Goal: Task Accomplishment & Management: Use online tool/utility

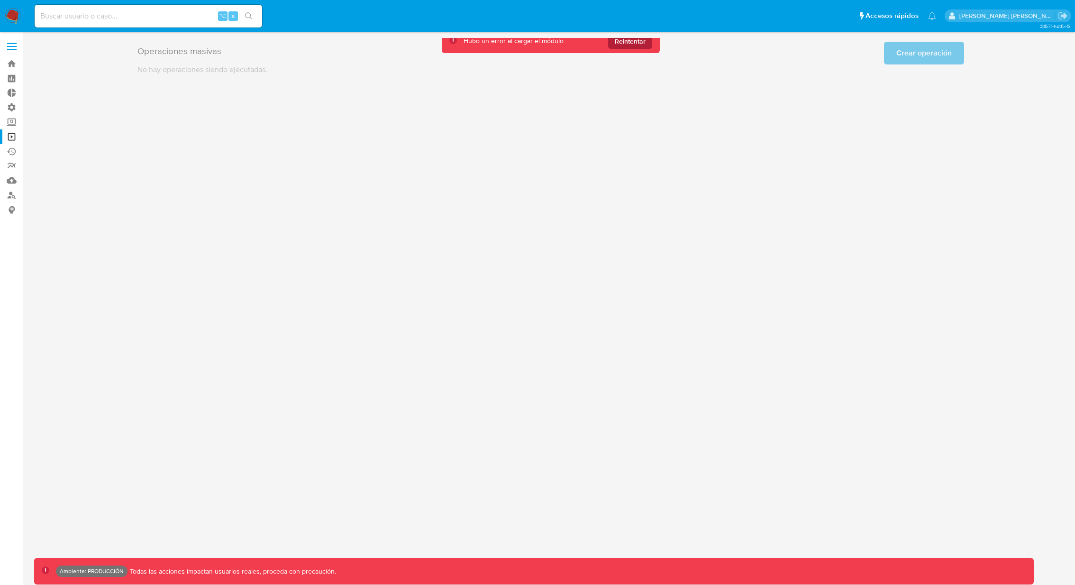
click at [640, 42] on span "Reintentar" at bounding box center [630, 41] width 31 height 15
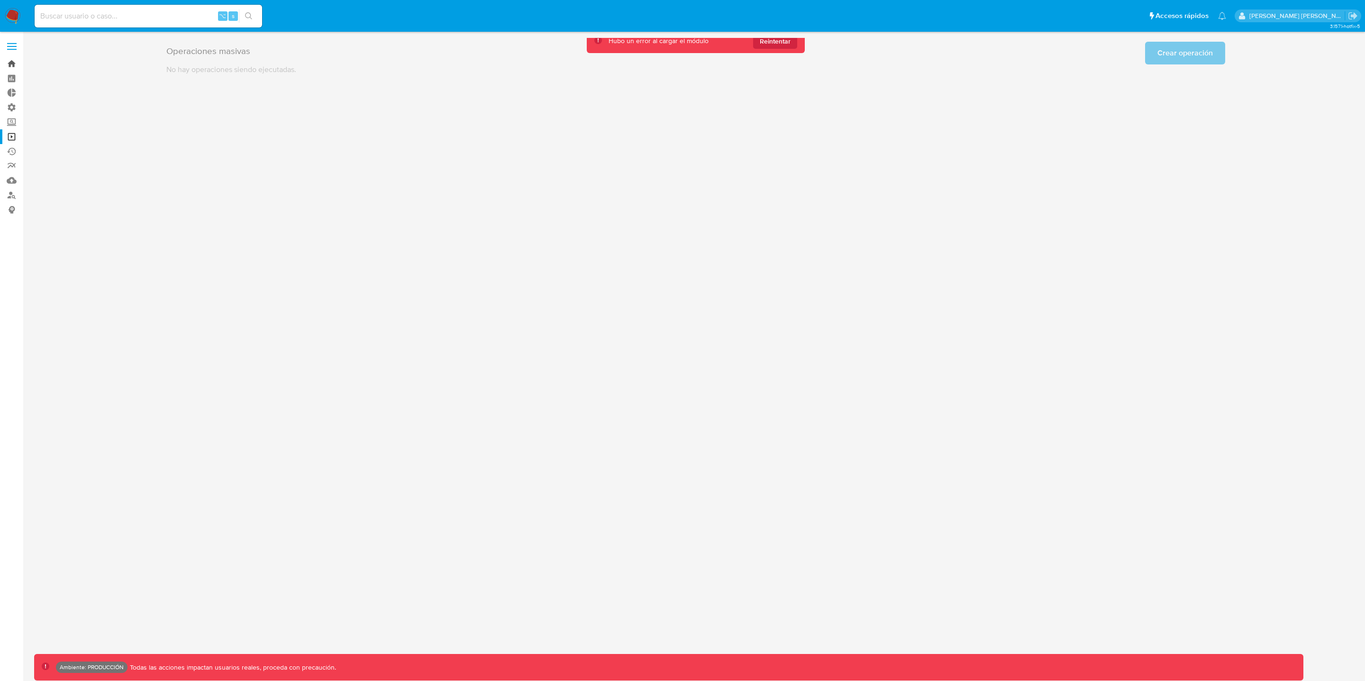
click at [10, 62] on link "Bandeja" at bounding box center [56, 63] width 113 height 15
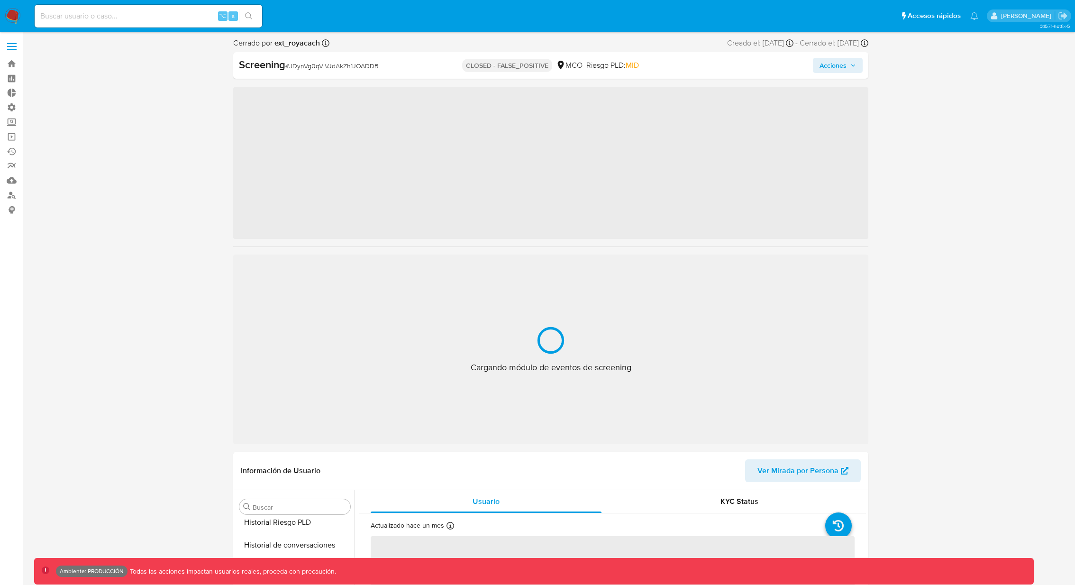
scroll to position [401, 0]
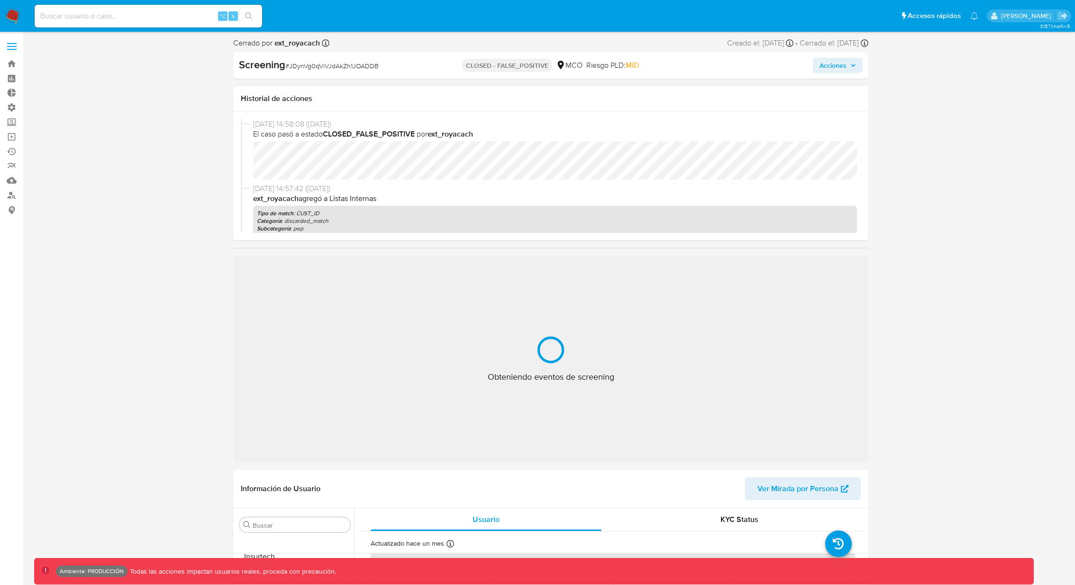
select select "10"
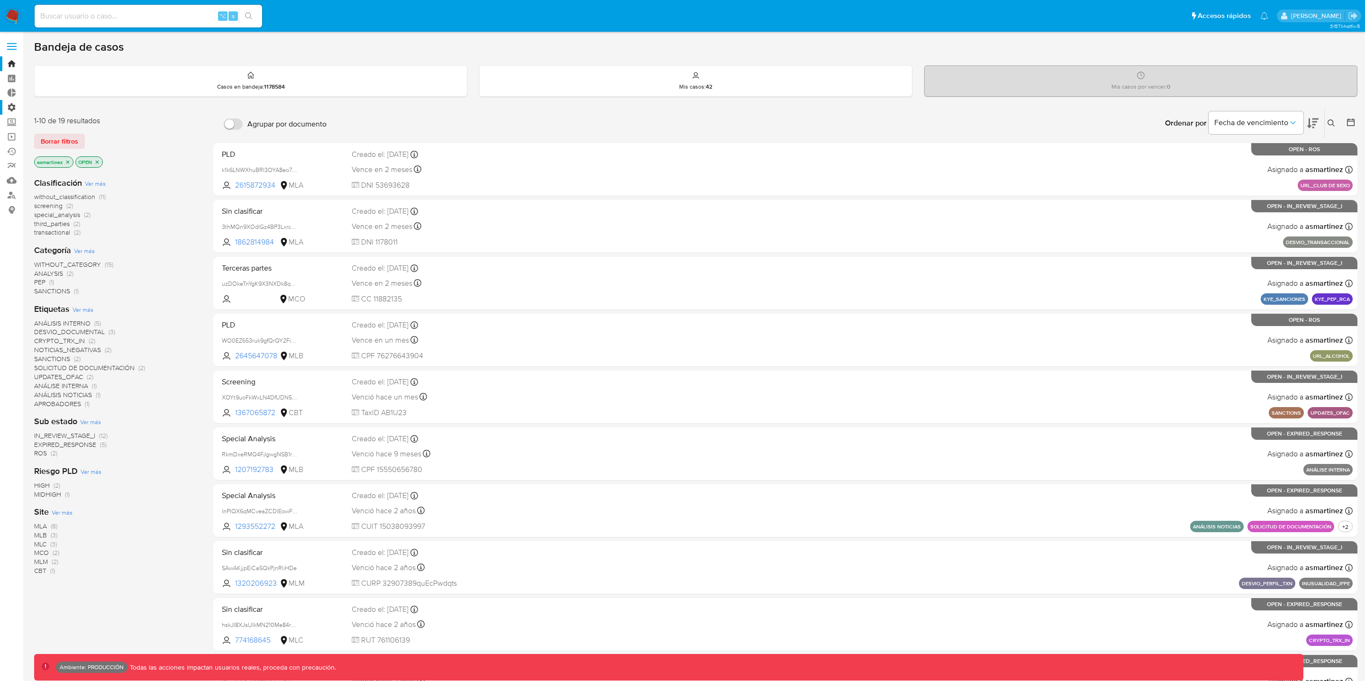
click at [12, 105] on label "Administración" at bounding box center [56, 107] width 113 height 15
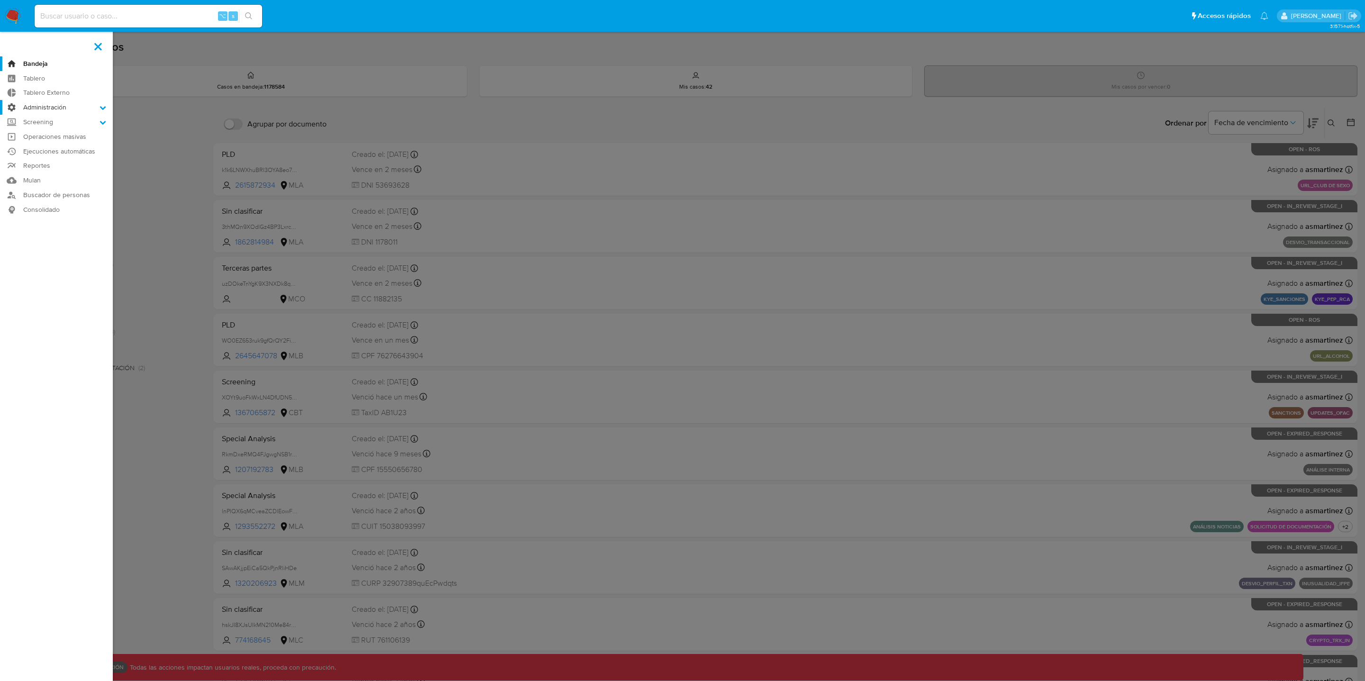
click at [0, 0] on input "Administración" at bounding box center [0, 0] width 0 height 0
click at [43, 182] on label "Screening" at bounding box center [56, 181] width 113 height 15
click at [0, 0] on input "Screening" at bounding box center [0, 0] width 0 height 0
click at [55, 133] on link "Administrador de Listas" at bounding box center [56, 135] width 113 height 12
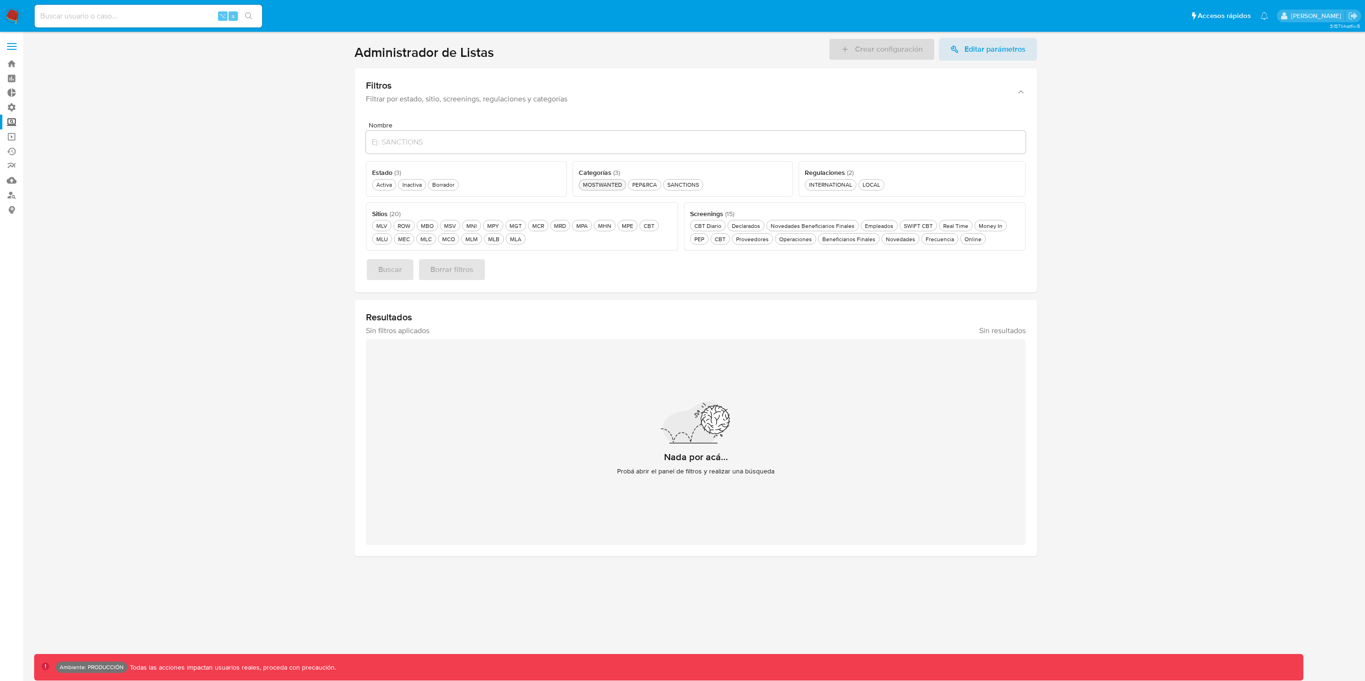
click at [608, 182] on div "MOSTWANTED MOSTWANTED" at bounding box center [602, 185] width 43 height 8
click at [389, 183] on div "Activa Activa" at bounding box center [384, 185] width 19 height 8
click at [393, 272] on span "Buscar" at bounding box center [390, 269] width 24 height 21
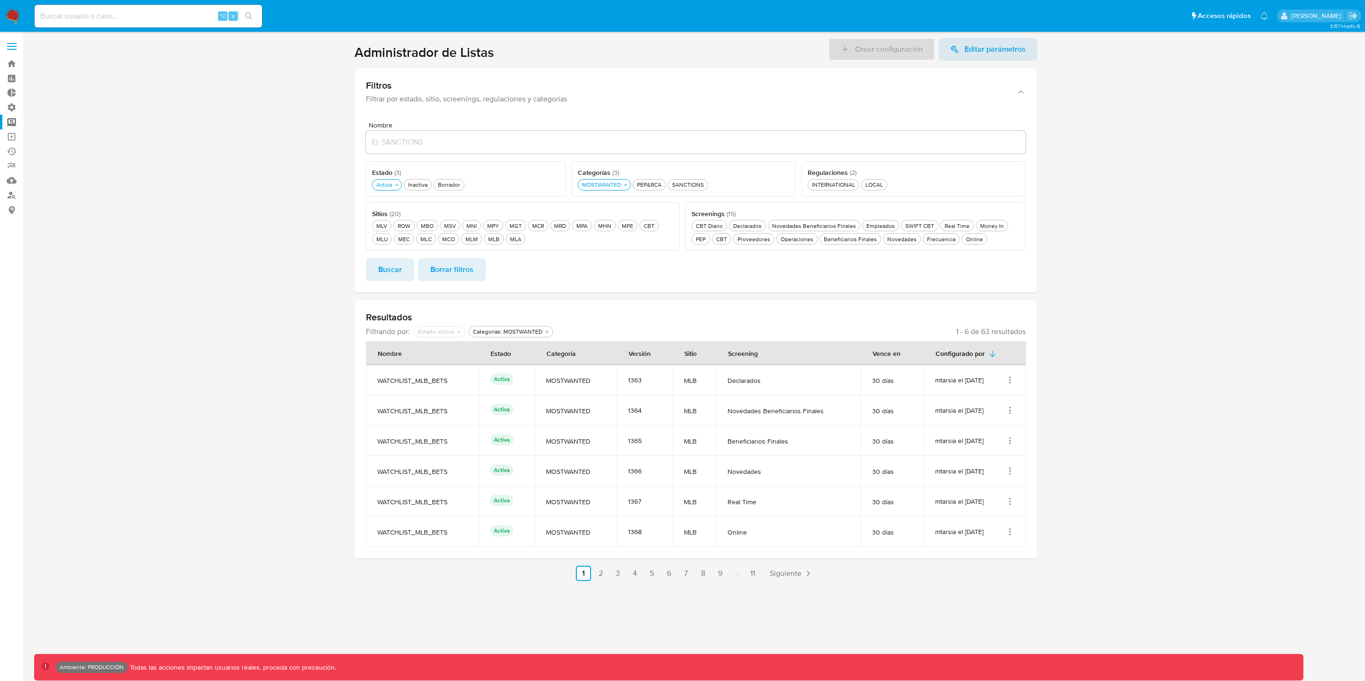
drag, startPoint x: 886, startPoint y: 384, endPoint x: 848, endPoint y: 384, distance: 37.5
click at [848, 384] on tr "WATCHLIST_MLB_BETS Activa MOSTWANTED 1363 MLB Declarados 30 días mtarsia el 01/…" at bounding box center [696, 380] width 660 height 30
click at [10, 120] on label "Screening" at bounding box center [56, 122] width 113 height 15
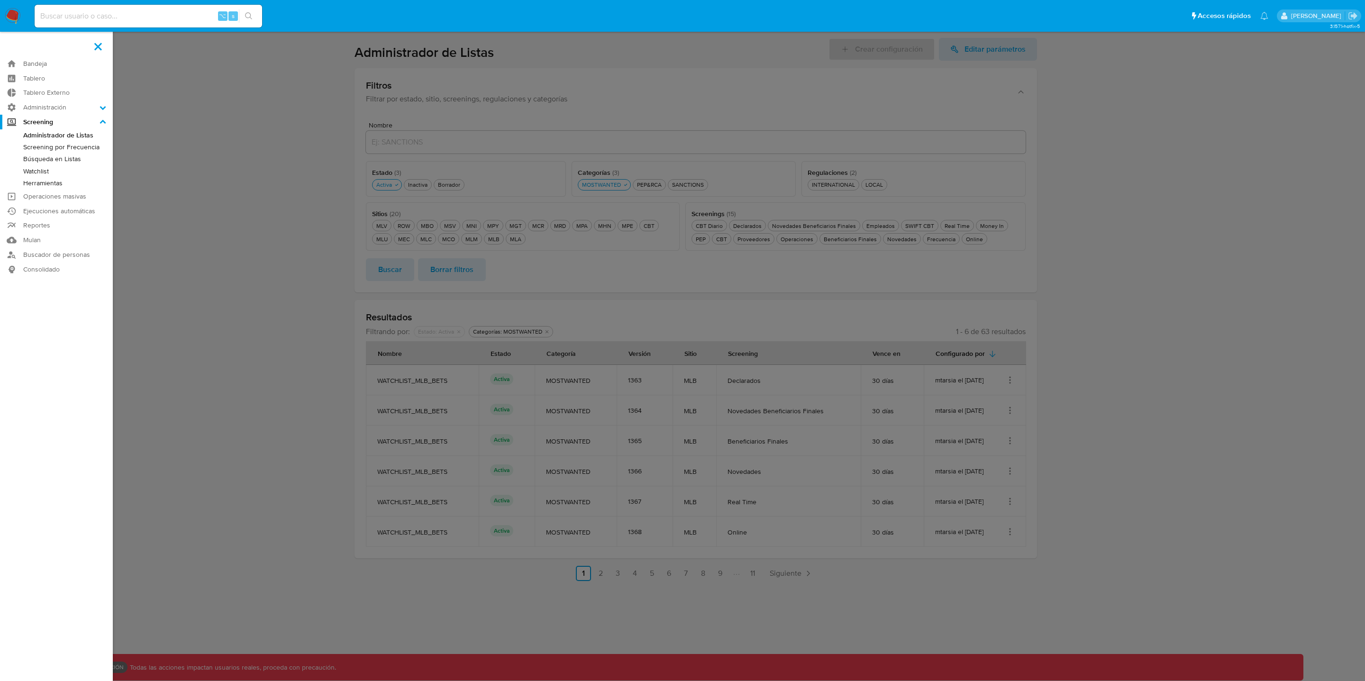
click at [0, 0] on input "Screening" at bounding box center [0, 0] width 0 height 0
click at [47, 160] on link "Búsqueda en Listas" at bounding box center [56, 159] width 113 height 12
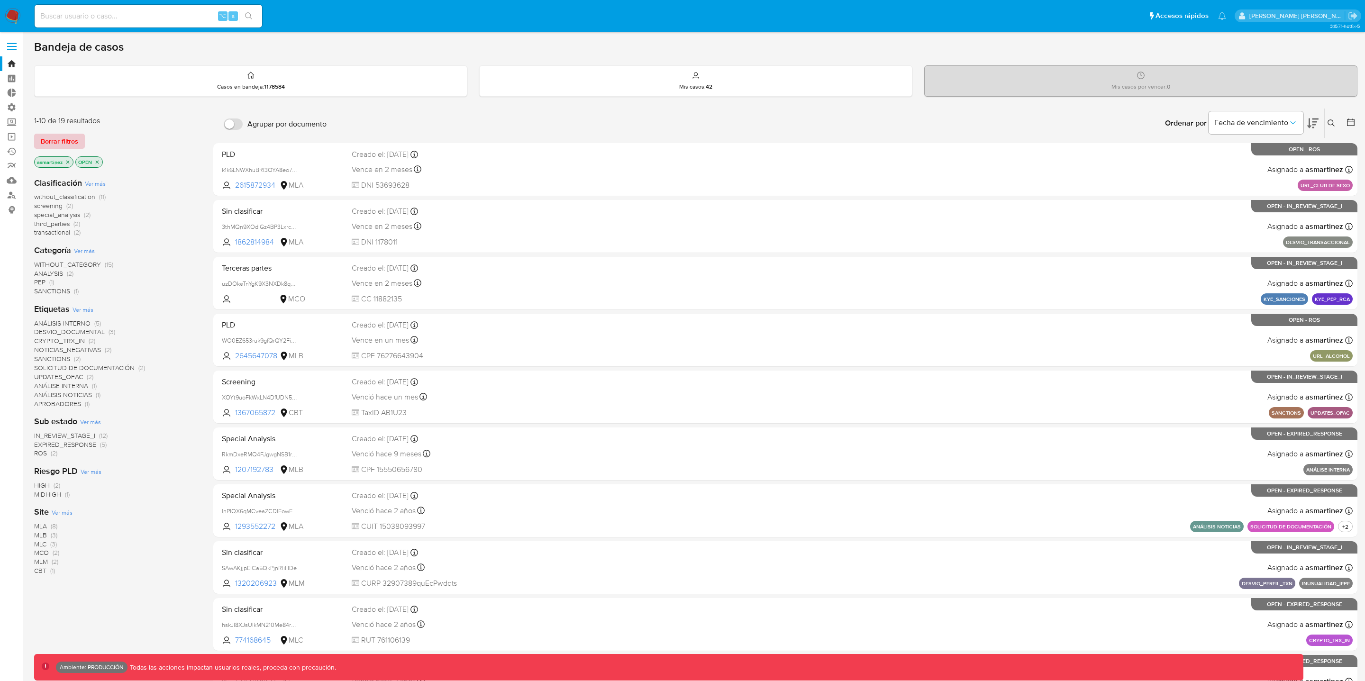
click at [72, 143] on span "Borrar filtros" at bounding box center [59, 141] width 37 height 13
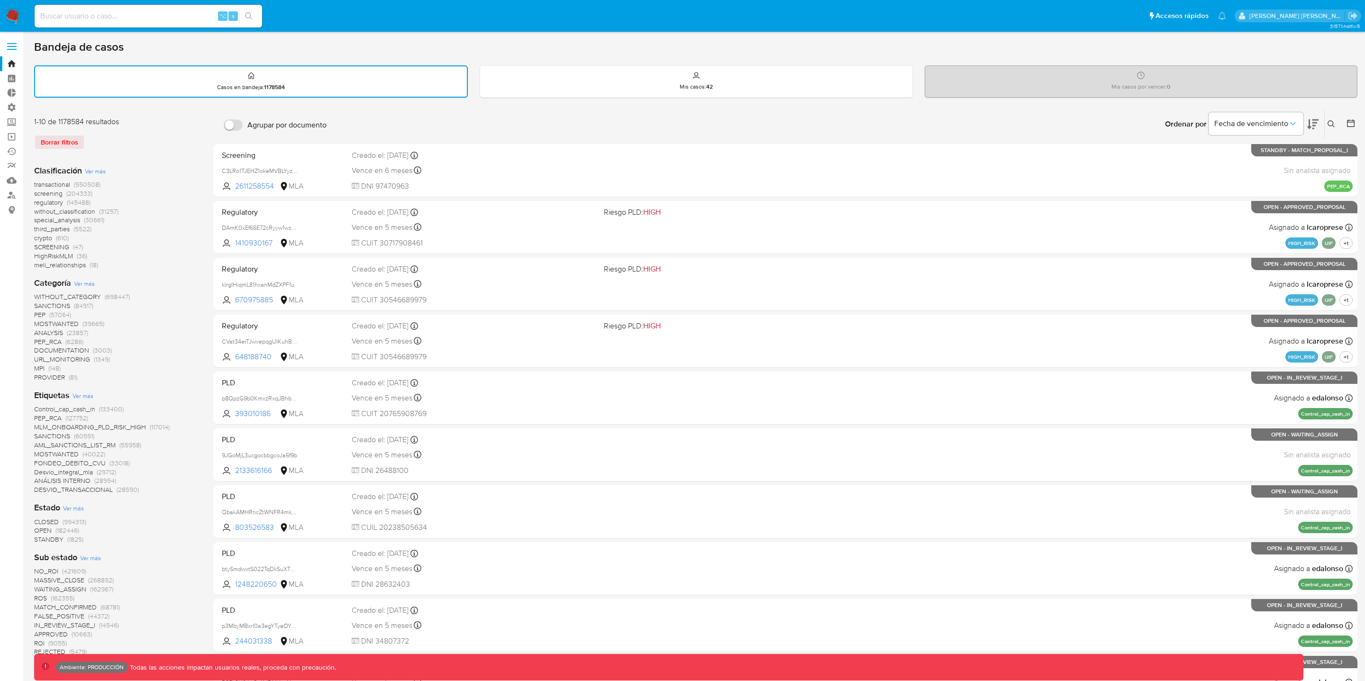
click at [61, 192] on span "screening" at bounding box center [48, 193] width 28 height 9
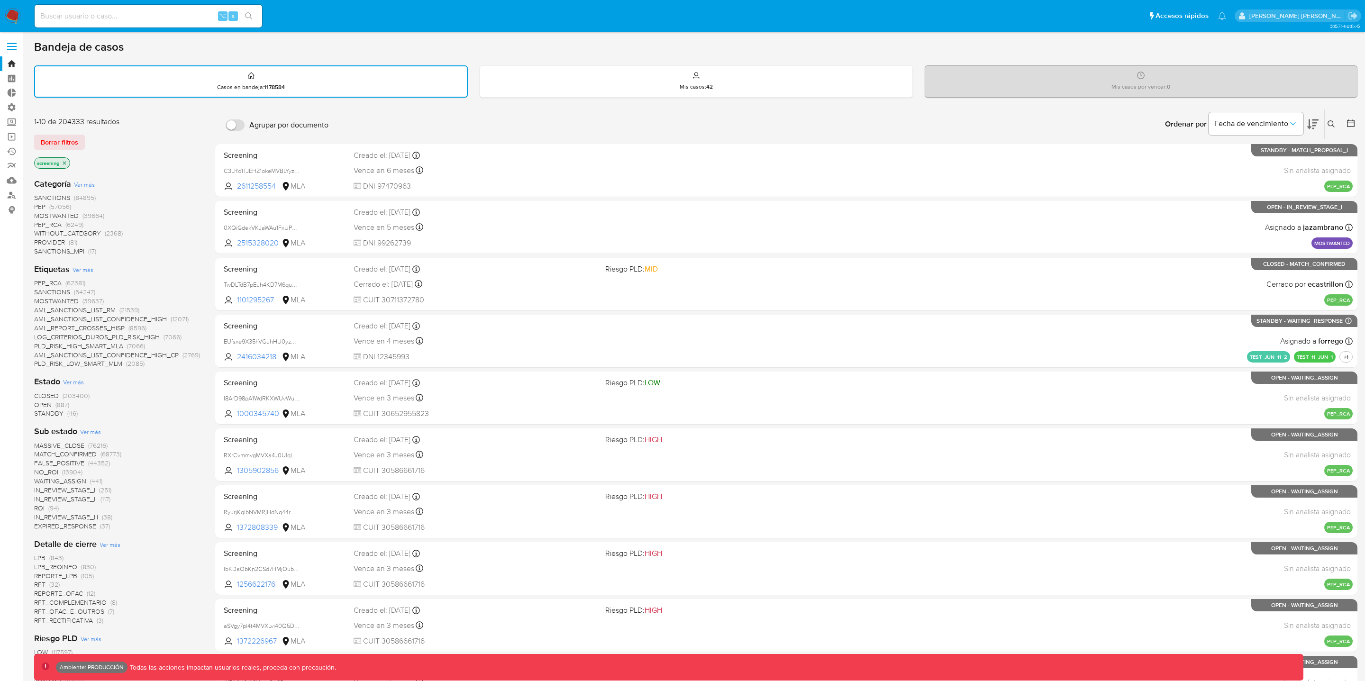
click at [55, 392] on span "CLOSED" at bounding box center [46, 395] width 25 height 9
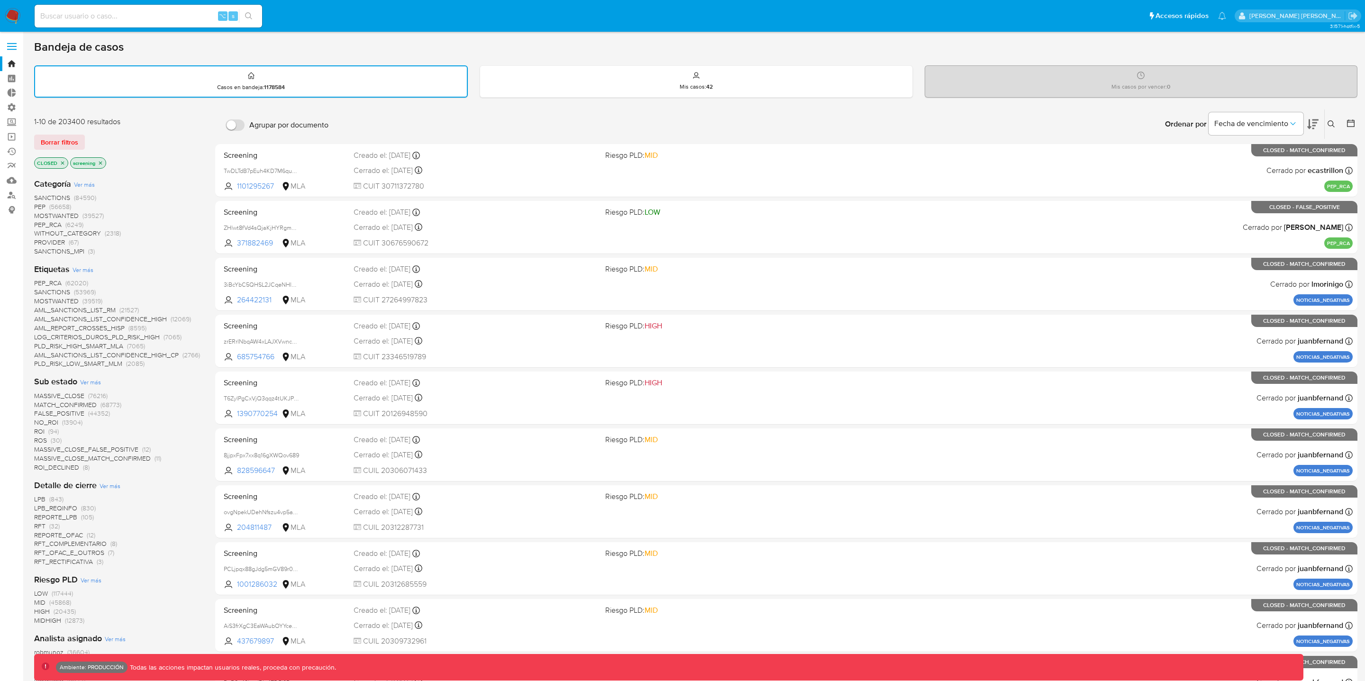
click at [54, 402] on span "MATCH_CONFIRMED" at bounding box center [65, 404] width 63 height 9
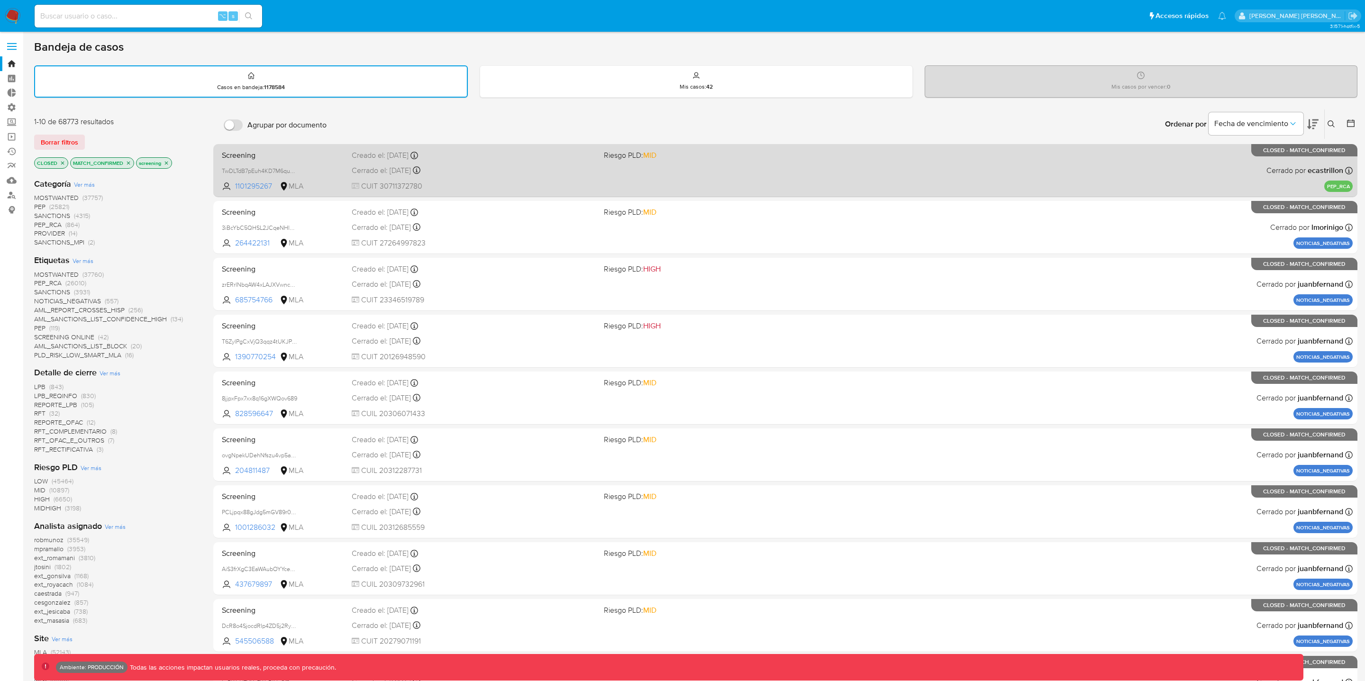
click at [536, 188] on span "CUIT 30711372780" at bounding box center [474, 186] width 245 height 10
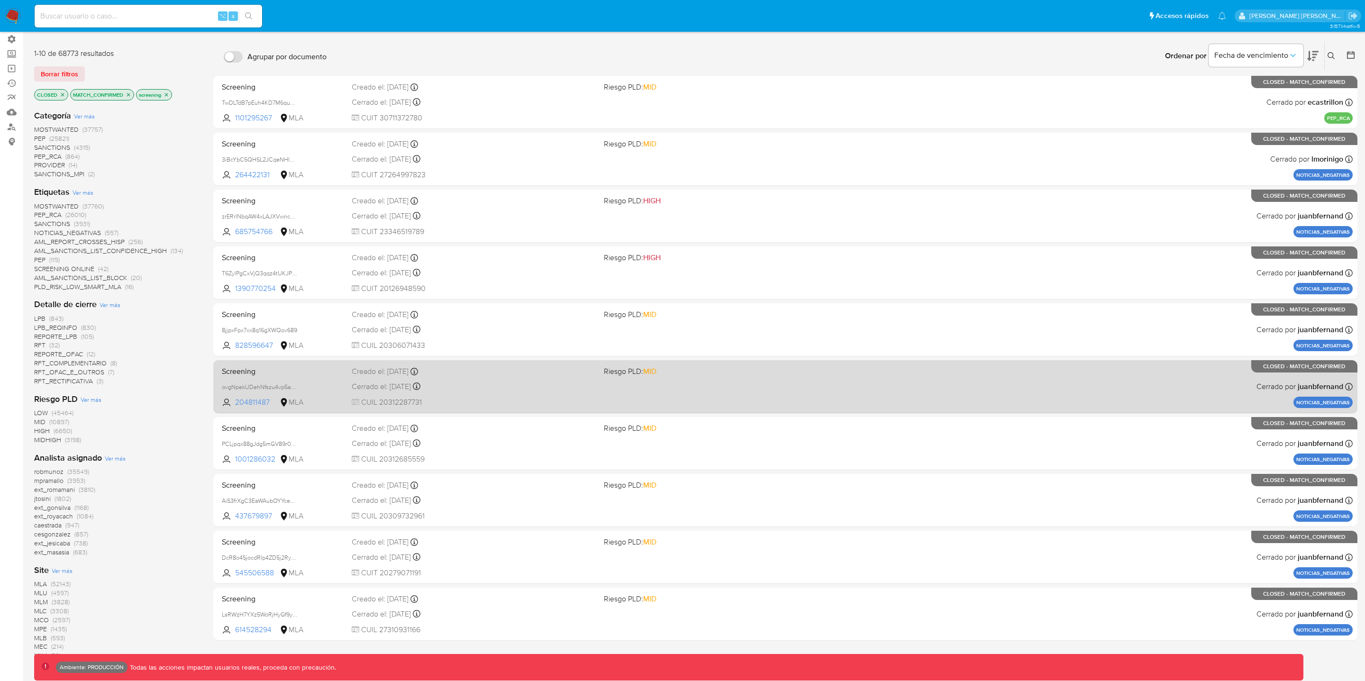
scroll to position [72, 0]
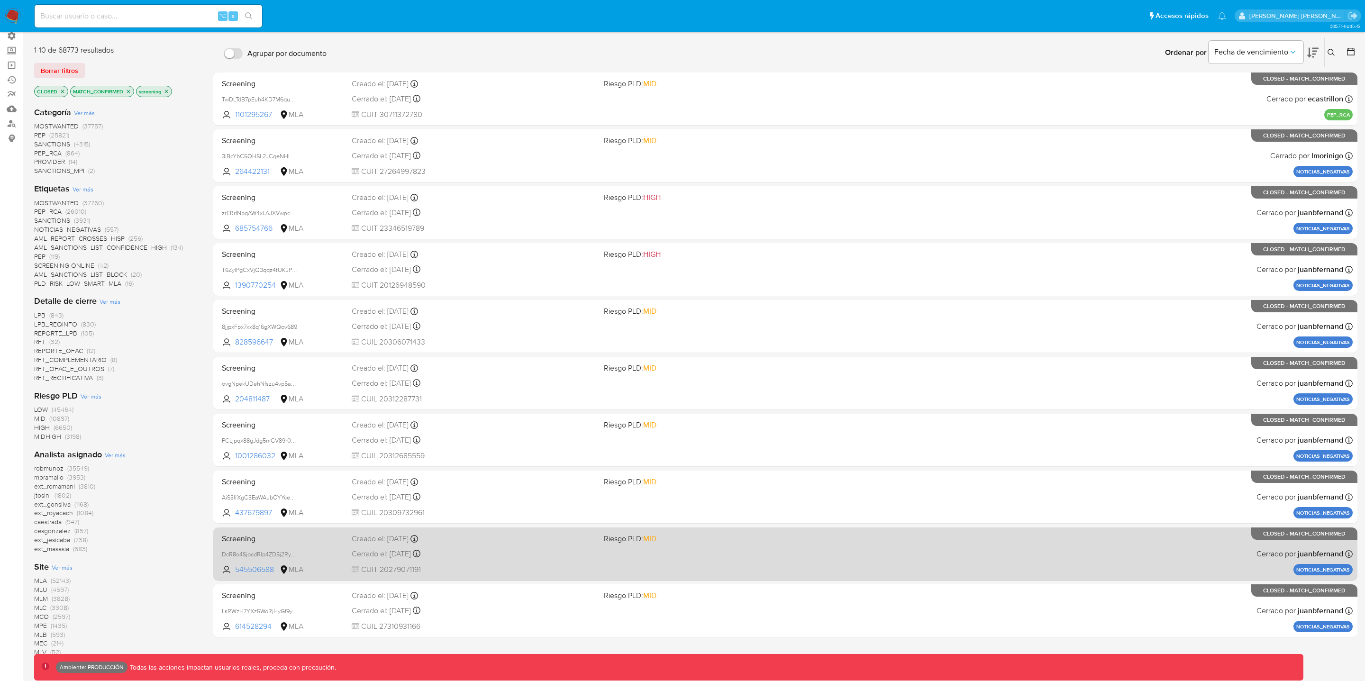
click at [711, 550] on div "Screening DcR8o4SjocdRIp4ZD5j2Ryw9 545506588 MLA Riesgo PLD: MID Creado el: 18/…" at bounding box center [785, 554] width 1135 height 48
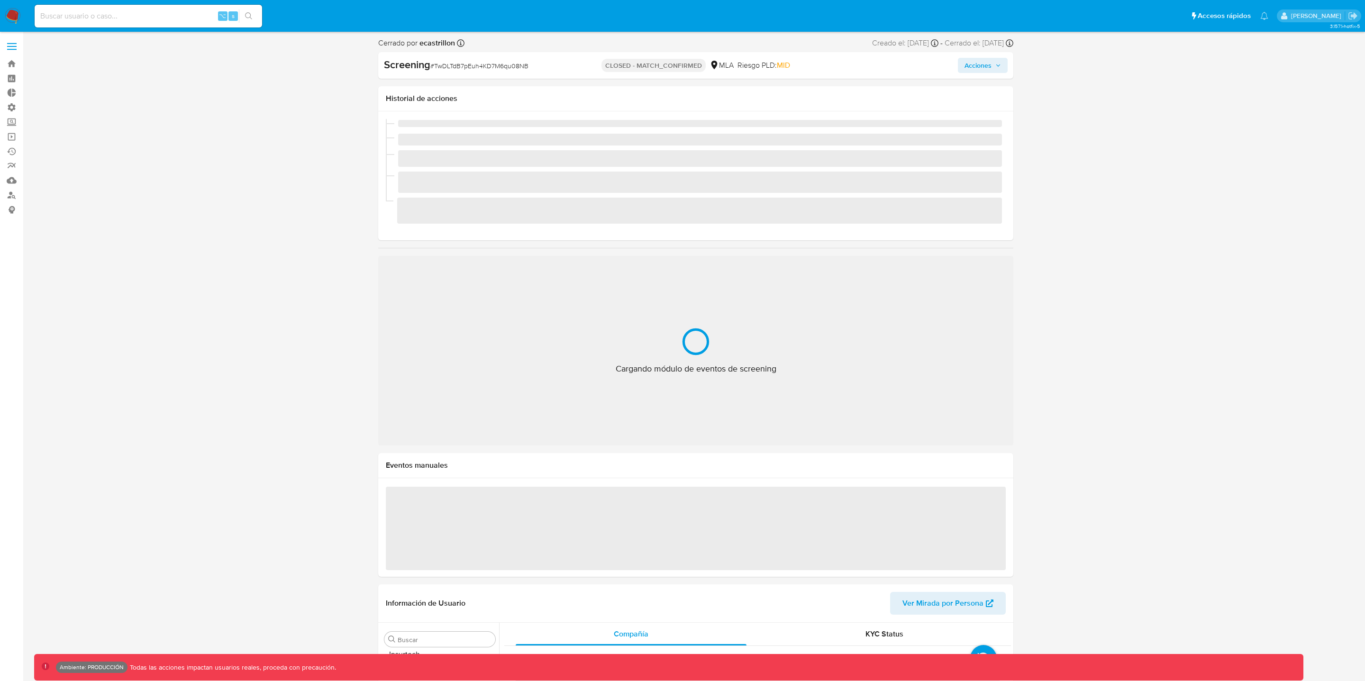
scroll to position [446, 0]
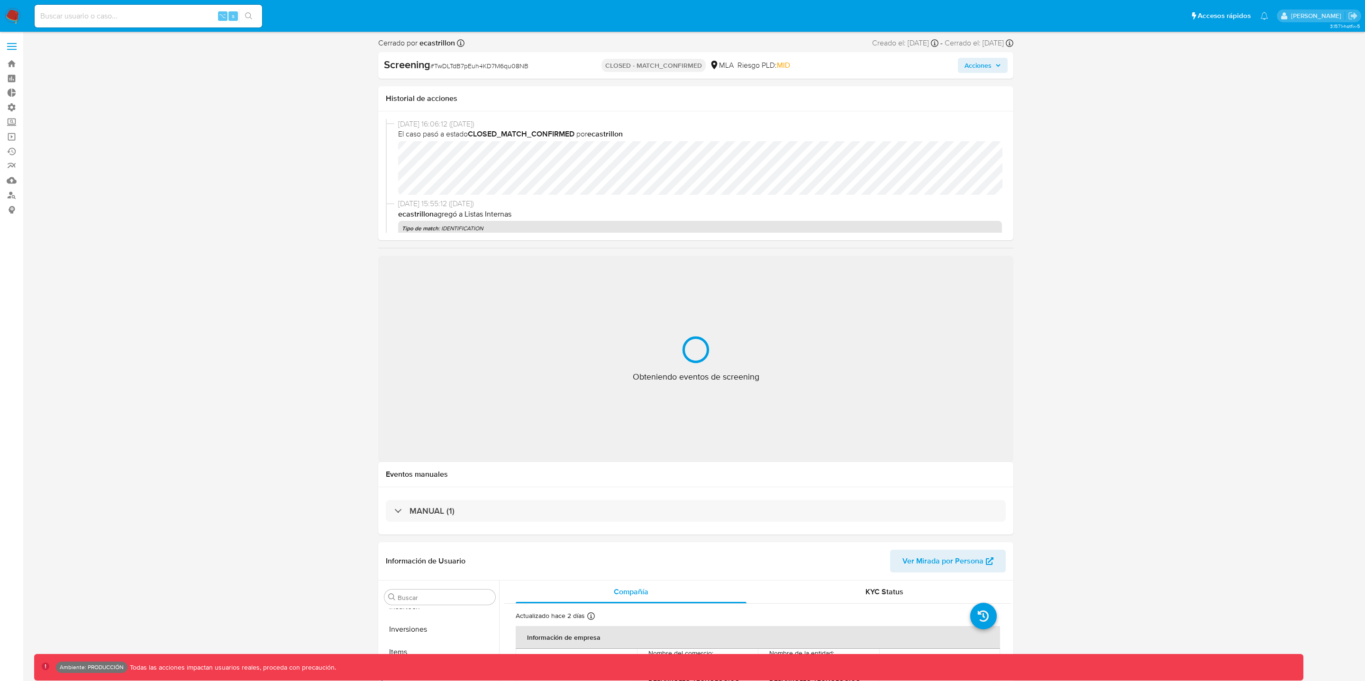
select select "10"
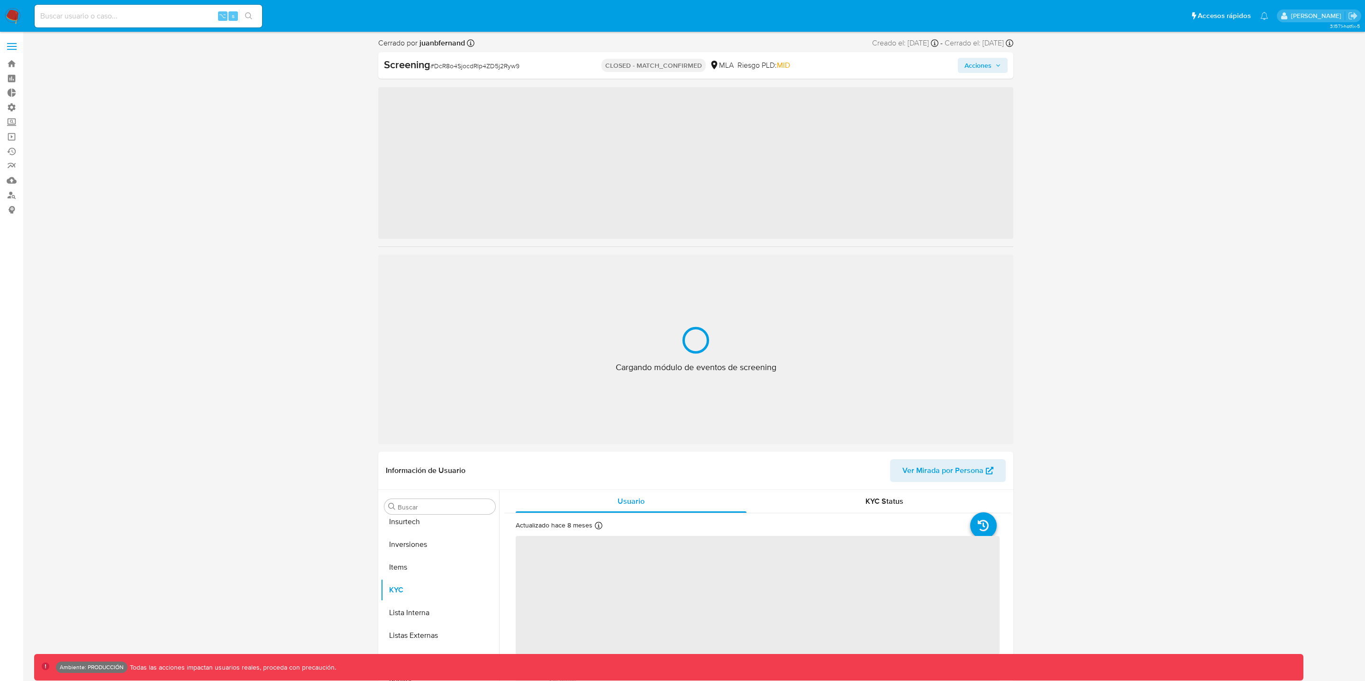
scroll to position [446, 0]
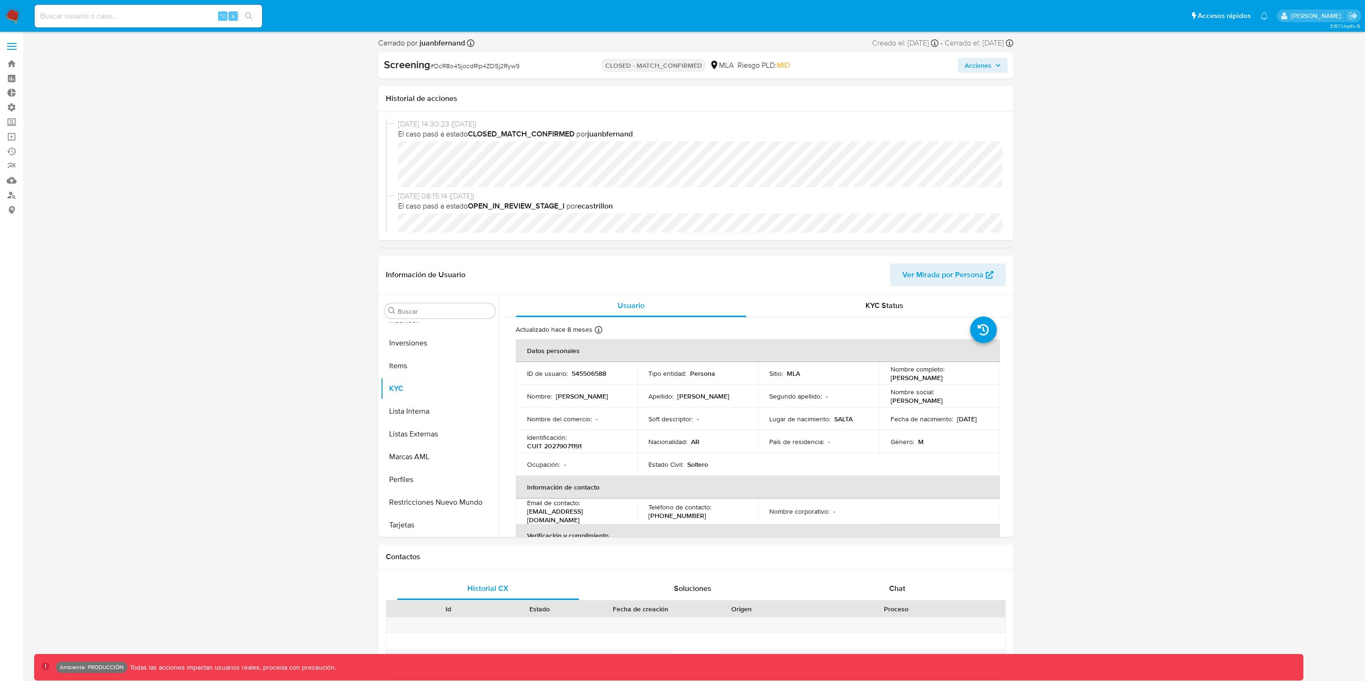
select select "10"
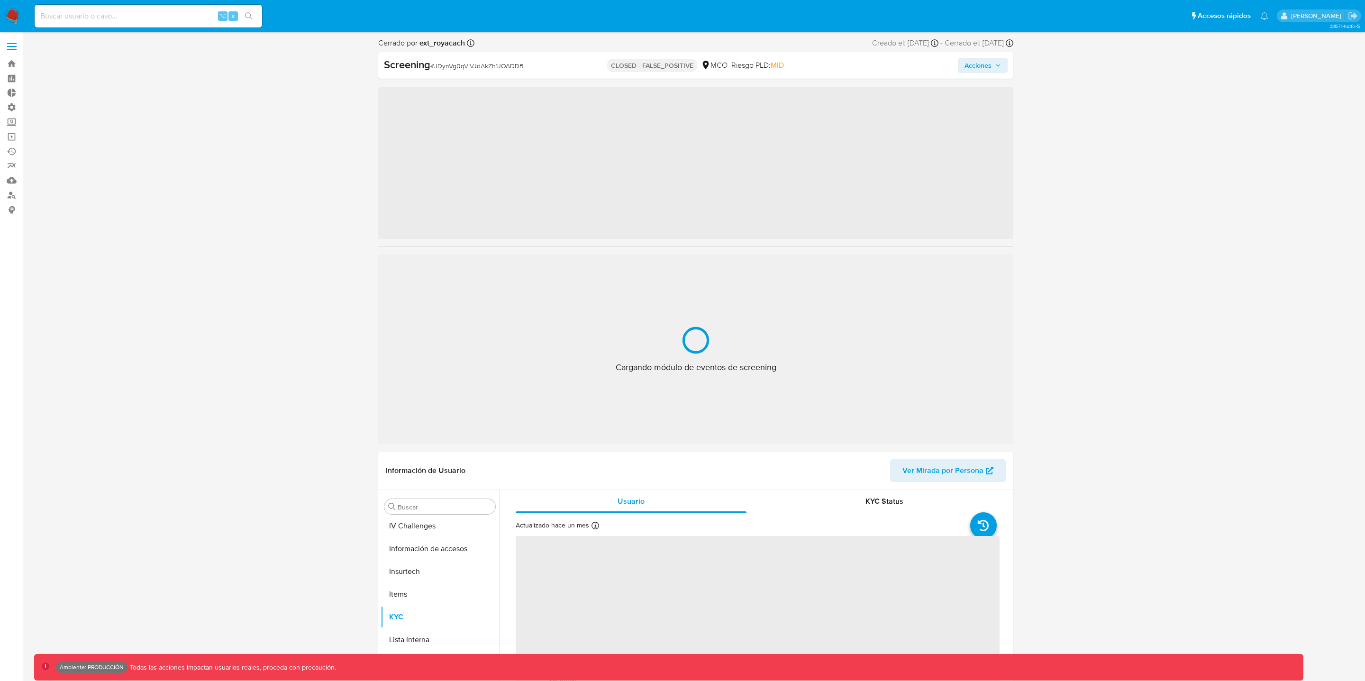
scroll to position [400, 0]
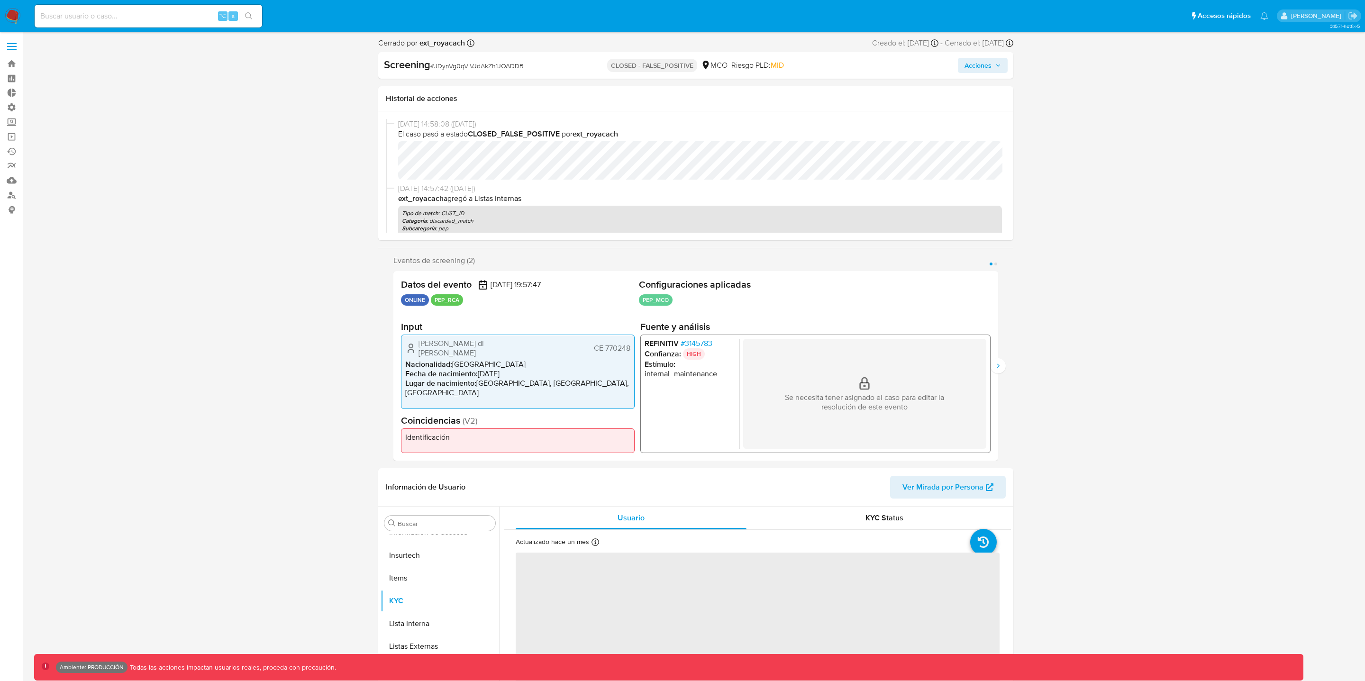
select select "10"
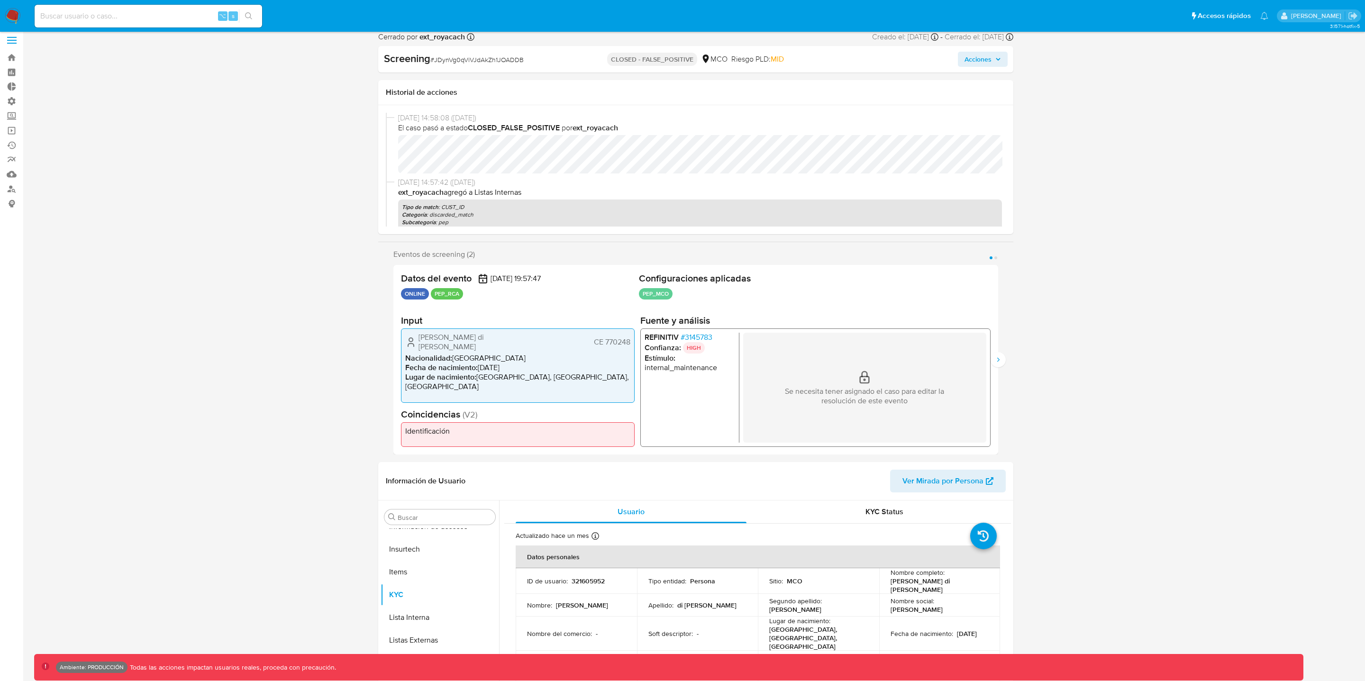
scroll to position [5, 0]
click at [996, 259] on button "Página 2" at bounding box center [996, 259] width 3 height 3
click at [999, 362] on icon "Siguiente" at bounding box center [999, 361] width 8 height 8
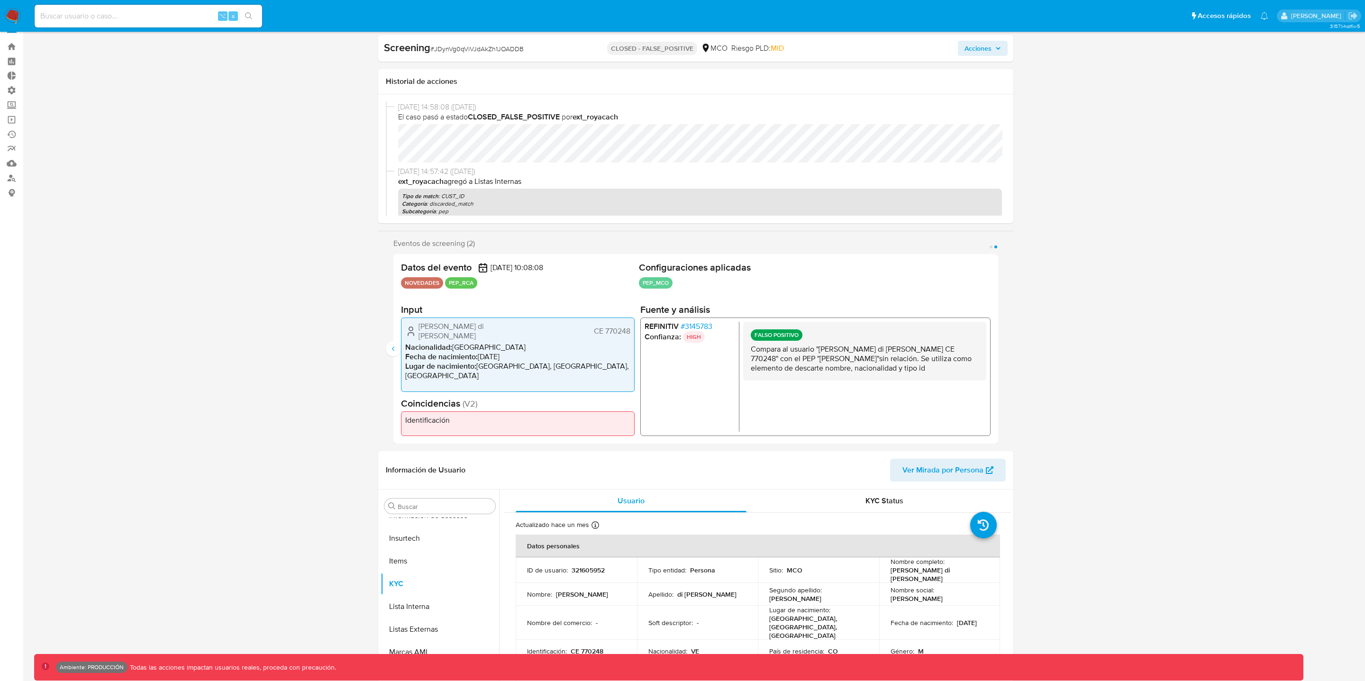
scroll to position [18, 0]
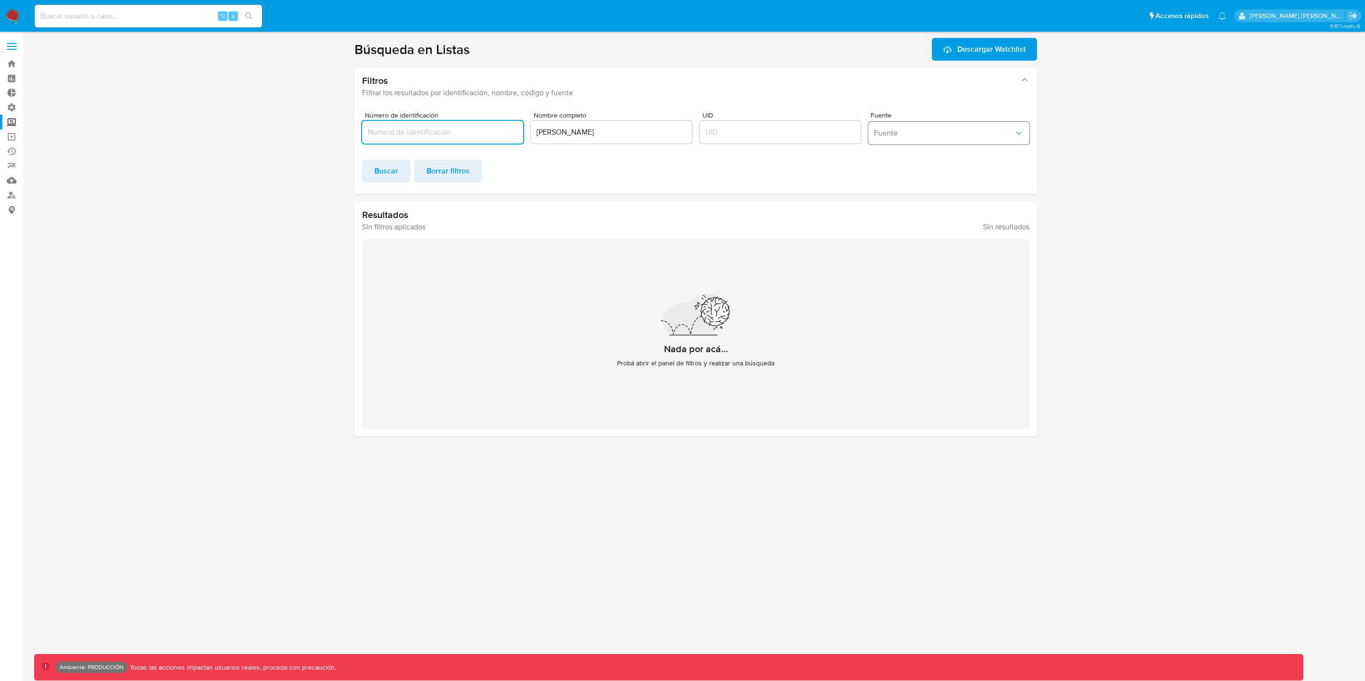
click at [888, 130] on span "Fuente" at bounding box center [944, 132] width 140 height 9
click at [812, 179] on div "Buscar Borrar filtros" at bounding box center [696, 171] width 668 height 23
click at [10, 122] on label "Screening" at bounding box center [56, 122] width 113 height 15
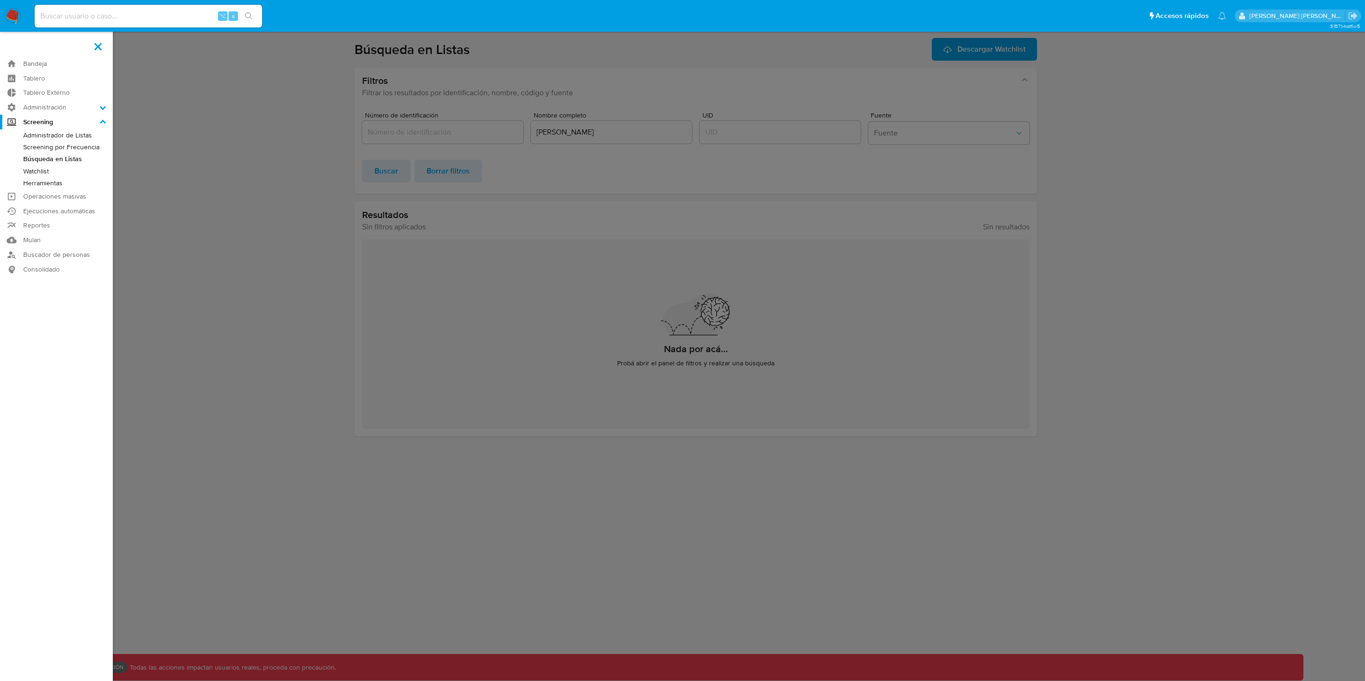
click at [0, 0] on input "Screening" at bounding box center [0, 0] width 0 height 0
click at [36, 170] on link "Watchlist" at bounding box center [56, 171] width 113 height 12
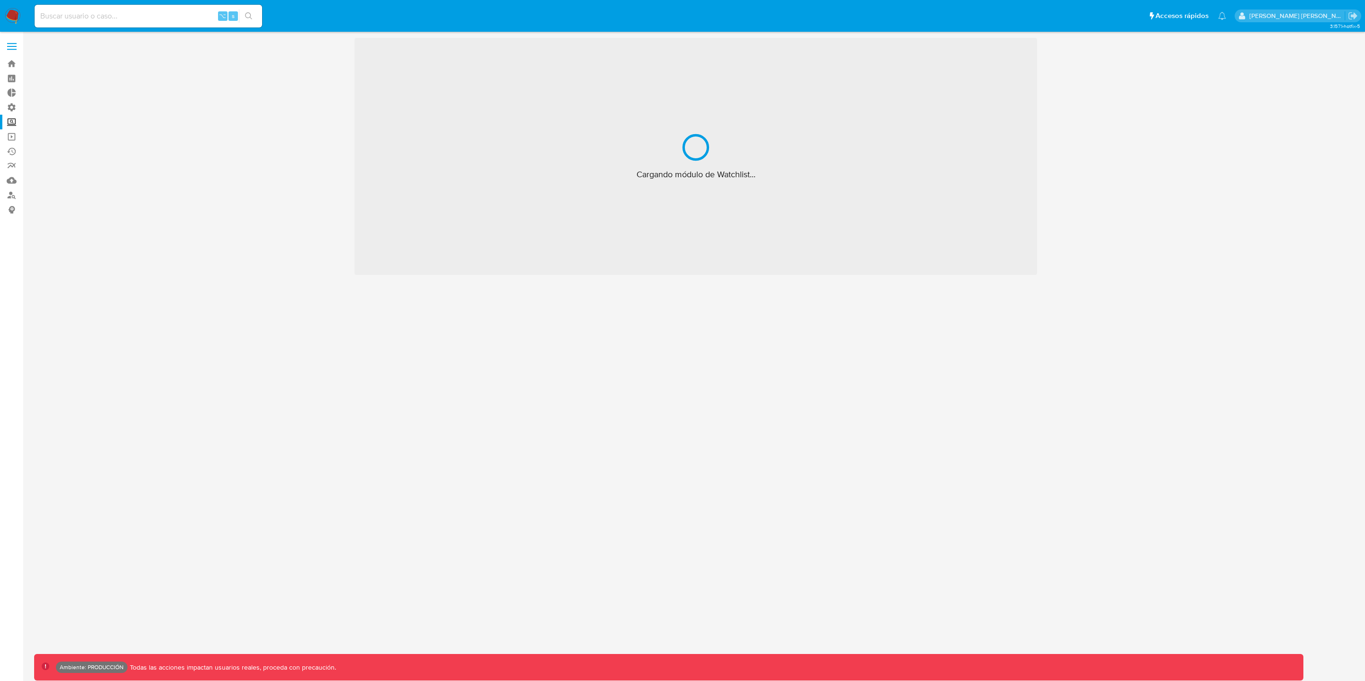
click at [13, 123] on label "Screening" at bounding box center [56, 122] width 113 height 15
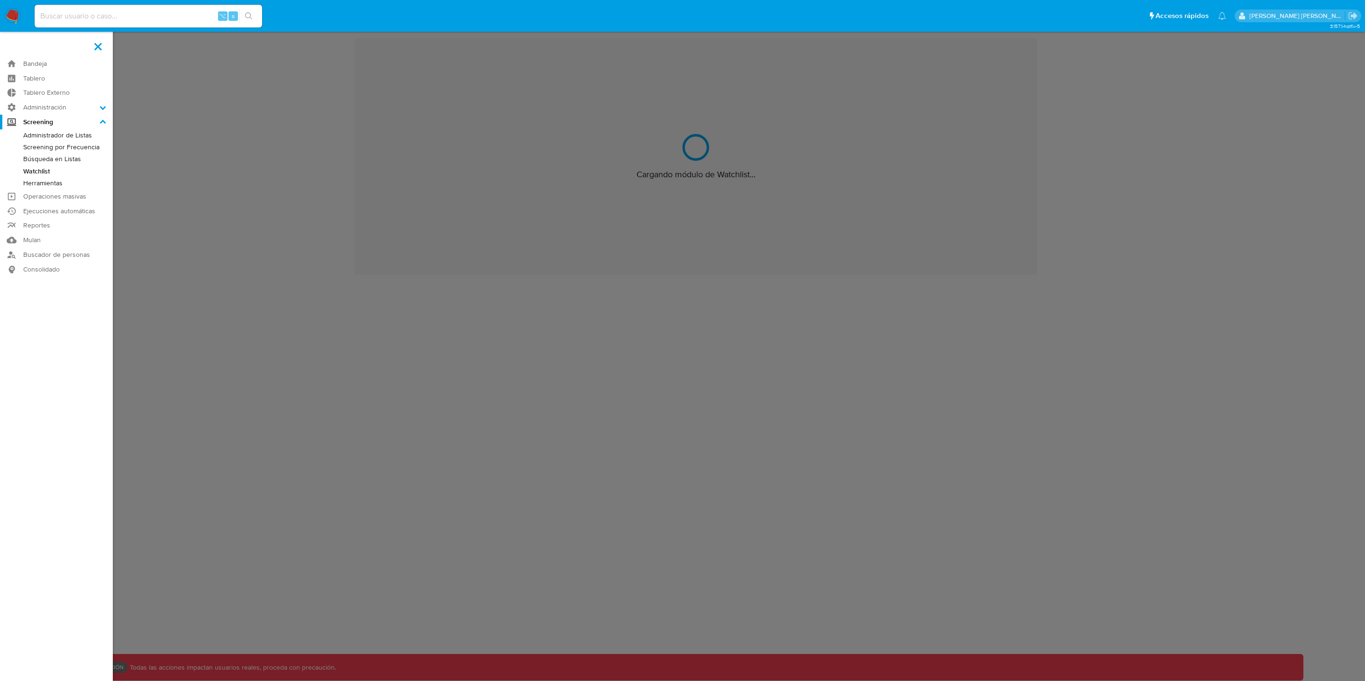
click at [0, 0] on input "Screening" at bounding box center [0, 0] width 0 height 0
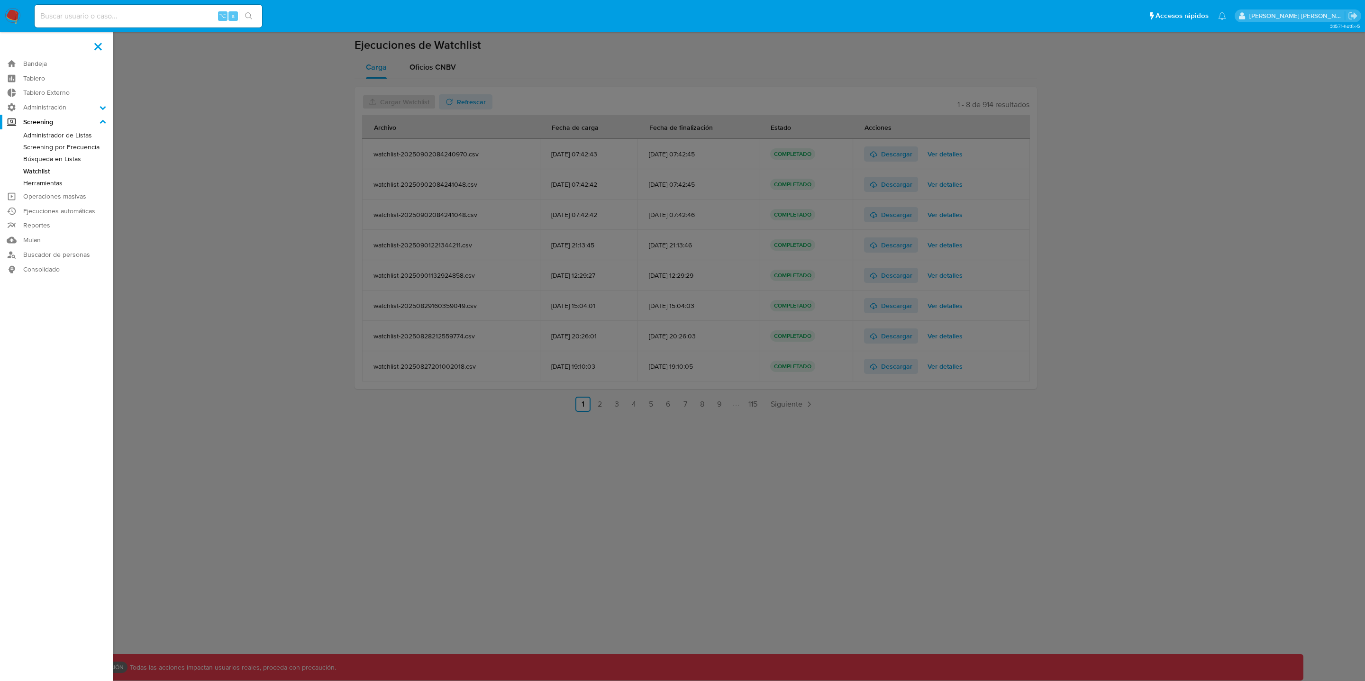
click at [45, 183] on link "Herramientas" at bounding box center [56, 183] width 113 height 12
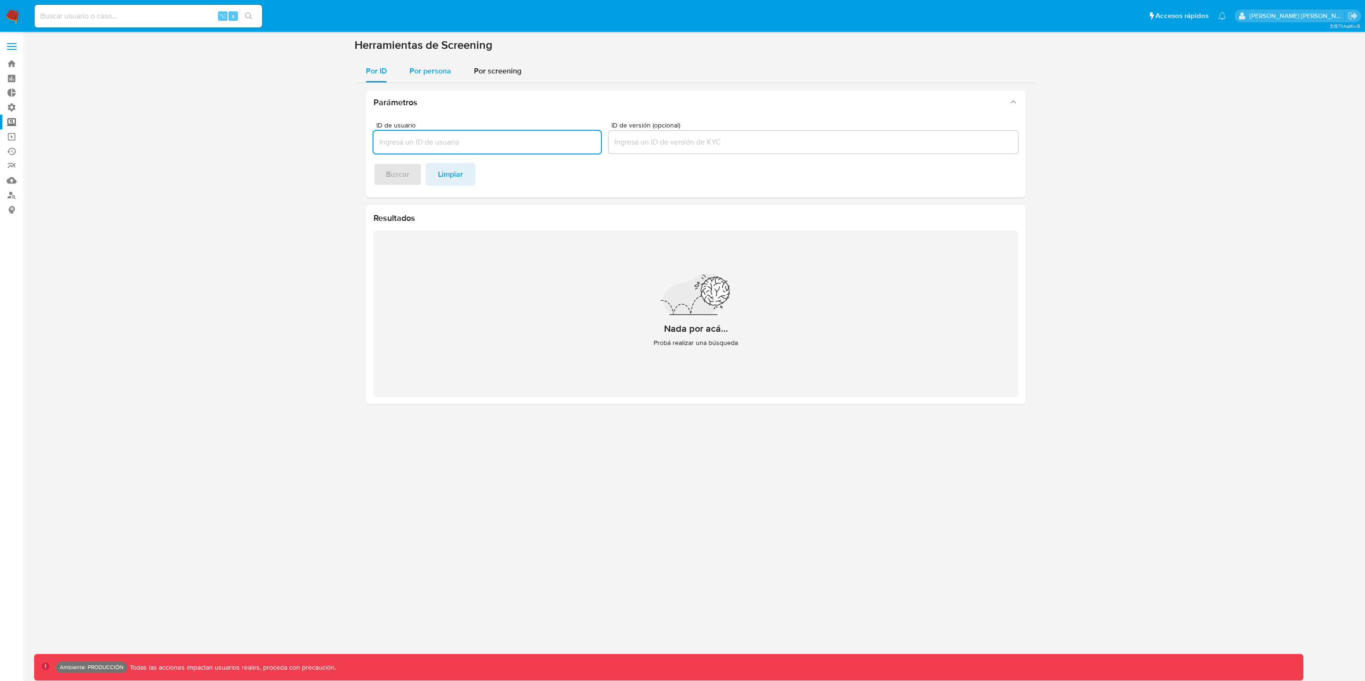
click at [432, 69] on span "Por persona" at bounding box center [431, 70] width 42 height 11
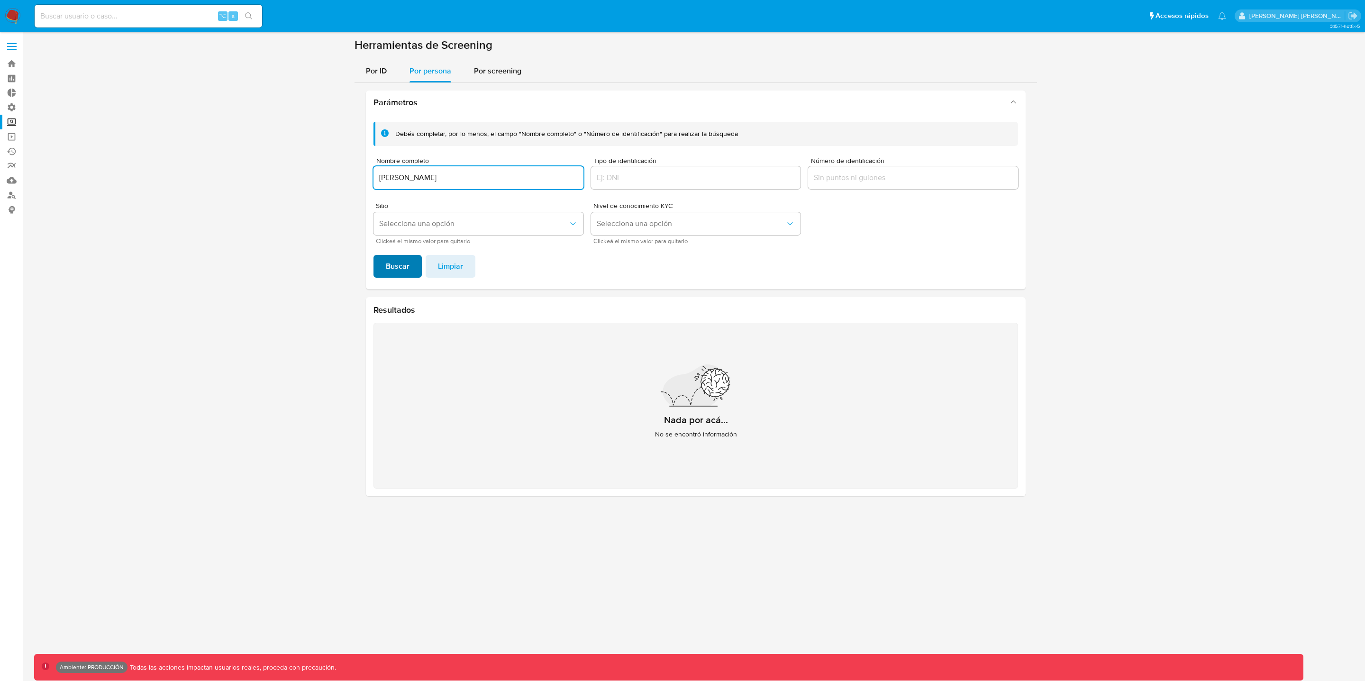
type input "ramiro carbonell"
click at [398, 267] on span "Buscar" at bounding box center [398, 266] width 24 height 21
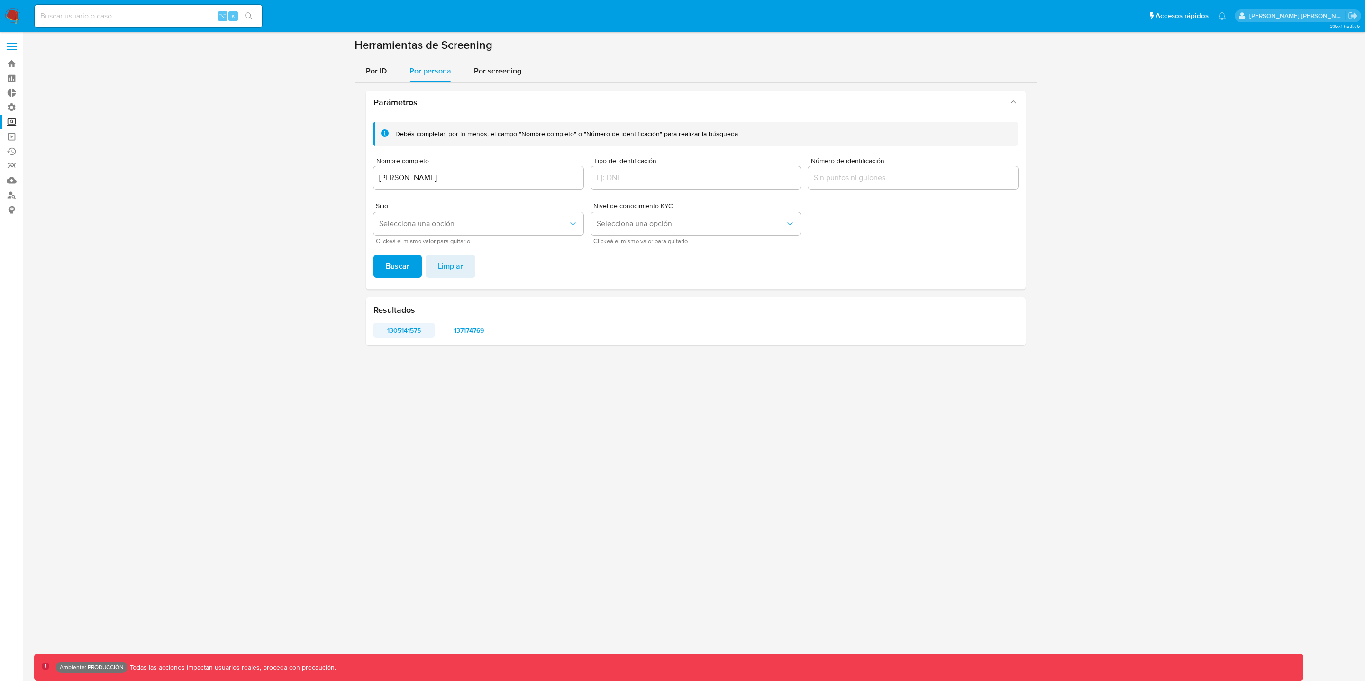
click at [410, 329] on span "1305141575" at bounding box center [404, 330] width 48 height 13
click at [469, 331] on span "137174769" at bounding box center [469, 330] width 48 height 13
click at [12, 137] on link "Operaciones masivas" at bounding box center [56, 136] width 113 height 15
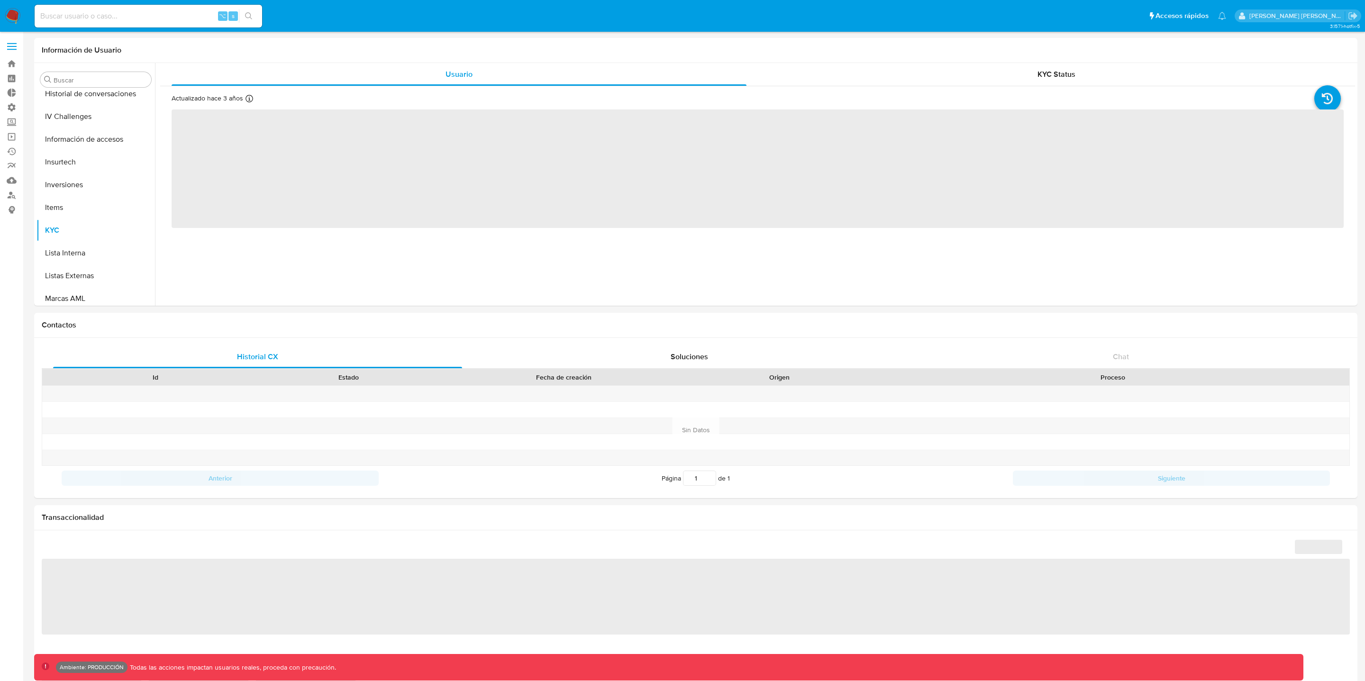
scroll to position [446, 0]
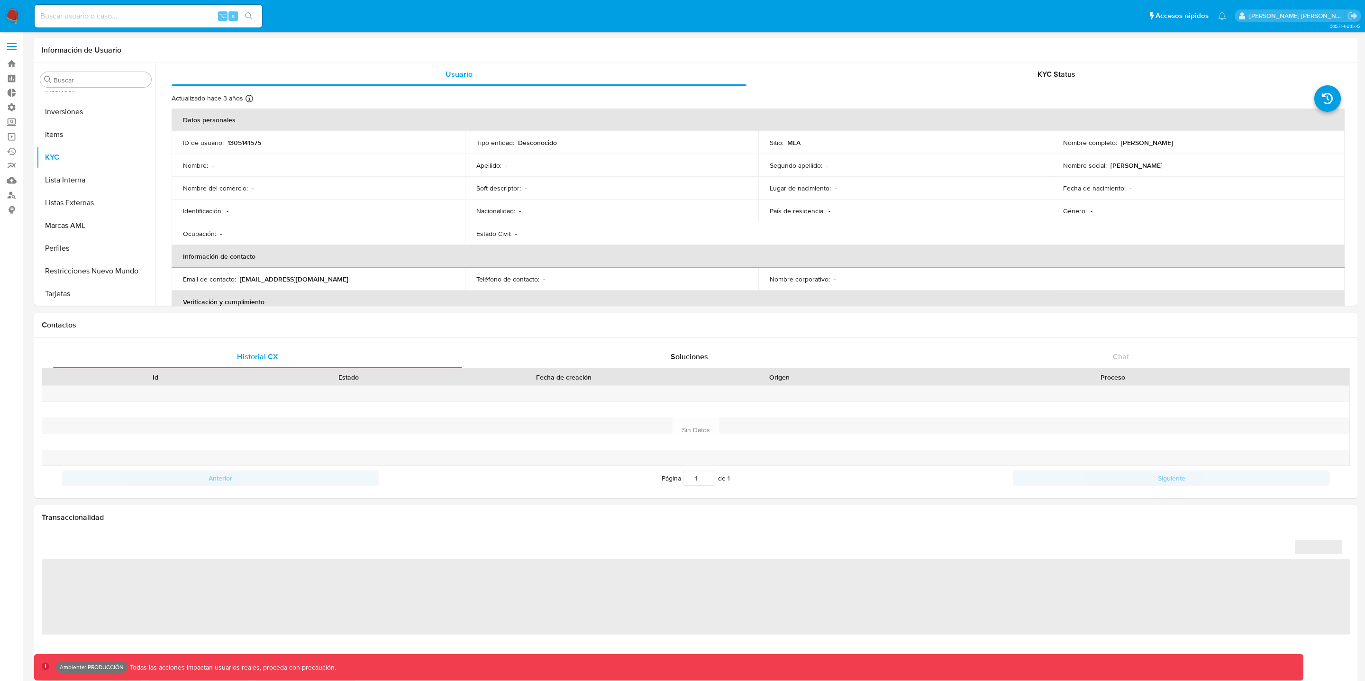
select select "10"
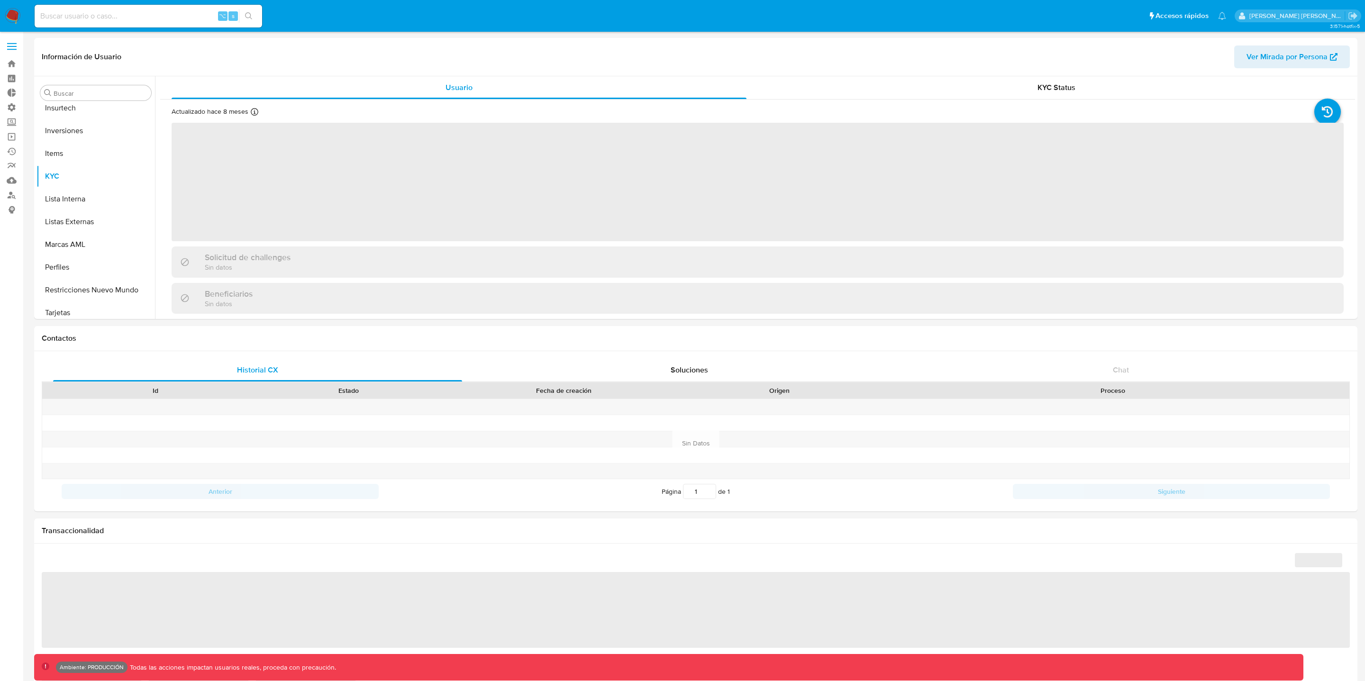
scroll to position [446, 0]
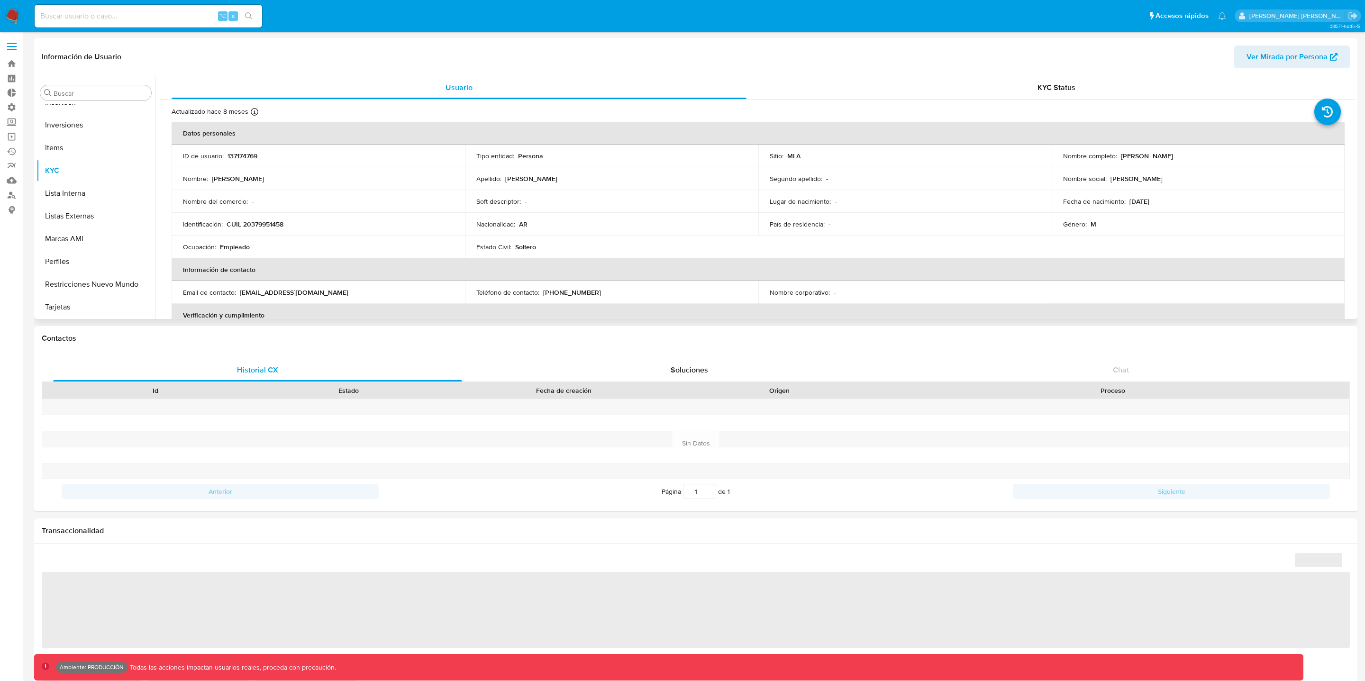
select select "10"
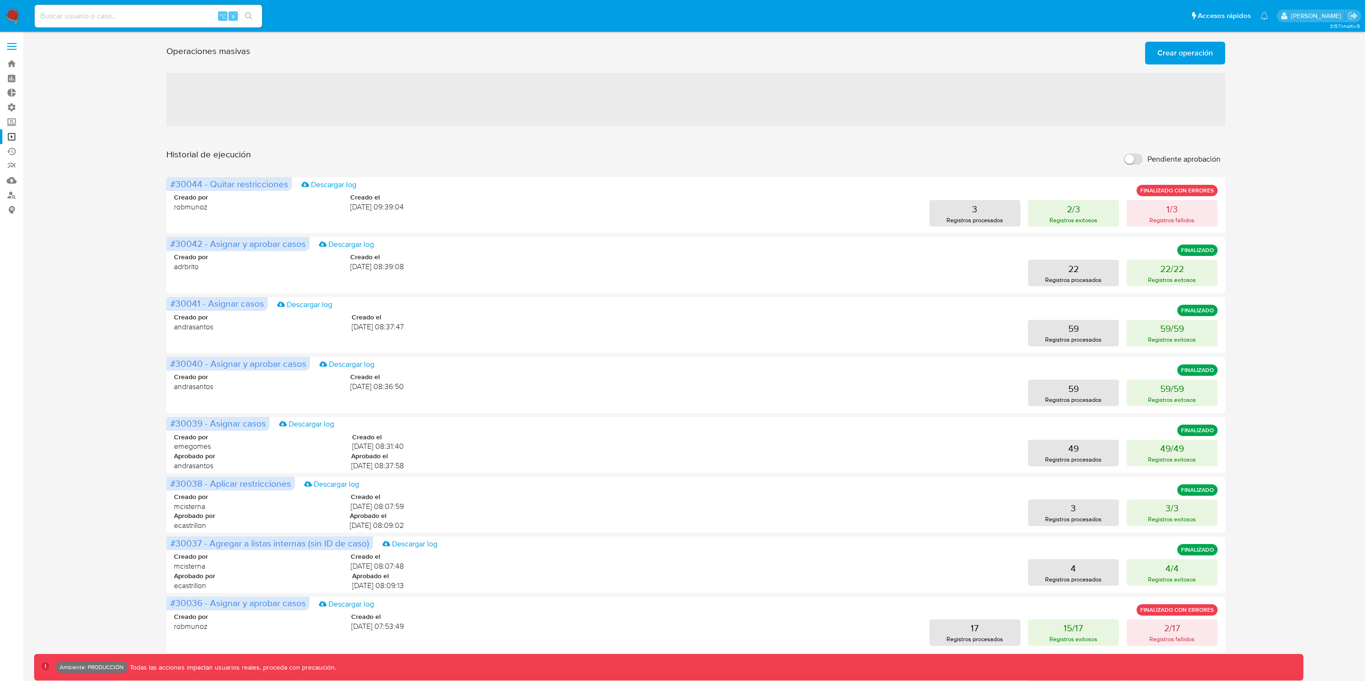
click at [1185, 50] on span "Crear operación" at bounding box center [1185, 53] width 55 height 21
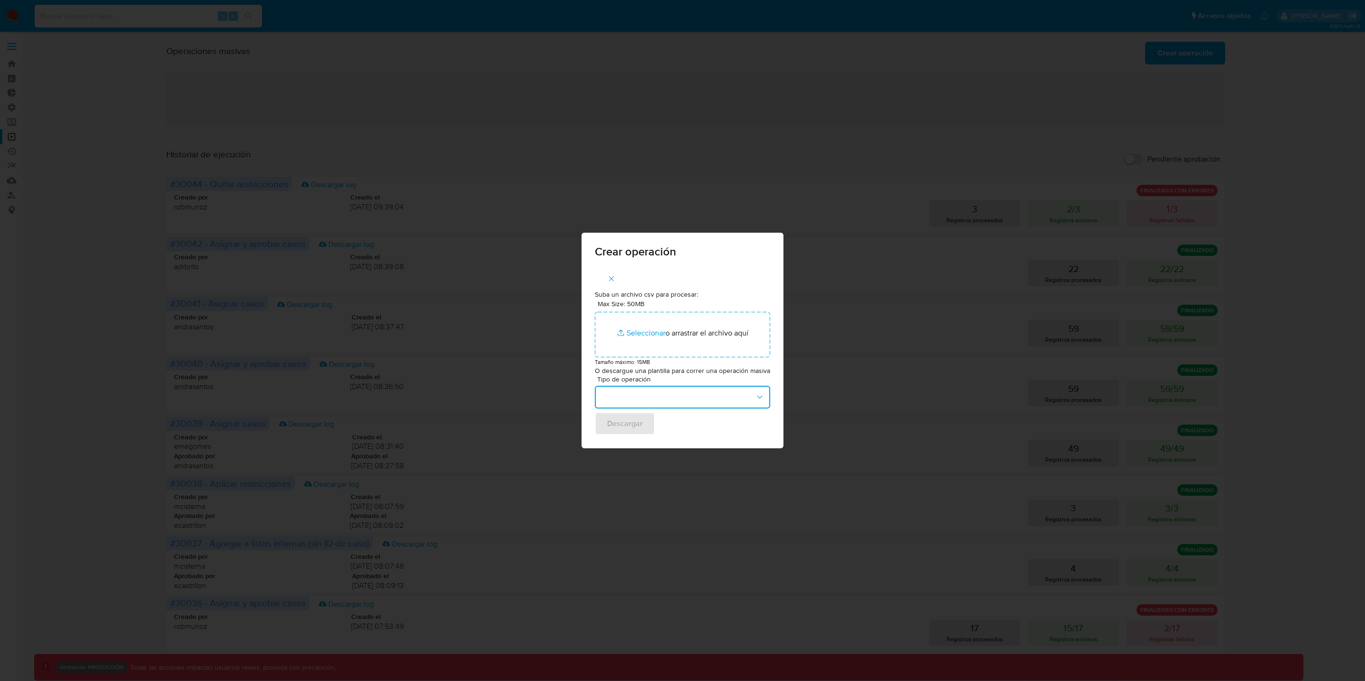
click at [659, 402] on button "button" at bounding box center [682, 397] width 175 height 23
click at [686, 407] on span "Aplicar restricciones Cierre Relacionamiento" at bounding box center [674, 407] width 147 height 9
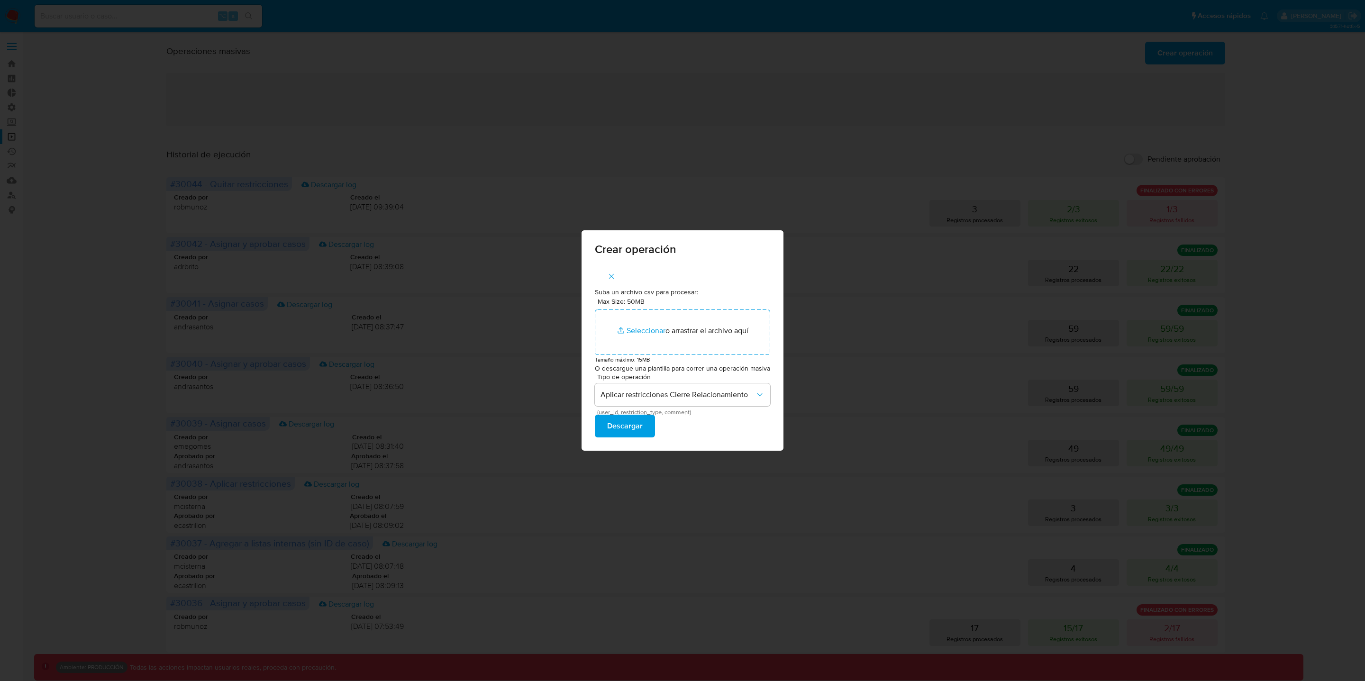
click at [639, 428] on span "Descargar" at bounding box center [625, 426] width 36 height 21
click at [611, 276] on icon "button" at bounding box center [611, 276] width 5 height 5
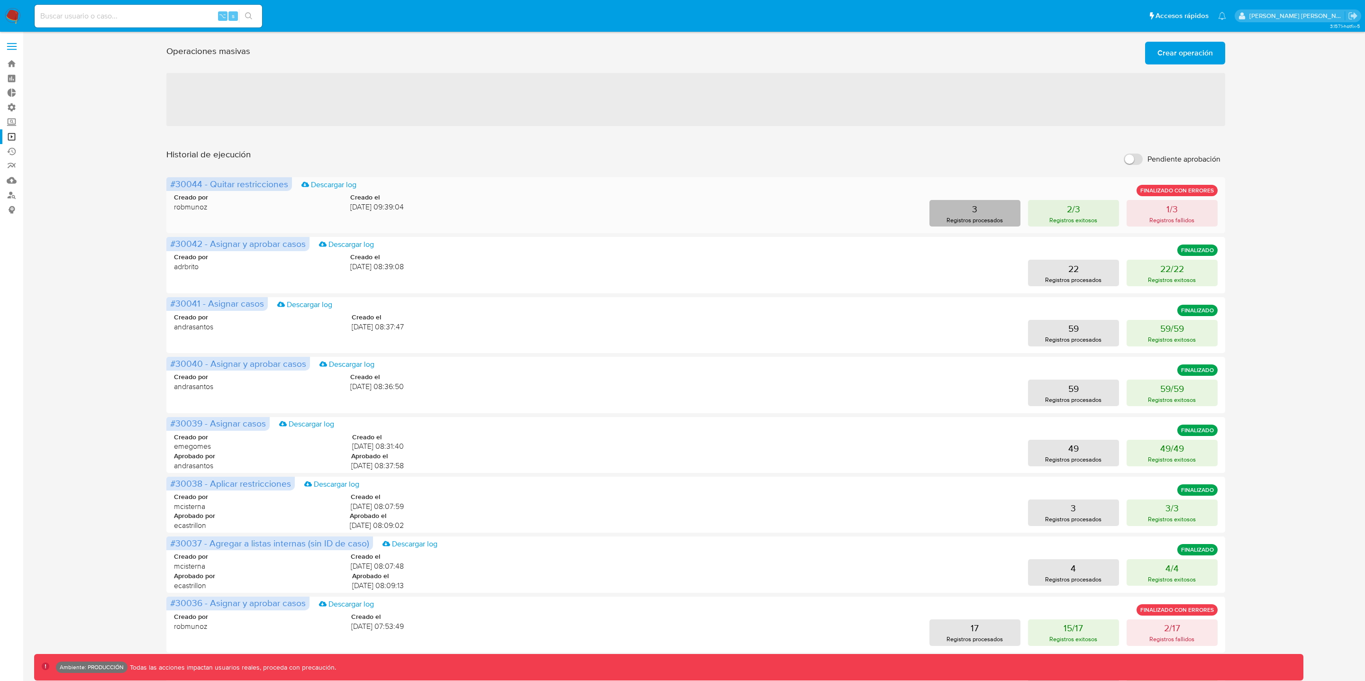
click at [986, 213] on button "3 Registros procesados" at bounding box center [975, 213] width 91 height 27
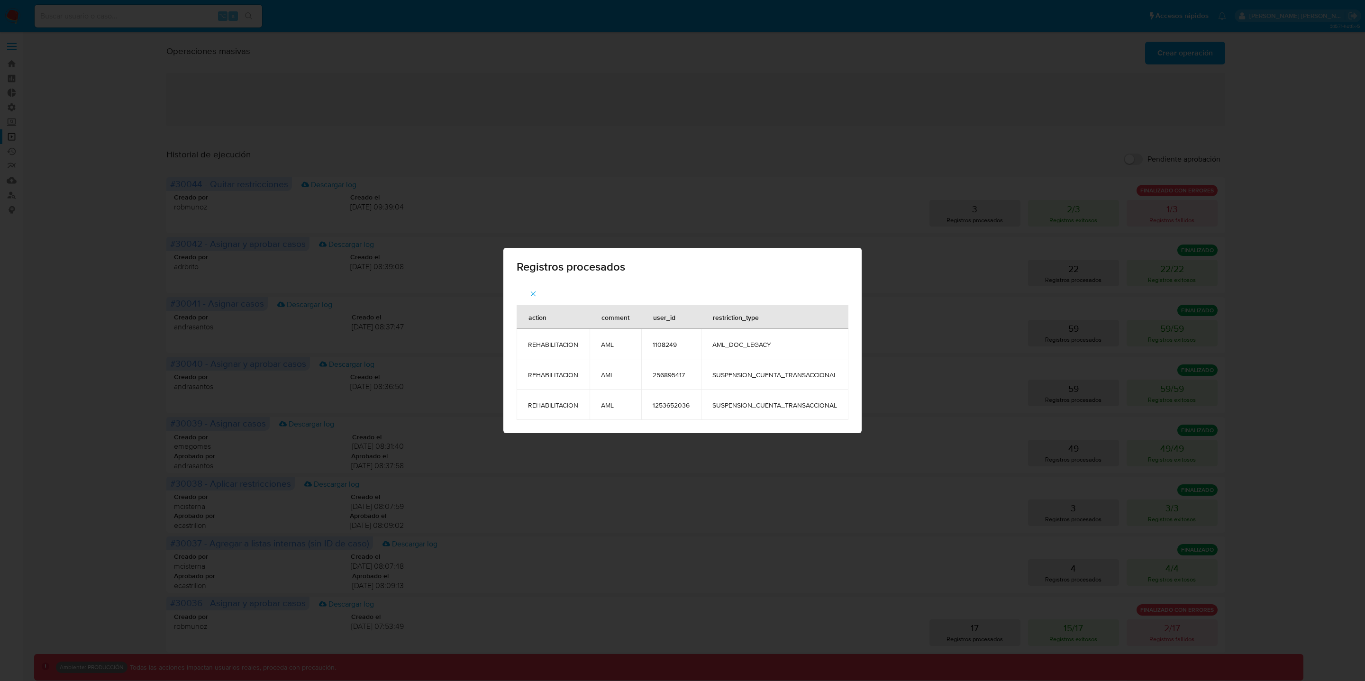
click at [537, 290] on button "button" at bounding box center [533, 294] width 33 height 23
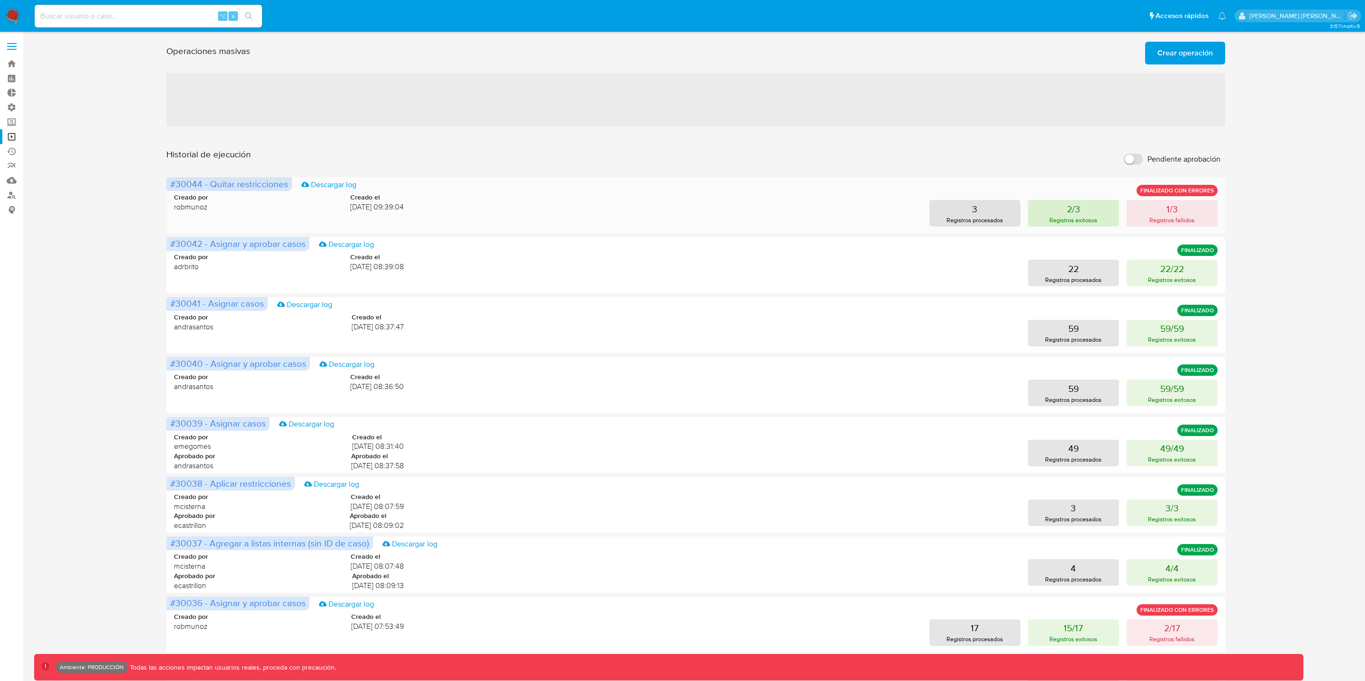
click at [1034, 217] on button "2/3 Registros exitosos" at bounding box center [1073, 213] width 91 height 27
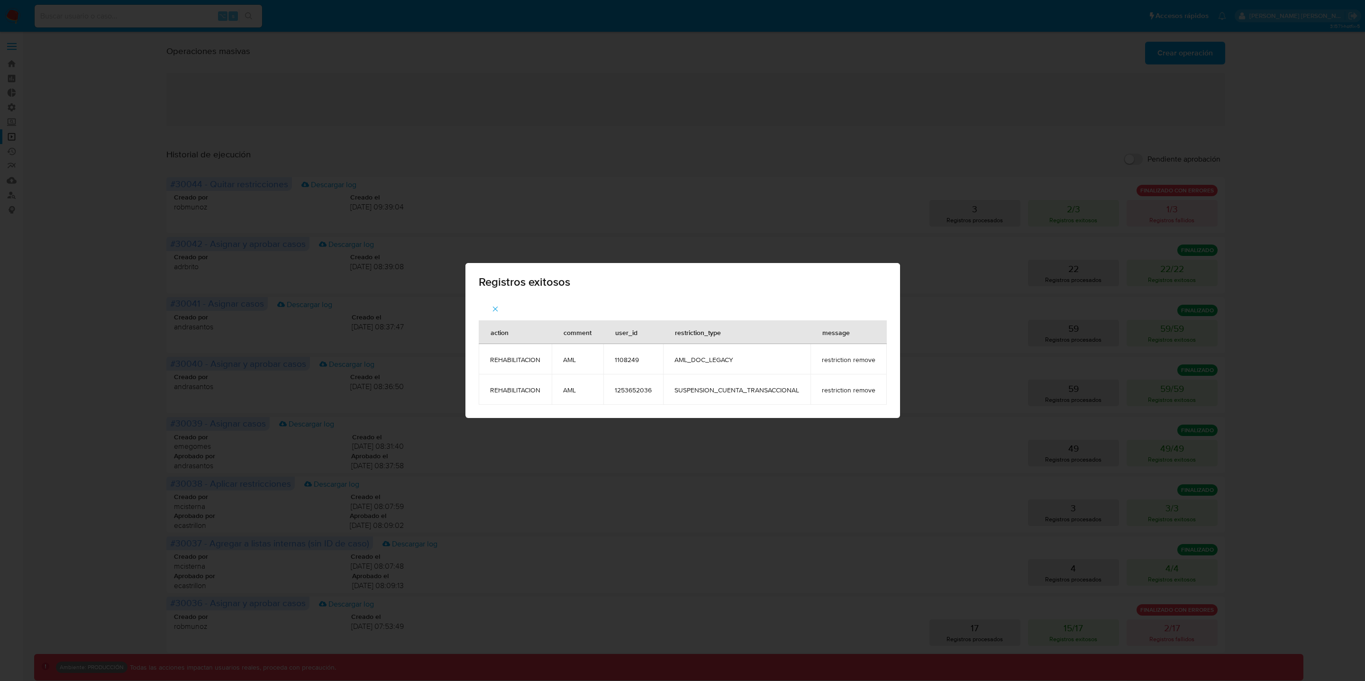
click at [496, 308] on icon "button" at bounding box center [495, 309] width 9 height 9
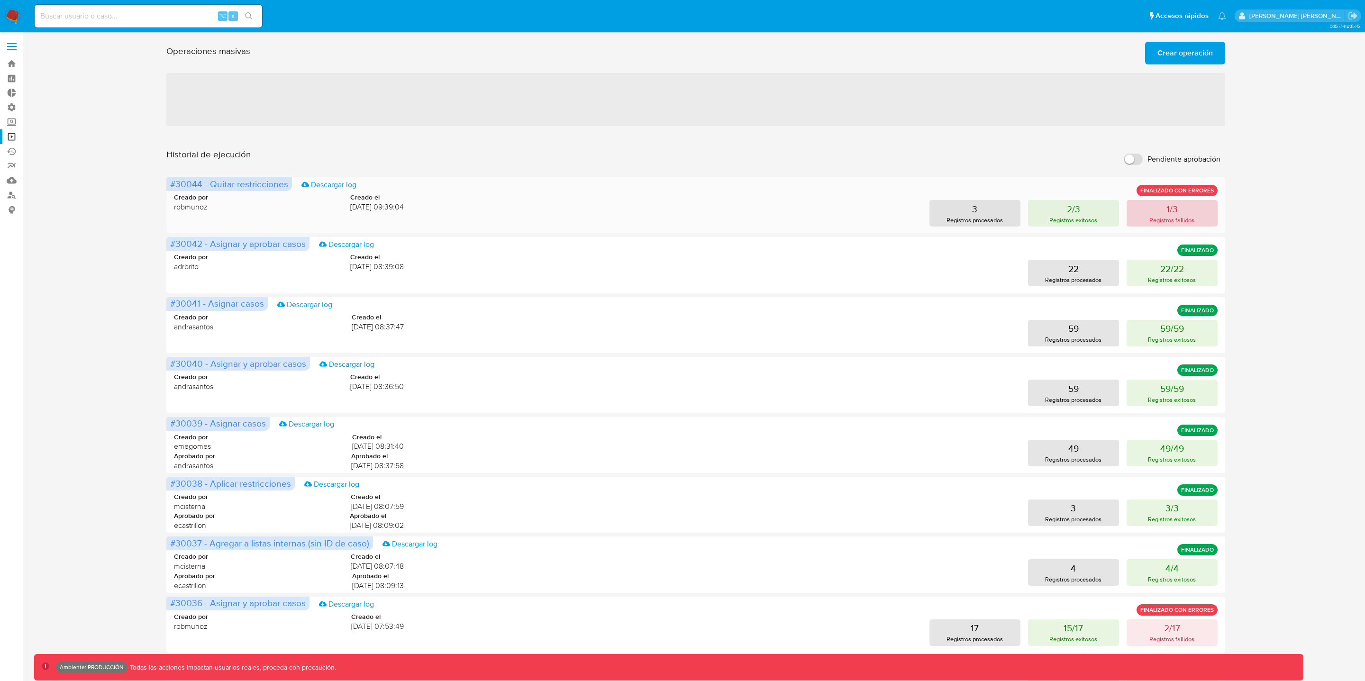
click at [1187, 207] on button "1/3 Registros fallidos" at bounding box center [1172, 213] width 91 height 27
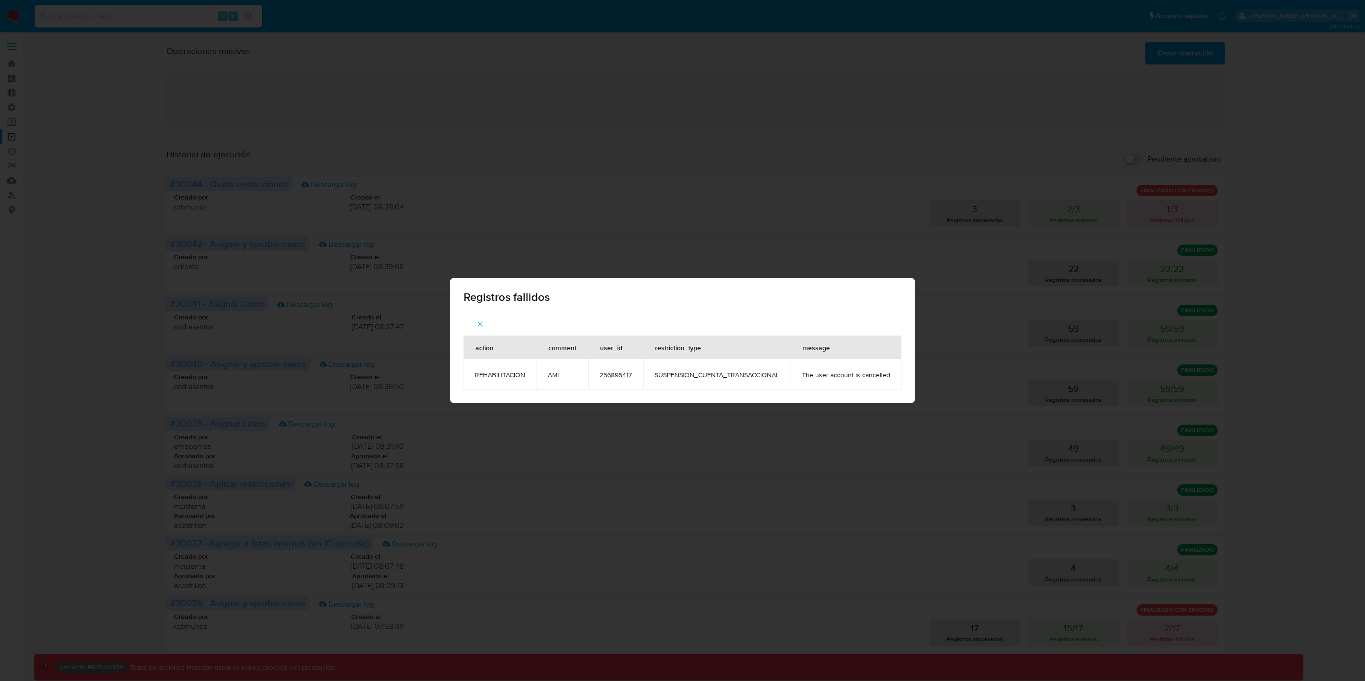
click at [476, 325] on icon "button" at bounding box center [480, 324] width 9 height 9
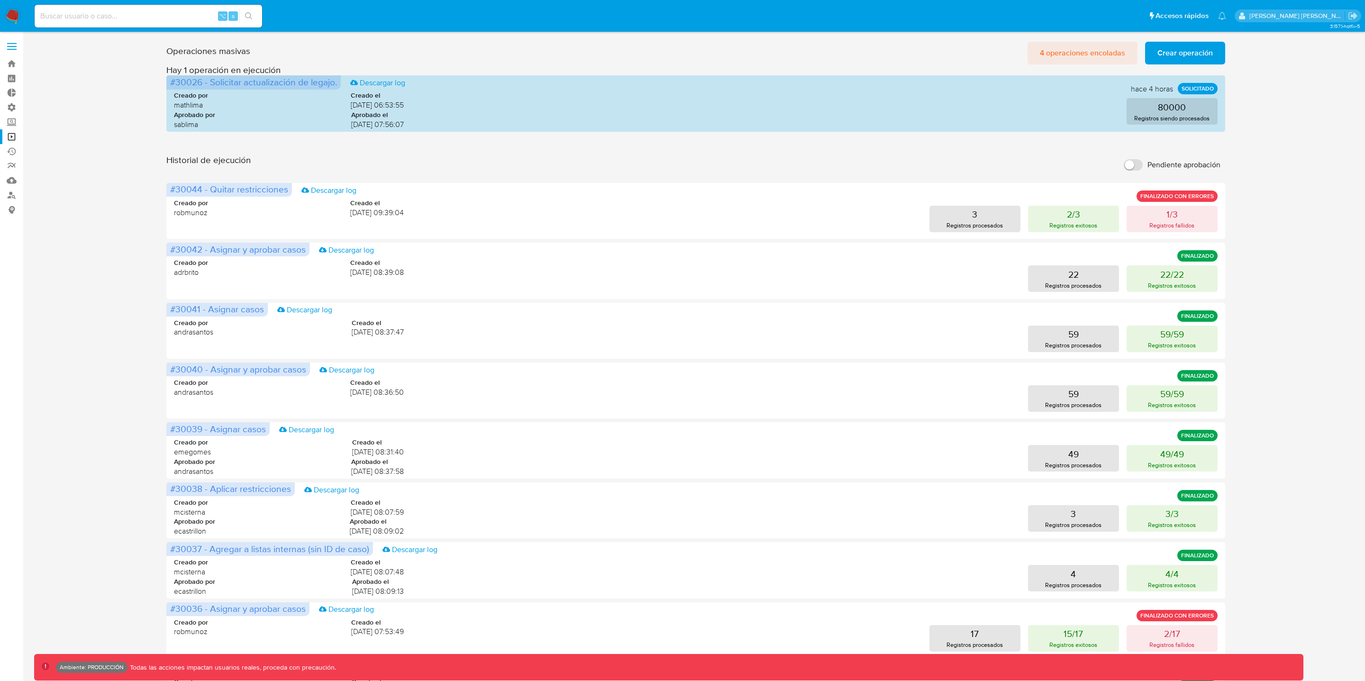
click at [1093, 56] on span "4 operaciones encoladas" at bounding box center [1082, 53] width 85 height 21
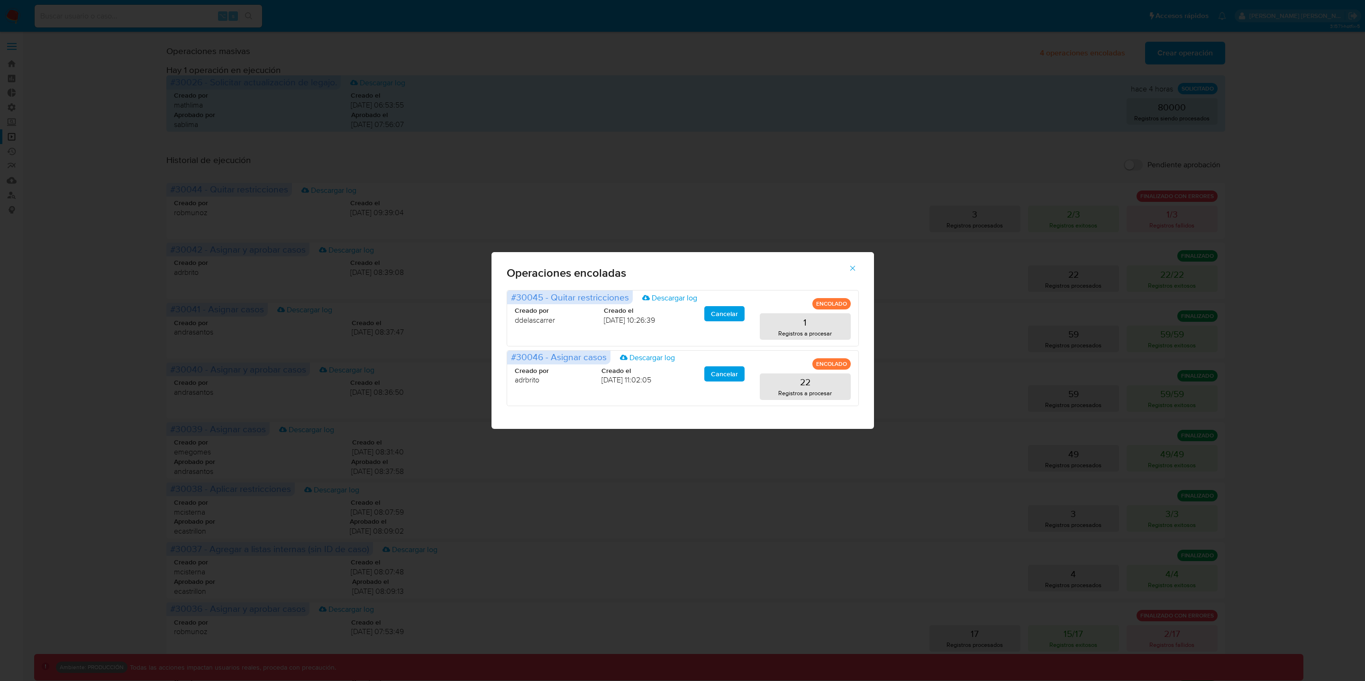
click at [859, 265] on button "button" at bounding box center [852, 268] width 33 height 23
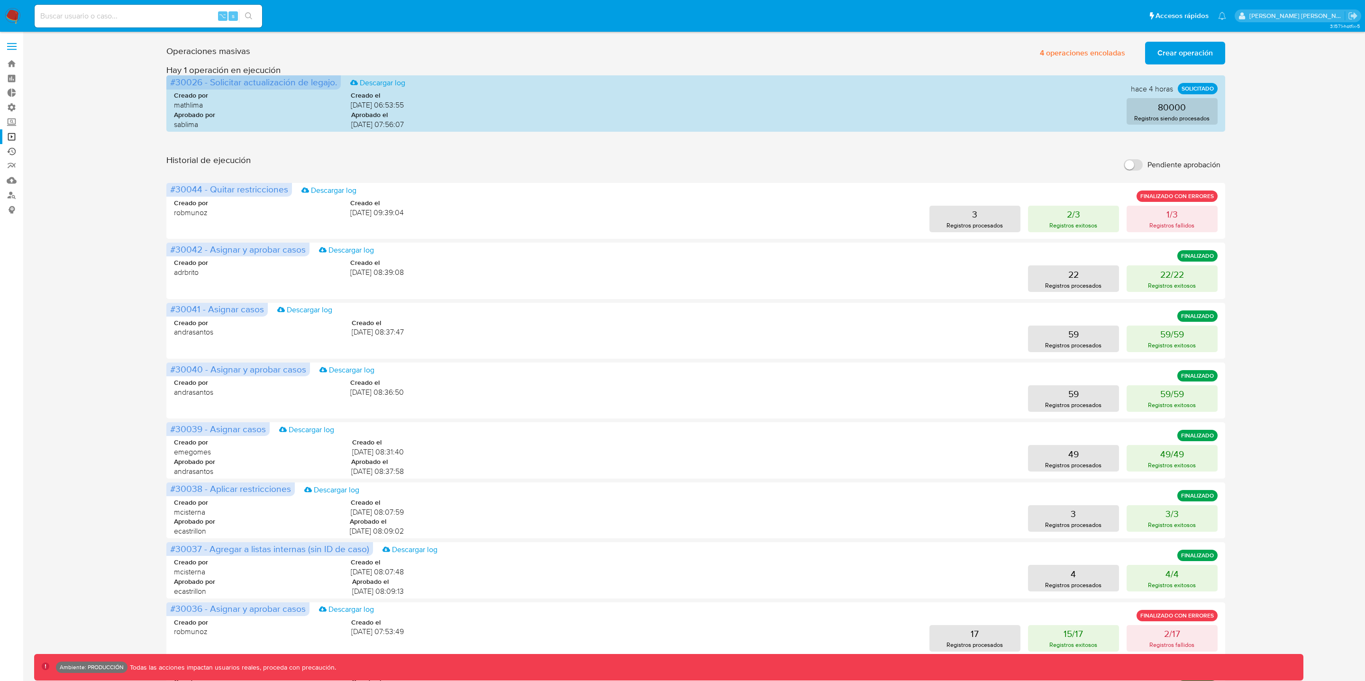
click at [12, 150] on link "Ejecuciones automáticas" at bounding box center [56, 151] width 113 height 15
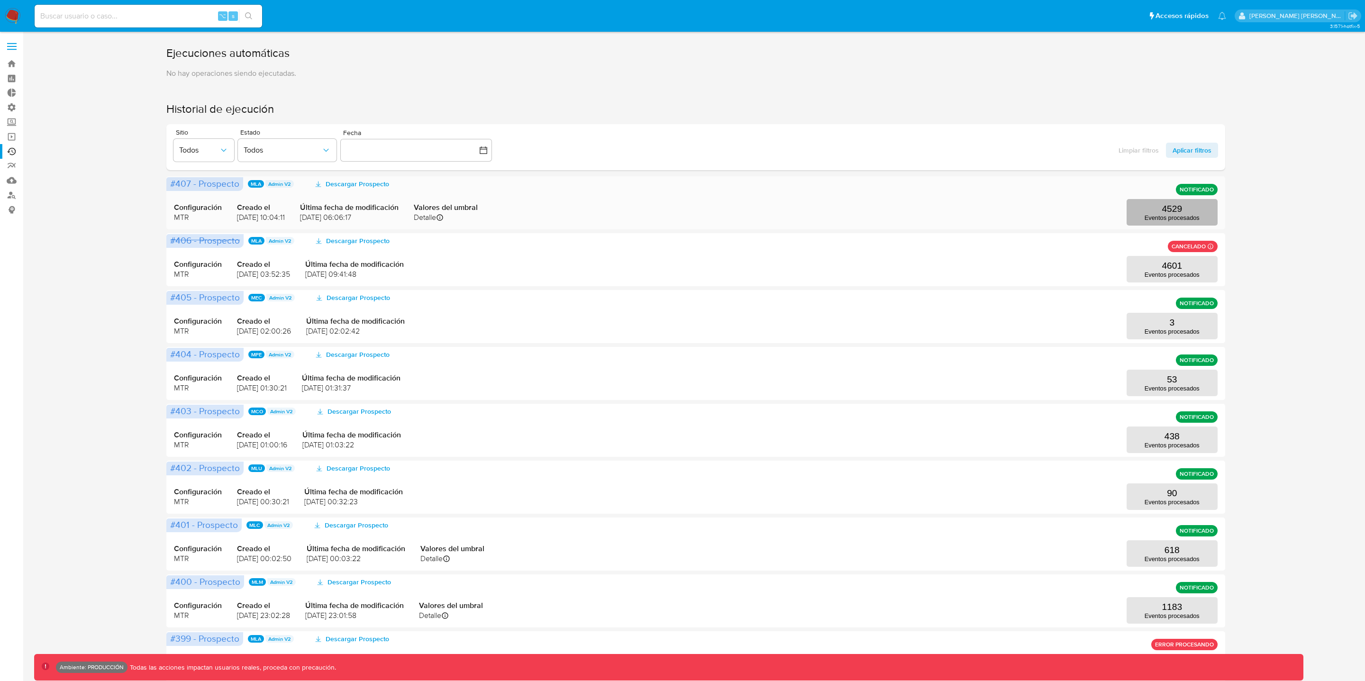
click at [1191, 215] on p "Eventos procesados" at bounding box center [1172, 217] width 55 height 7
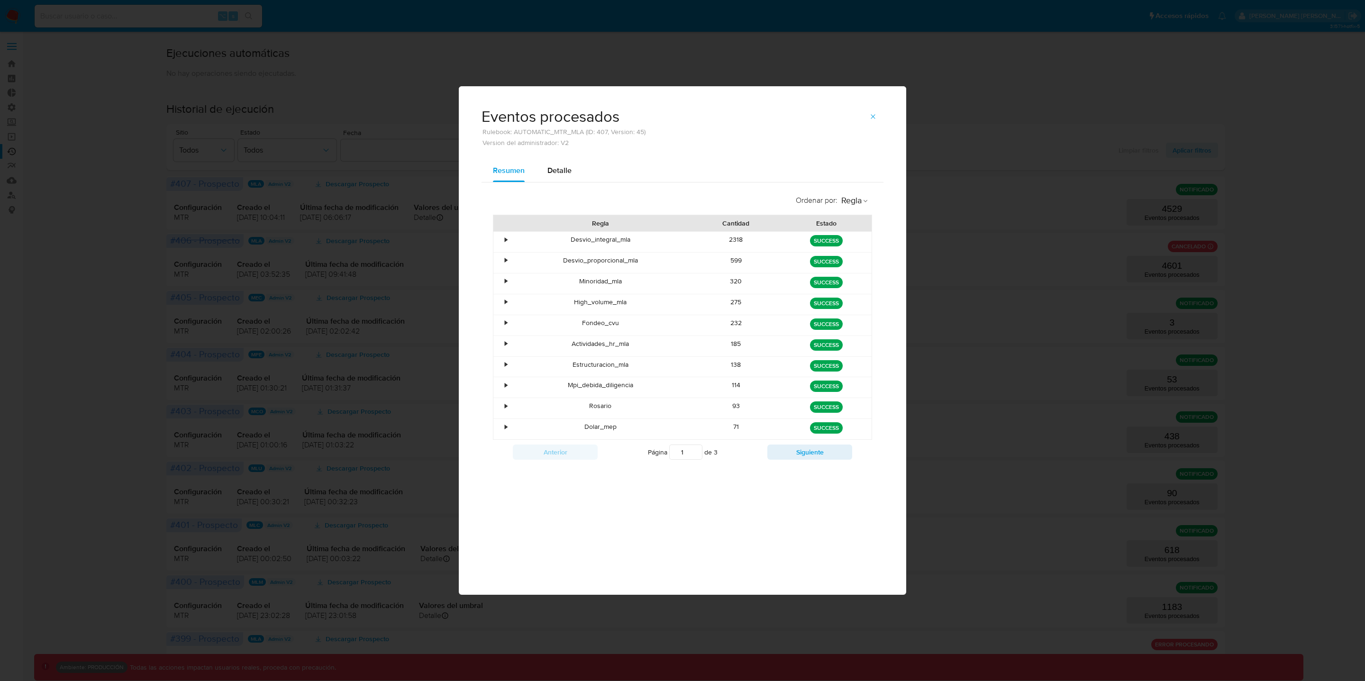
click at [505, 238] on div "•" at bounding box center [506, 239] width 2 height 9
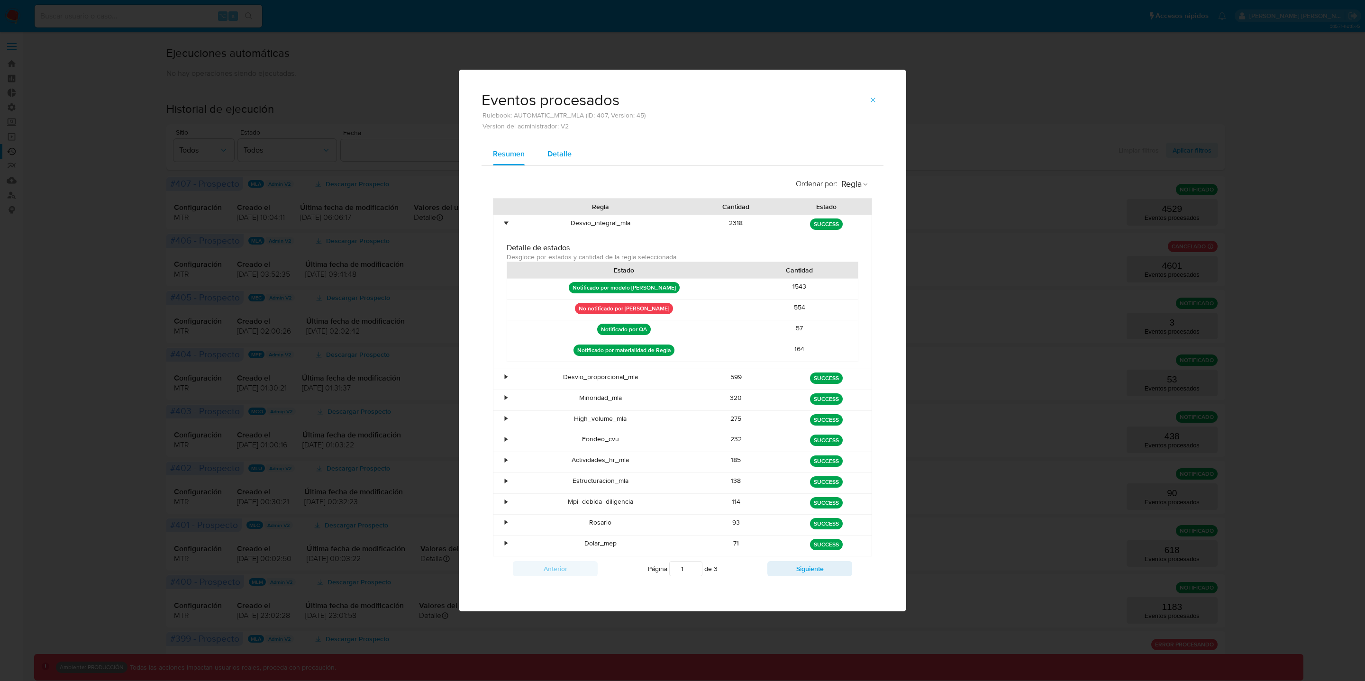
click at [576, 151] on button "Detalle" at bounding box center [559, 154] width 47 height 23
select select "10"
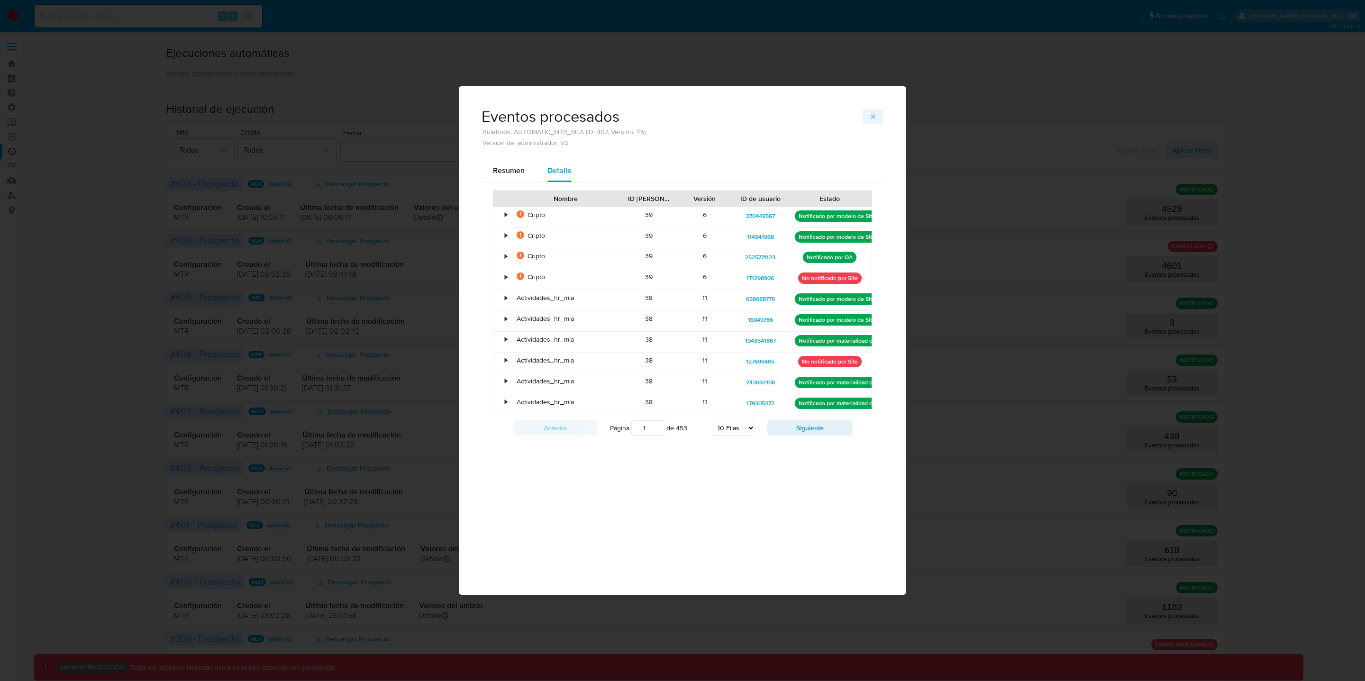
click at [870, 115] on icon "button" at bounding box center [873, 117] width 8 height 8
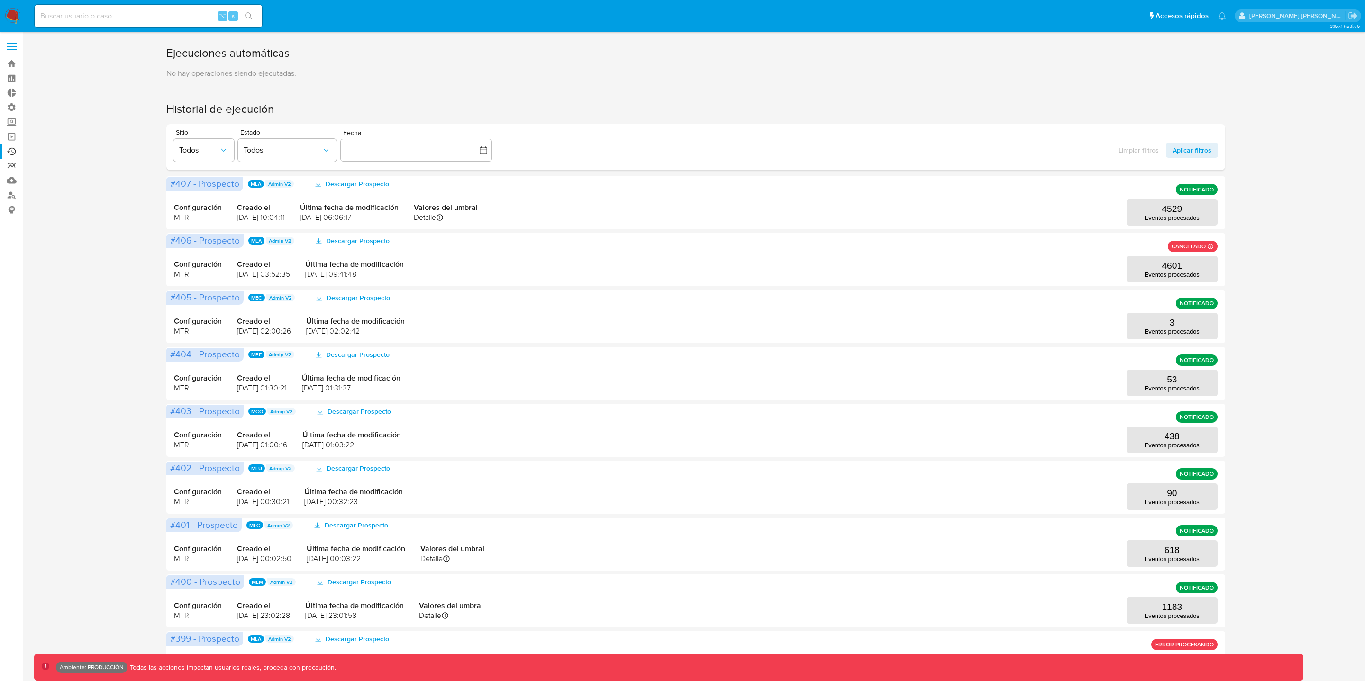
click at [13, 168] on link "Reportes" at bounding box center [56, 166] width 113 height 15
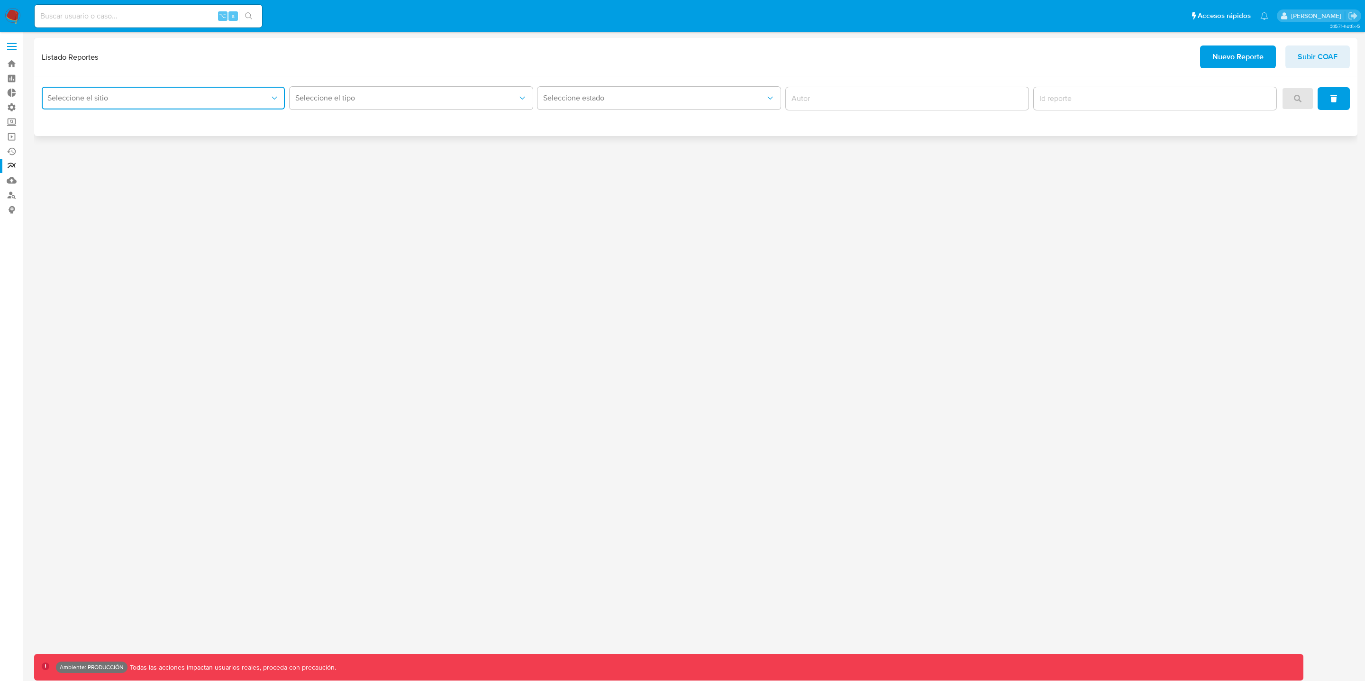
click at [170, 99] on span "Seleccione el sitio" at bounding box center [158, 97] width 222 height 9
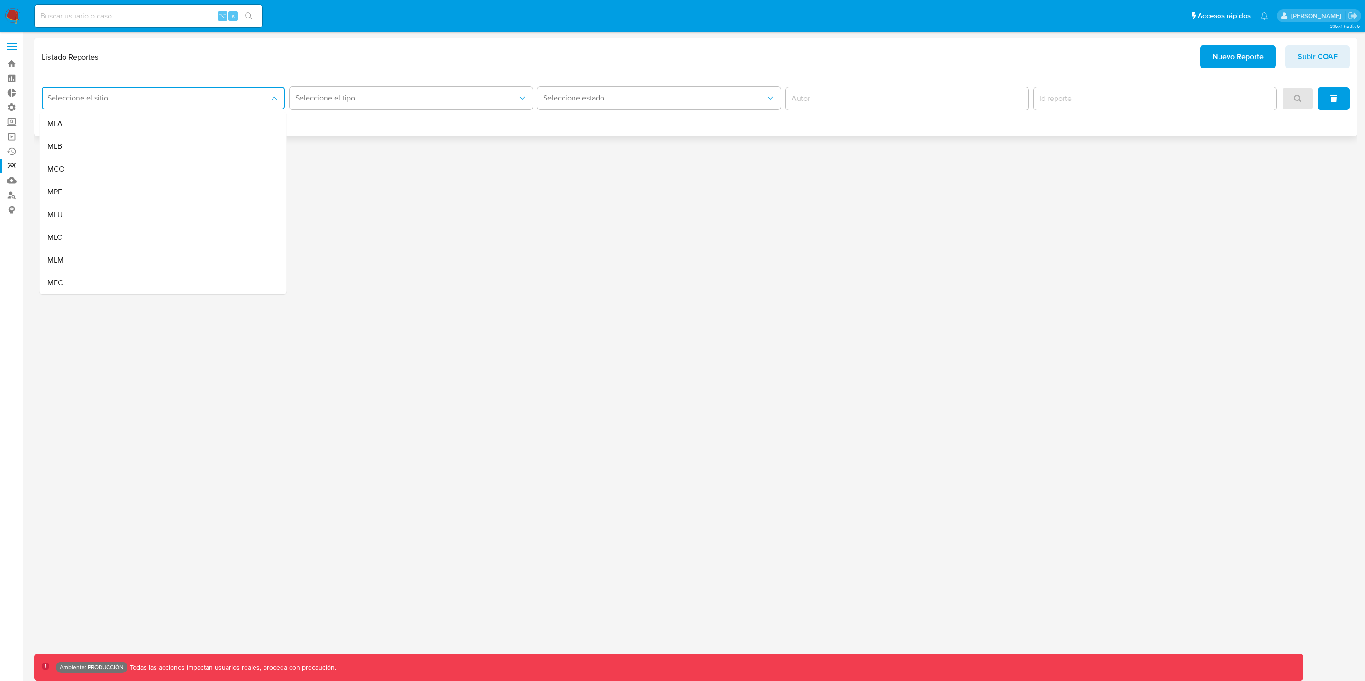
click at [163, 119] on div "MLA" at bounding box center [160, 123] width 226 height 23
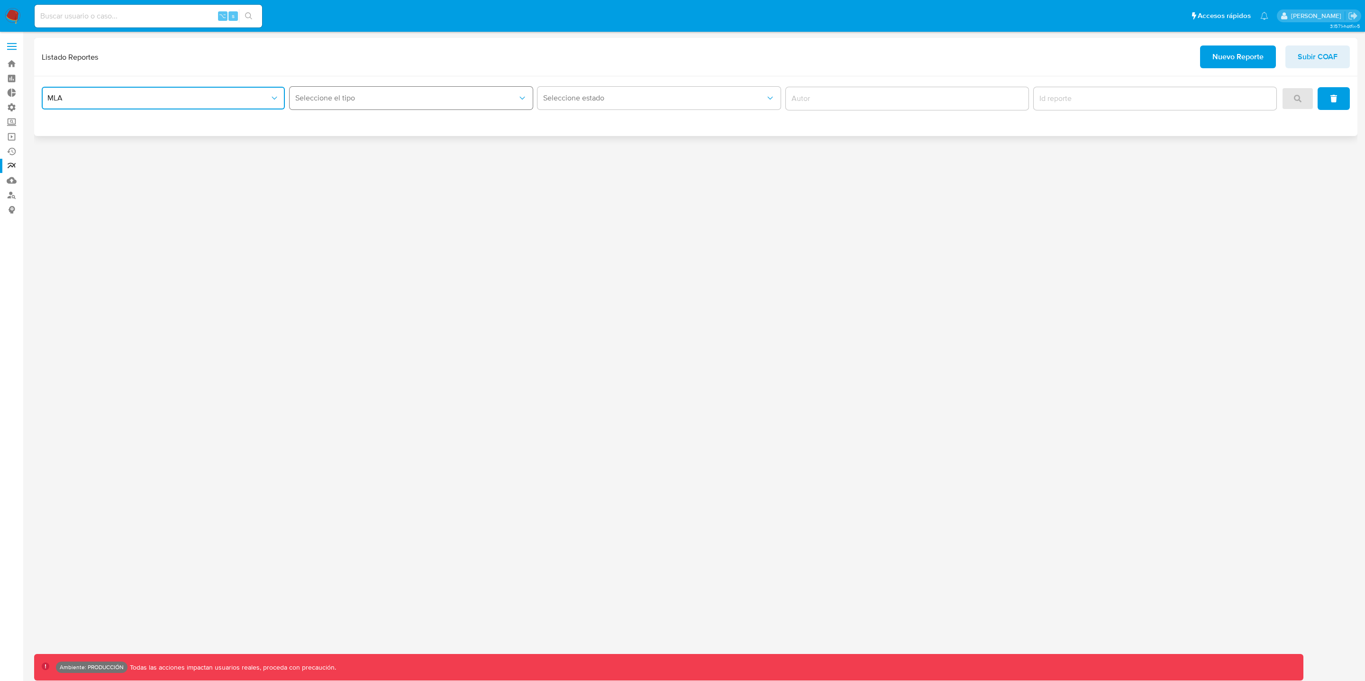
click at [310, 91] on button "Seleccione el tipo" at bounding box center [411, 98] width 243 height 23
click at [321, 119] on span "Inventario ROS" at bounding box center [320, 123] width 50 height 9
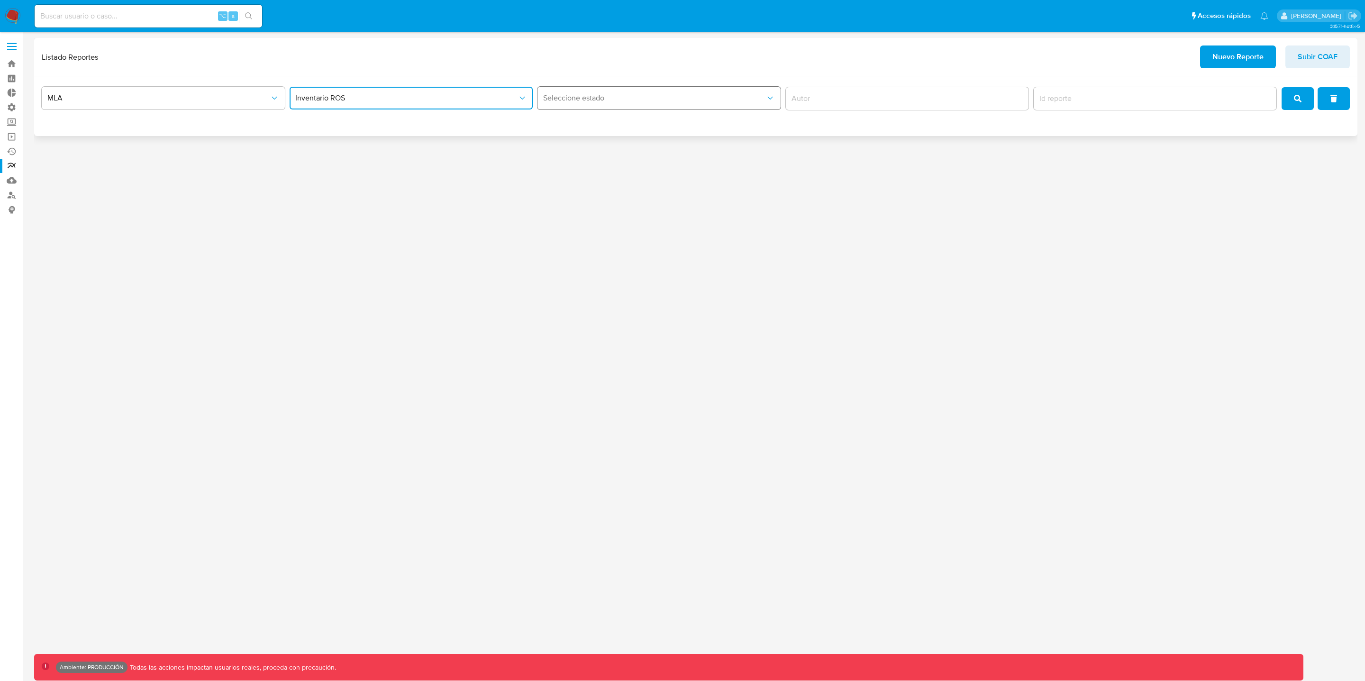
click at [576, 103] on span "Seleccione estado" at bounding box center [654, 97] width 222 height 9
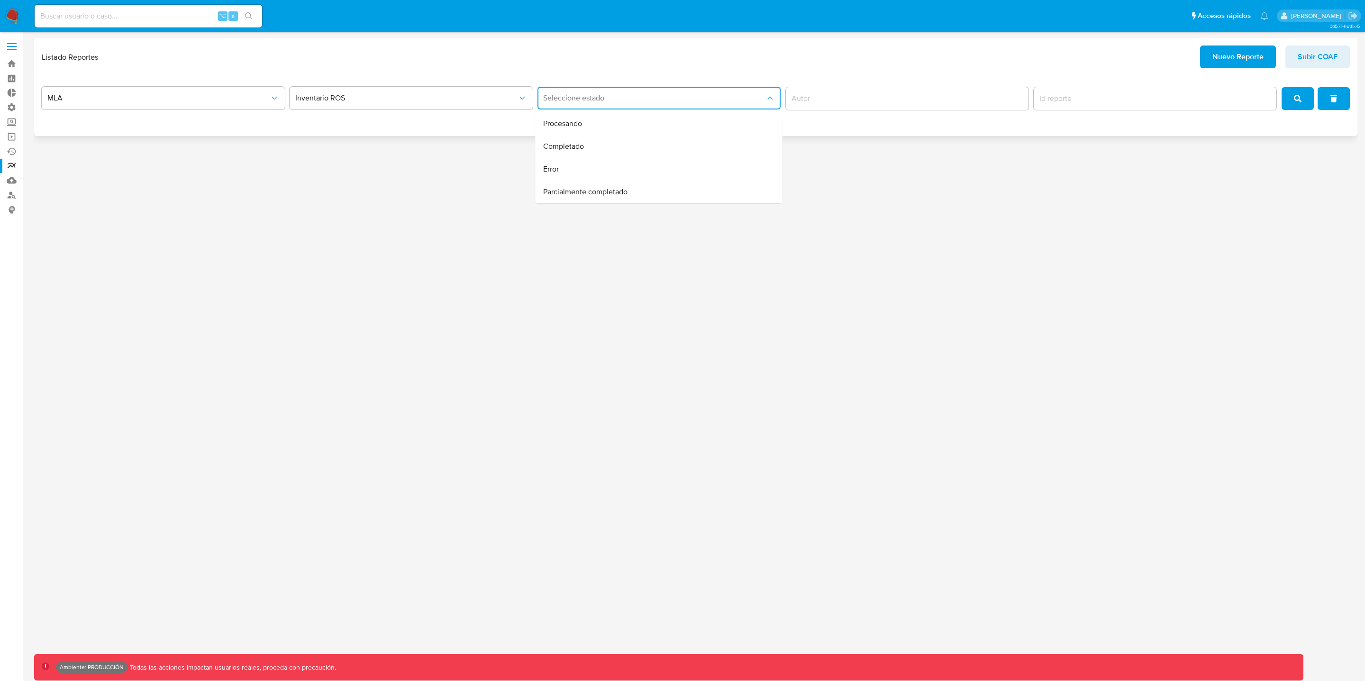
click at [462, 120] on div "MLA Inventario ROS Seleccione estado Procesando Completado Error Parcialmente c…" at bounding box center [696, 106] width 1324 height 60
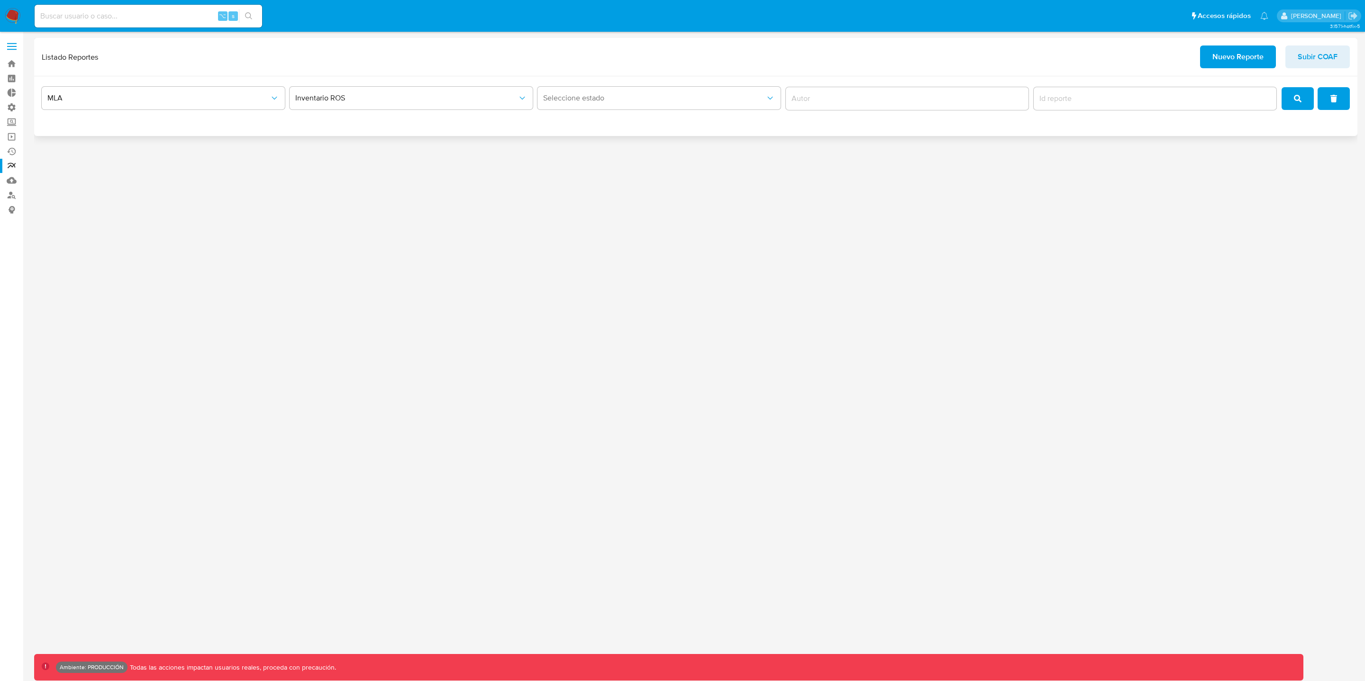
click at [1296, 103] on span "search" at bounding box center [1298, 98] width 8 height 21
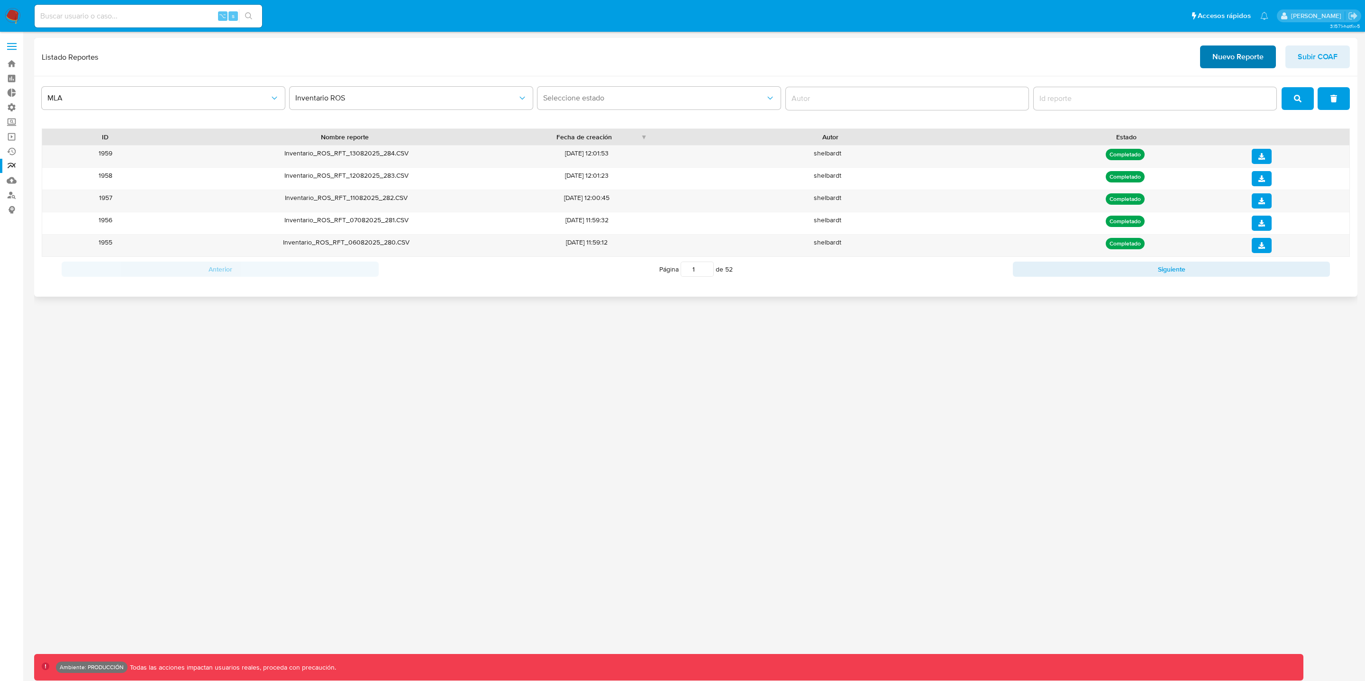
click at [1257, 55] on span "Nuevo Reporte" at bounding box center [1238, 56] width 51 height 21
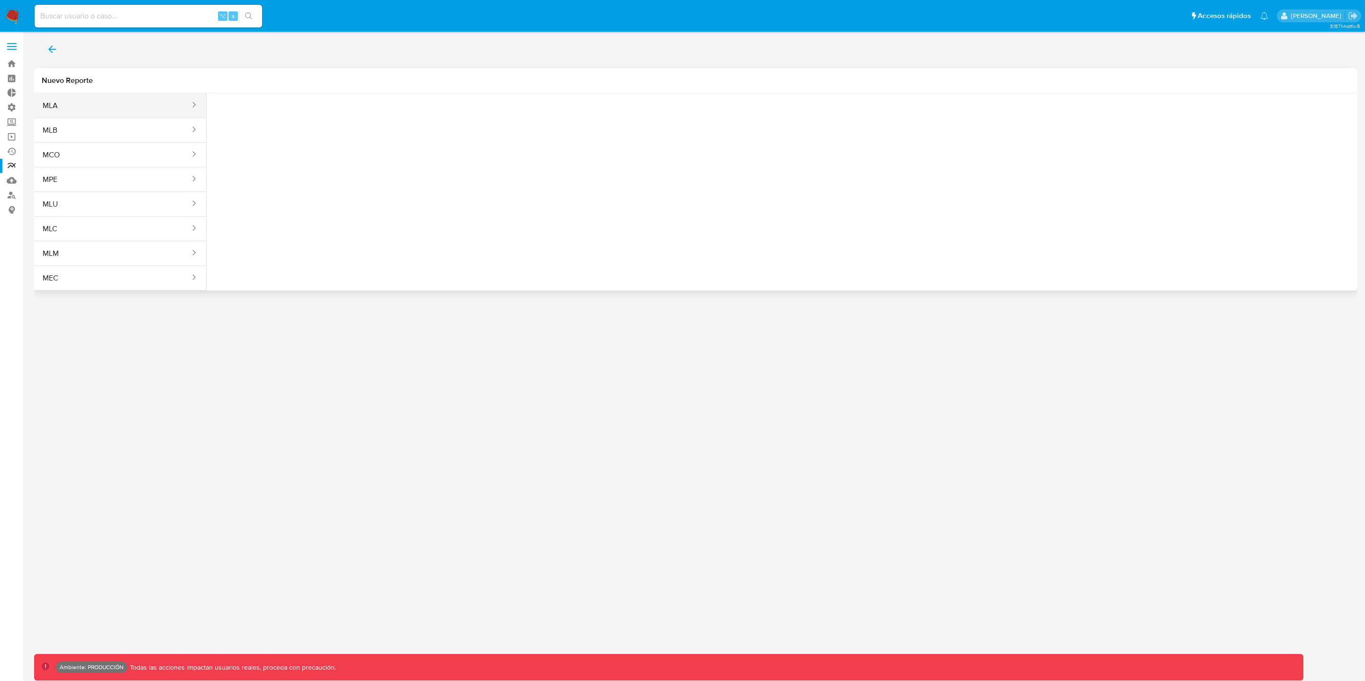
click at [132, 107] on button "MLA" at bounding box center [112, 105] width 157 height 23
click at [237, 110] on button "Seleccione una opcion" at bounding box center [266, 118] width 104 height 23
click at [251, 147] on span "Inventario ROS" at bounding box center [245, 143] width 50 height 9
click at [787, 125] on icon "button" at bounding box center [787, 125] width 9 height 9
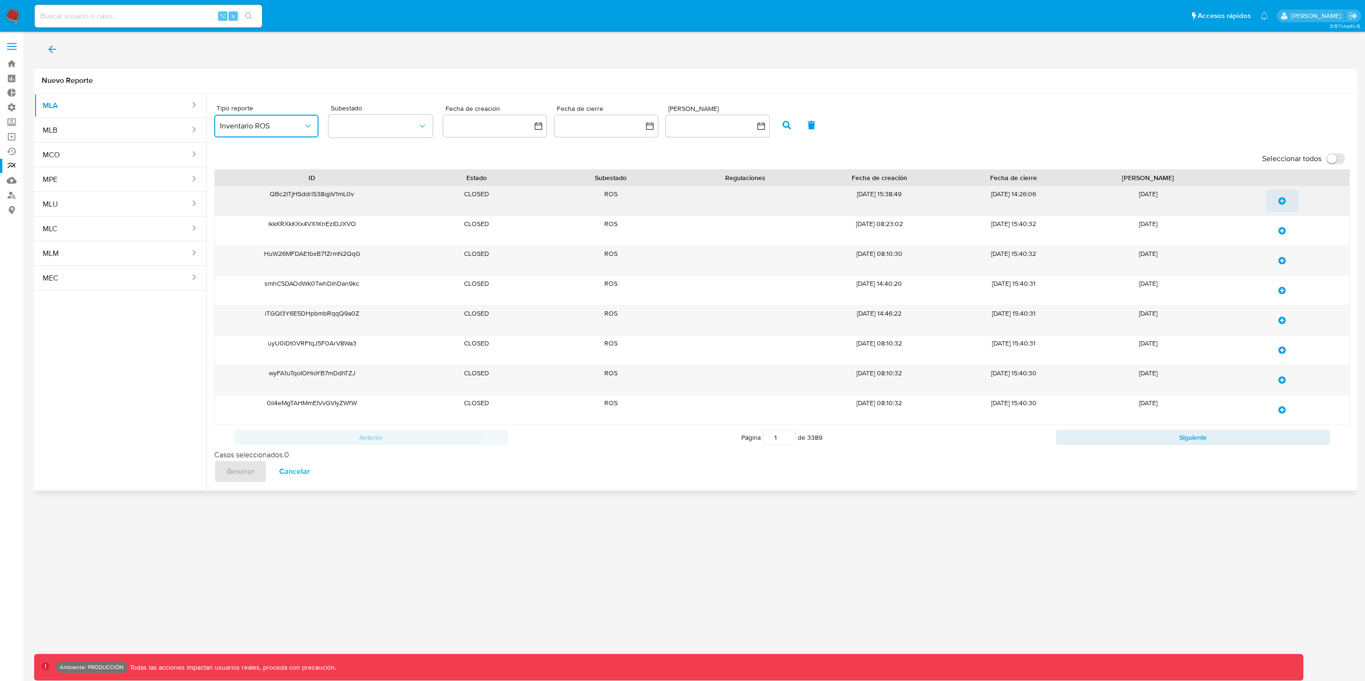
click at [1280, 204] on icon "update-list" at bounding box center [1283, 201] width 8 height 8
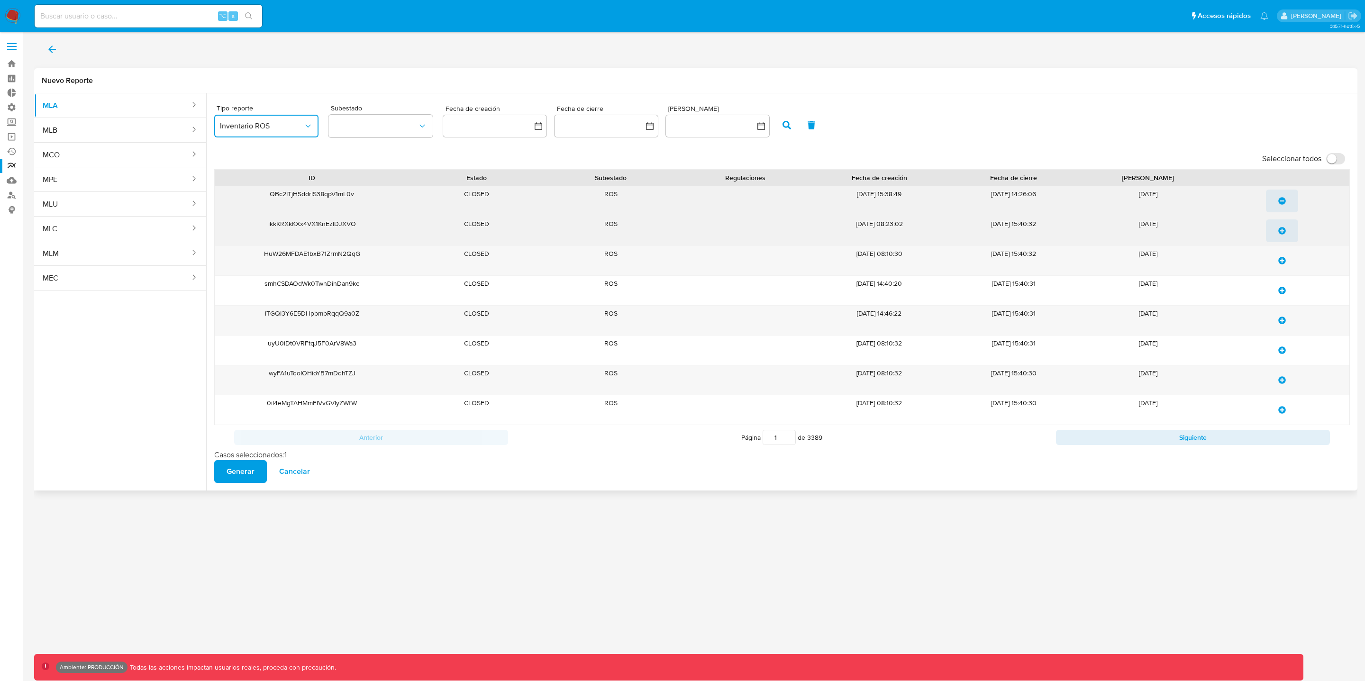
click at [1282, 236] on span "update-list" at bounding box center [1283, 230] width 8 height 21
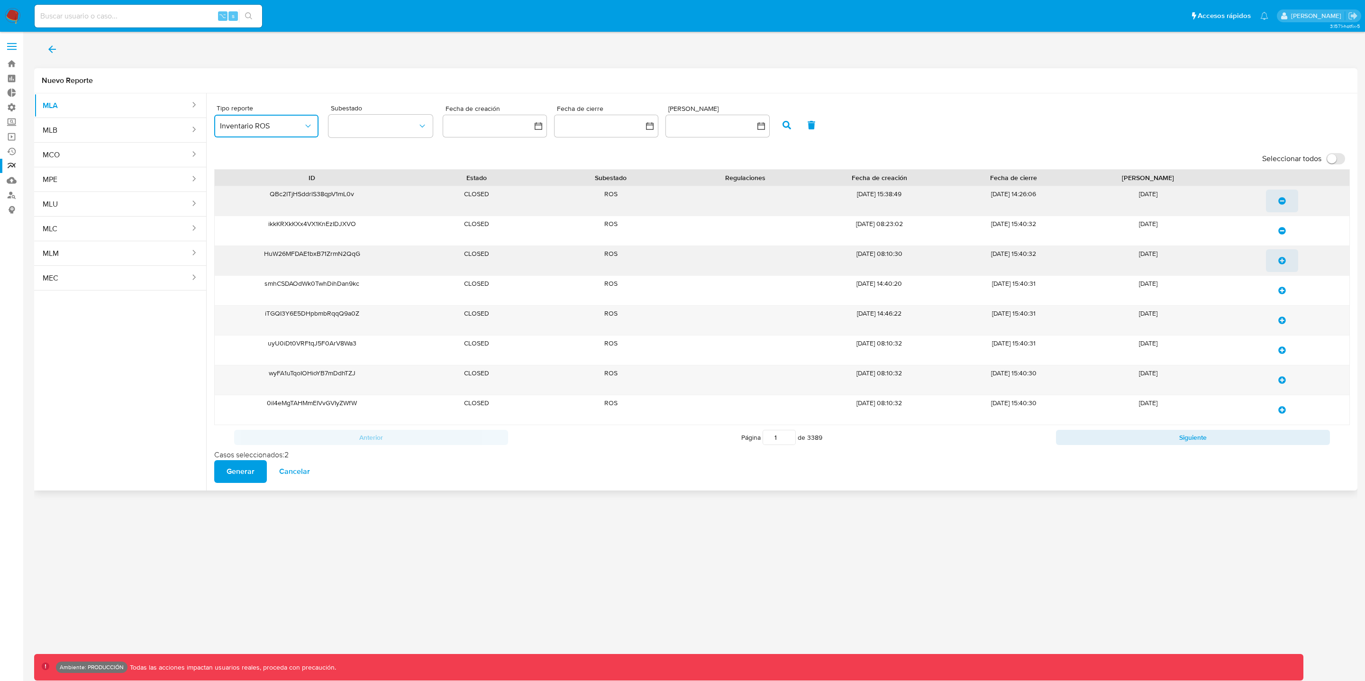
click at [1281, 260] on icon "update-list" at bounding box center [1283, 261] width 8 height 8
click at [306, 475] on span "Cancelar" at bounding box center [294, 471] width 31 height 21
click at [174, 126] on button "MLB" at bounding box center [112, 130] width 157 height 23
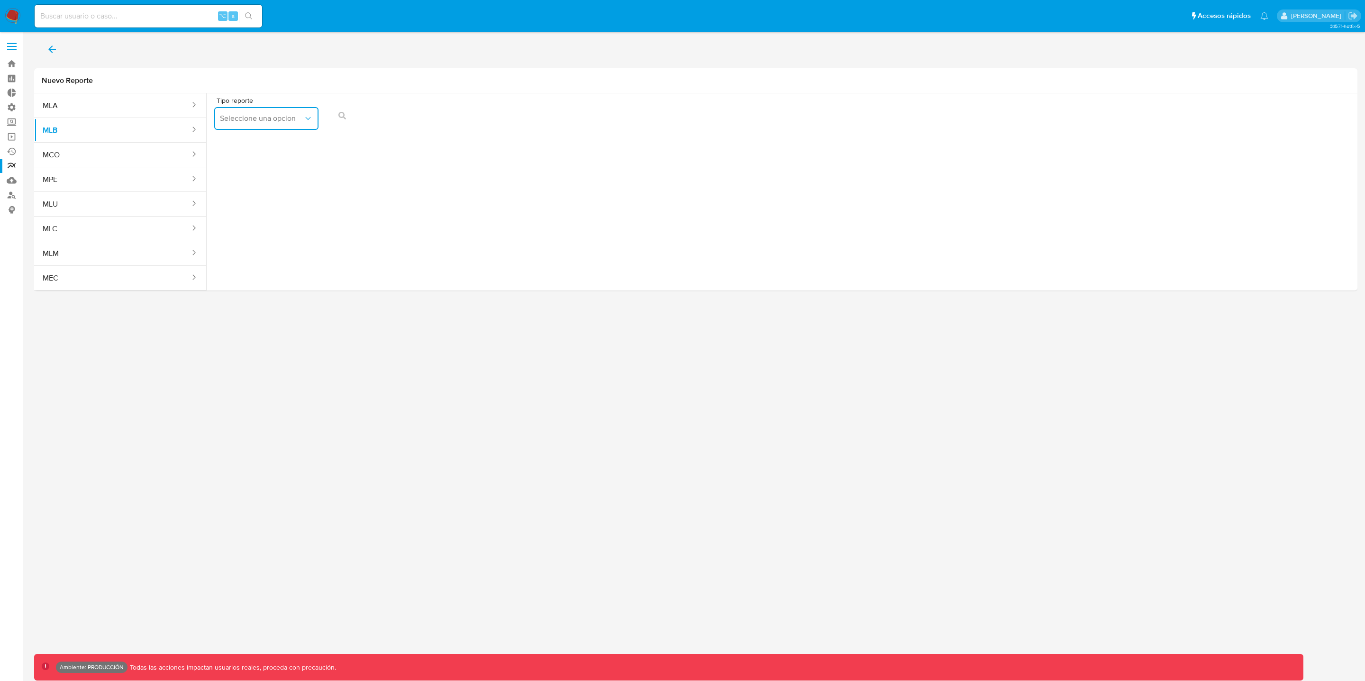
click at [232, 121] on span "Seleccione una opcion" at bounding box center [261, 118] width 83 height 9
click at [331, 211] on div "Tipo reporte Seleccione una opcion" at bounding box center [782, 188] width 1151 height 190
click at [174, 174] on button "MPE" at bounding box center [112, 179] width 157 height 23
click at [151, 201] on button "MLU" at bounding box center [112, 204] width 157 height 23
click at [191, 205] on button "MLU" at bounding box center [112, 204] width 157 height 23
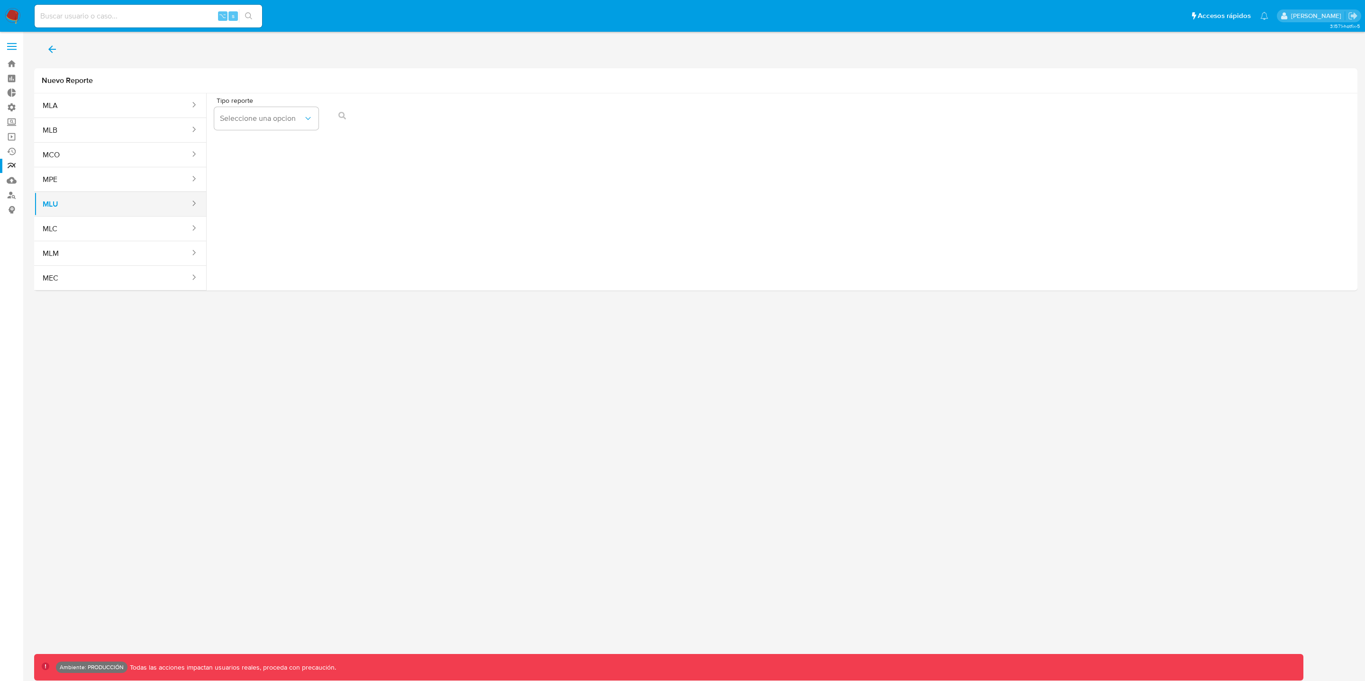
click at [193, 204] on icon "sites" at bounding box center [193, 203] width 9 height 9
click at [177, 256] on button "MLM" at bounding box center [112, 253] width 157 height 23
click at [295, 118] on span "Seleccione una opcion" at bounding box center [261, 118] width 83 height 9
click at [285, 142] on div "IFPE 24 HORAS" at bounding box center [263, 144] width 87 height 23
click at [673, 126] on icon "button" at bounding box center [675, 125] width 9 height 9
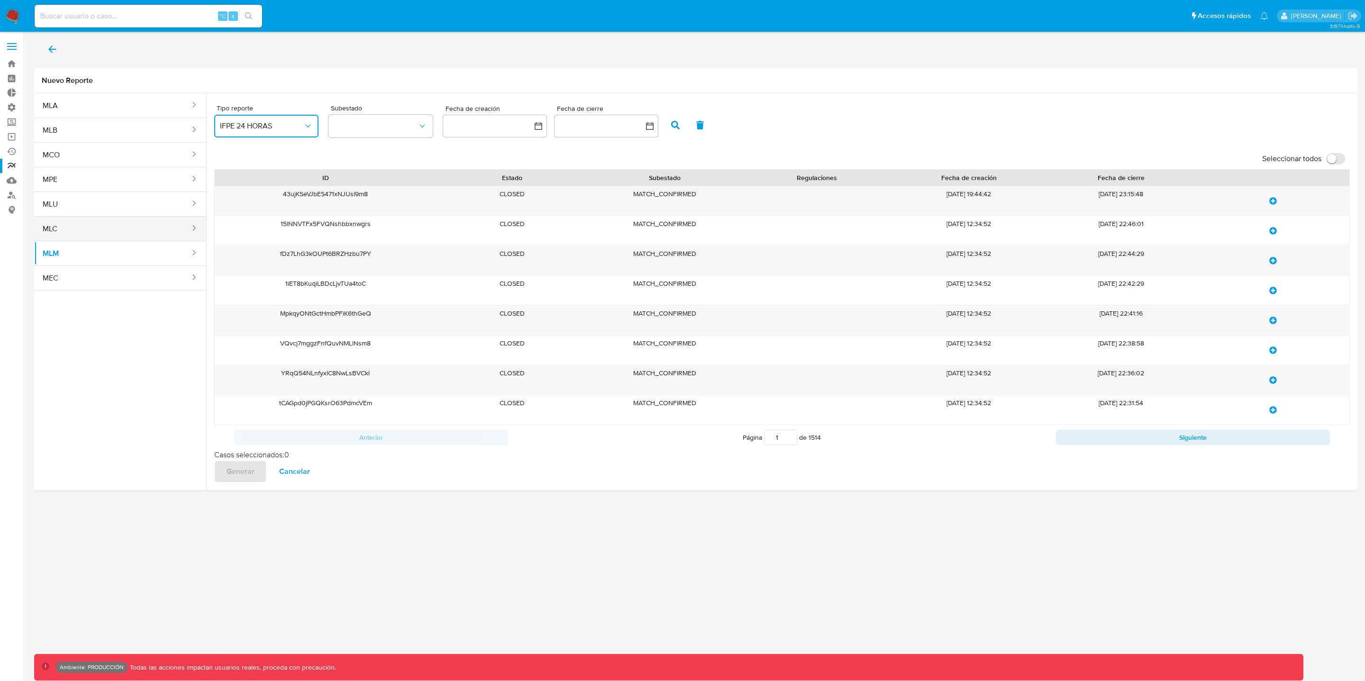
click at [102, 224] on button "MLC" at bounding box center [112, 229] width 157 height 23
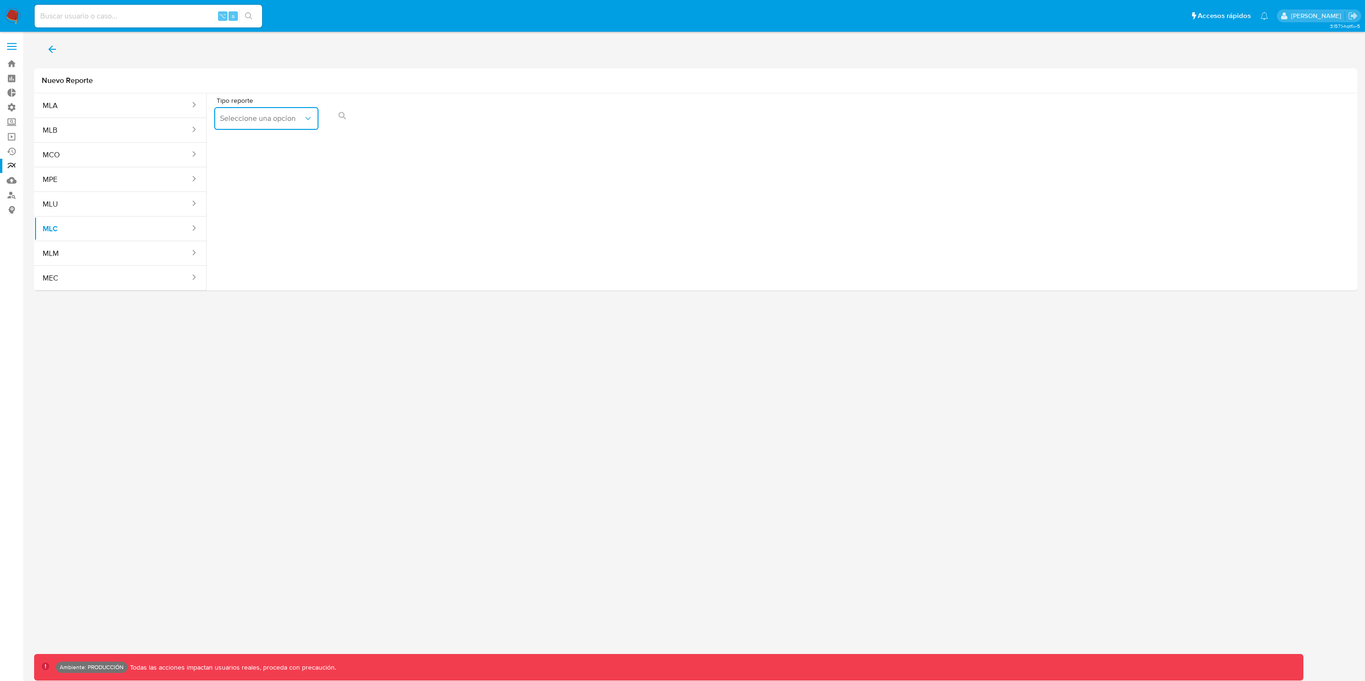
click at [311, 116] on icon "report-types" at bounding box center [307, 118] width 9 height 9
click at [381, 232] on div "Tipo reporte Seleccione una opcion" at bounding box center [782, 188] width 1151 height 190
click at [52, 48] on icon "back" at bounding box center [51, 49] width 11 height 11
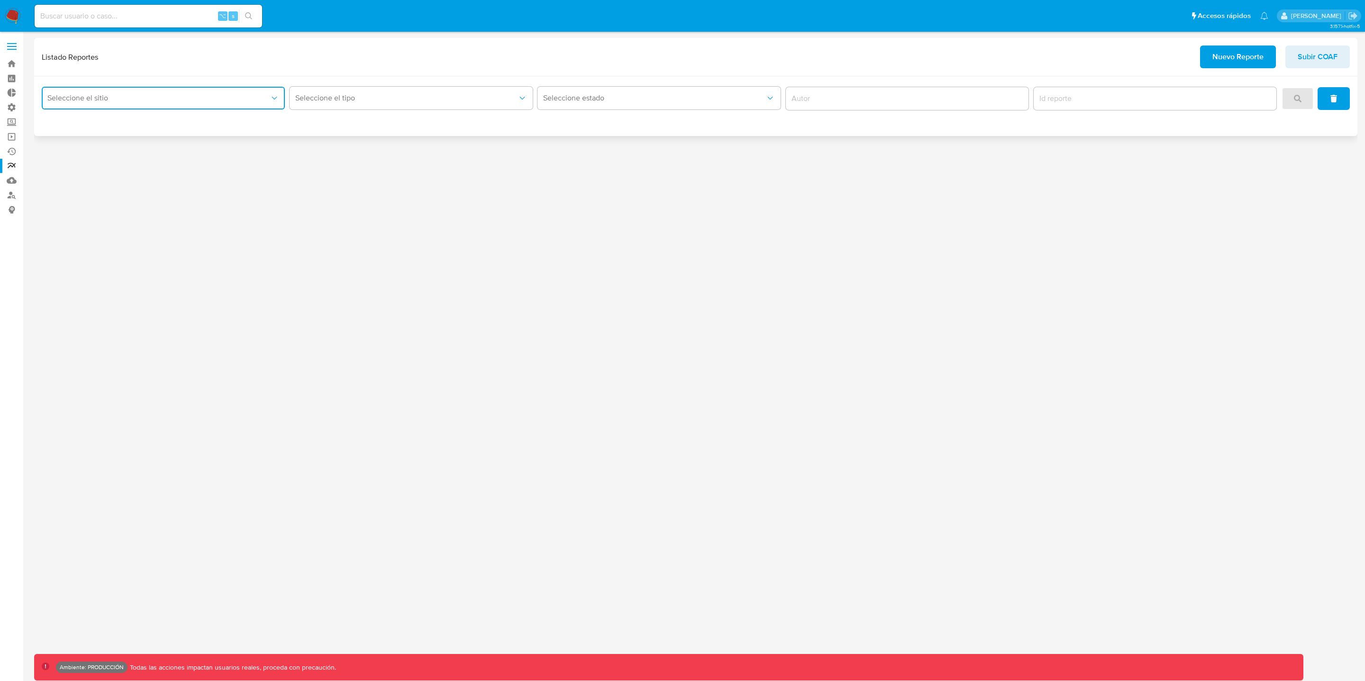
click at [174, 101] on span "Seleccione el sitio" at bounding box center [158, 97] width 222 height 9
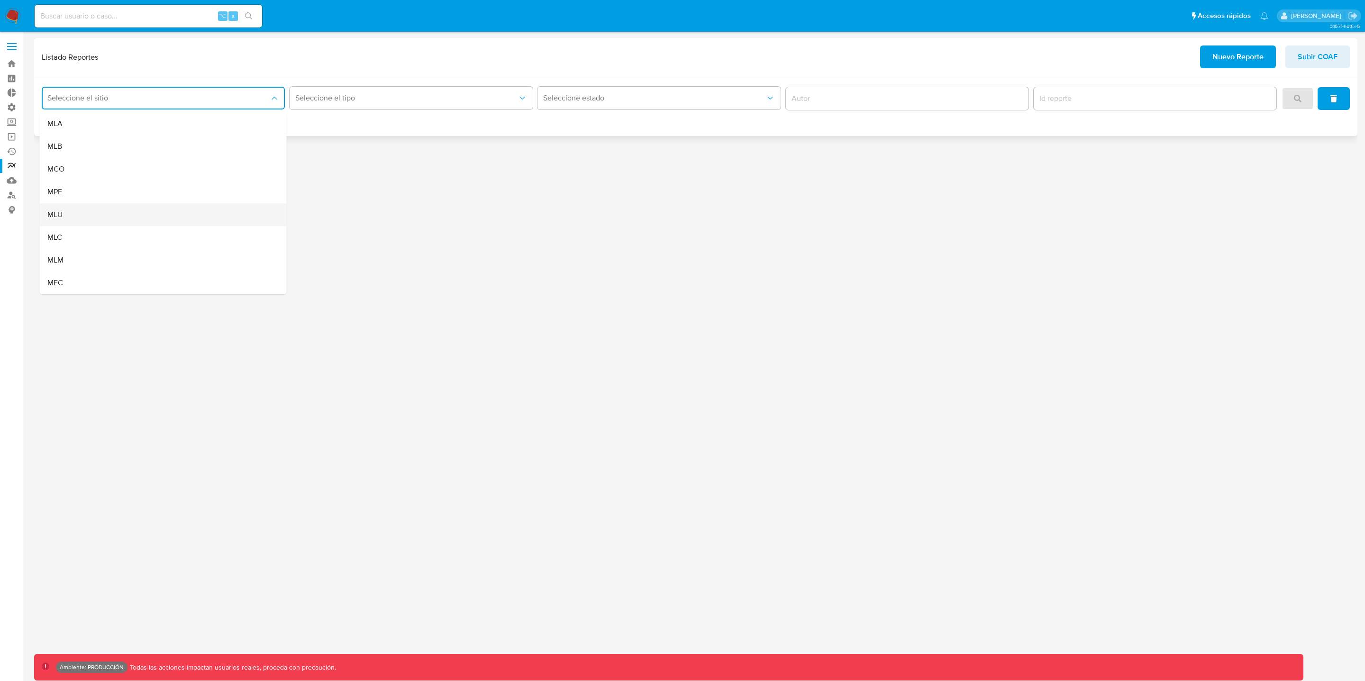
click at [72, 219] on div "MLU" at bounding box center [160, 214] width 226 height 23
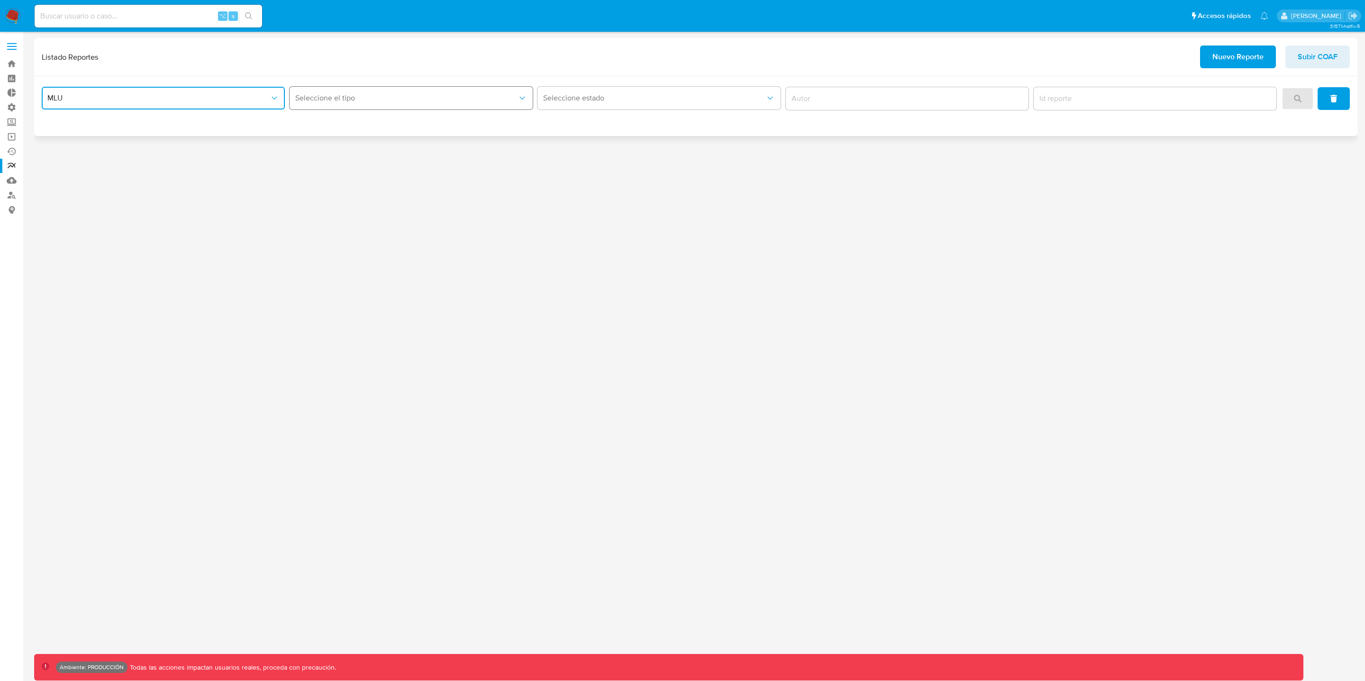
click at [521, 102] on icon "report-type" at bounding box center [522, 97] width 9 height 9
click at [441, 127] on div "Circunstanciado" at bounding box center [408, 123] width 226 height 23
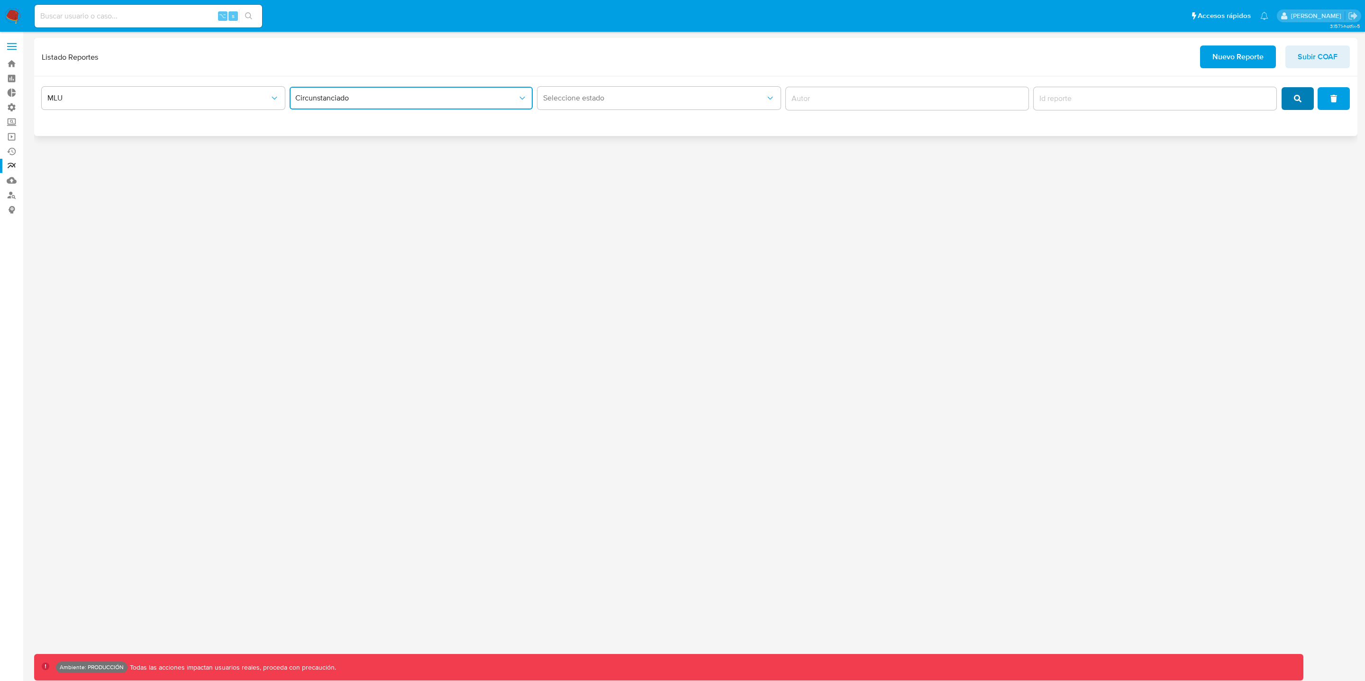
click at [1299, 101] on icon "search" at bounding box center [1298, 99] width 8 height 8
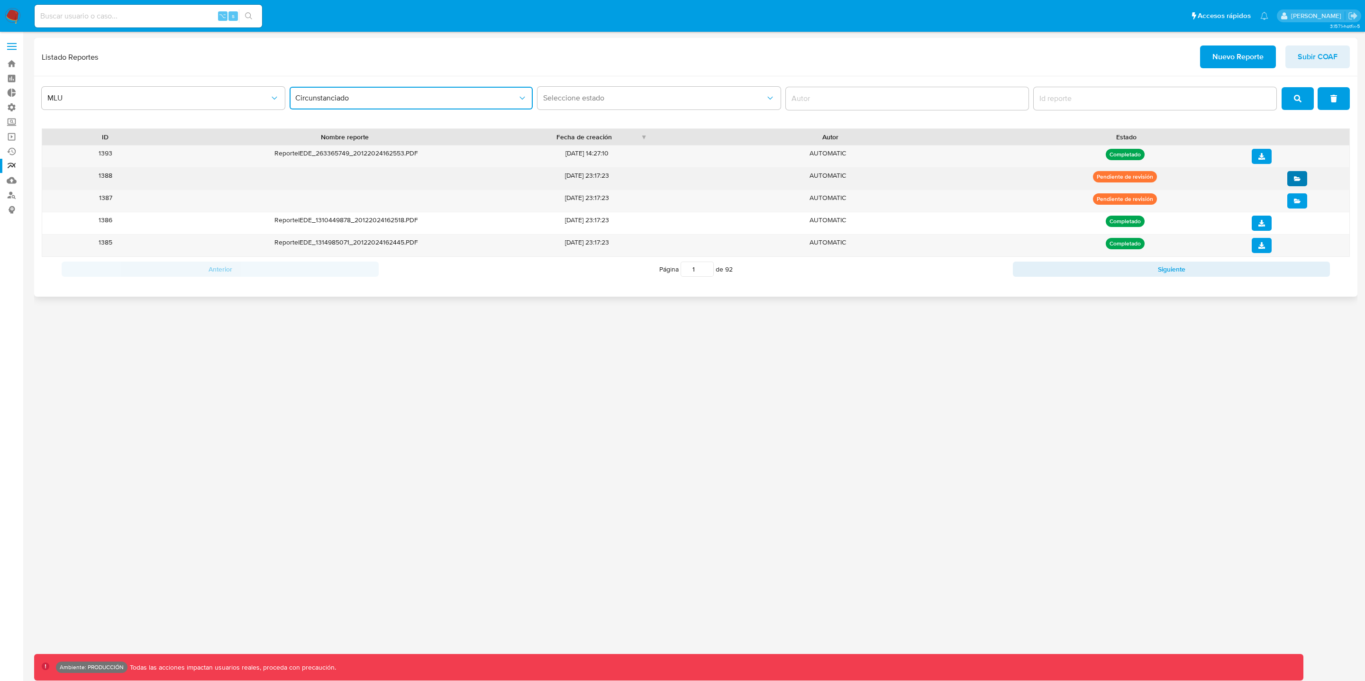
click at [1300, 179] on icon "open" at bounding box center [1297, 178] width 7 height 4
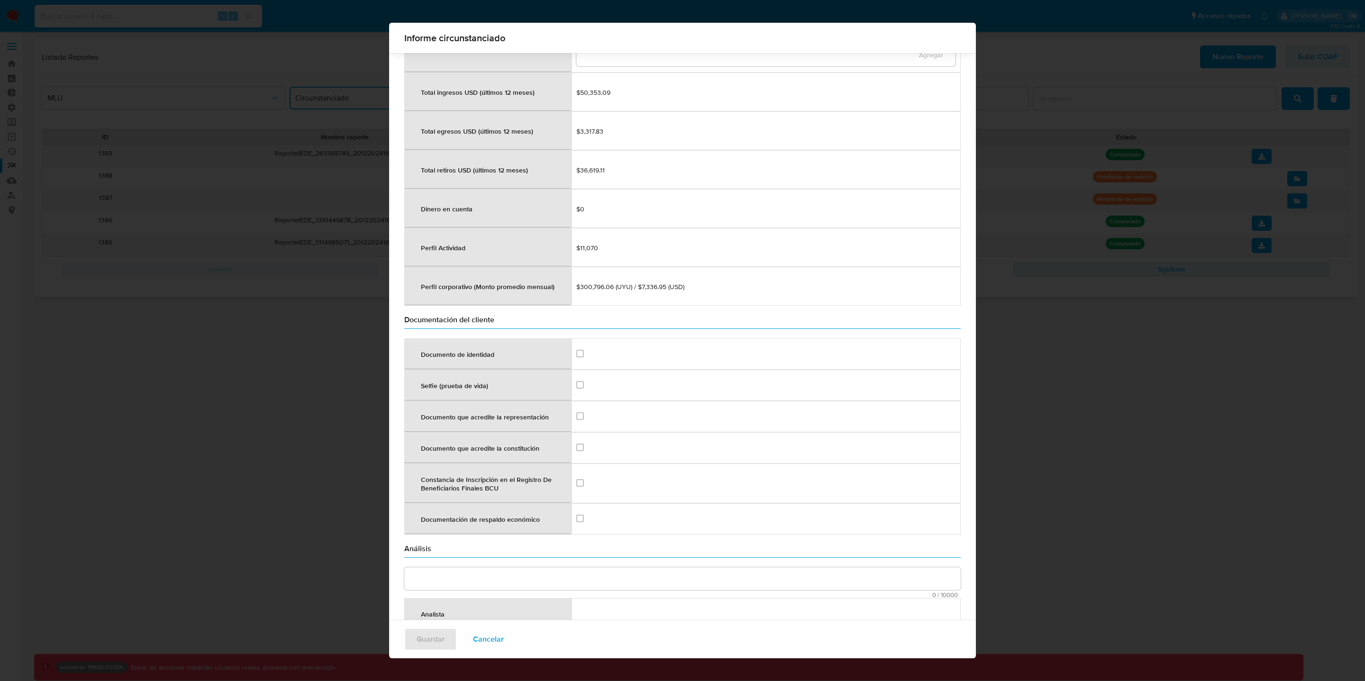
scroll to position [1024, 0]
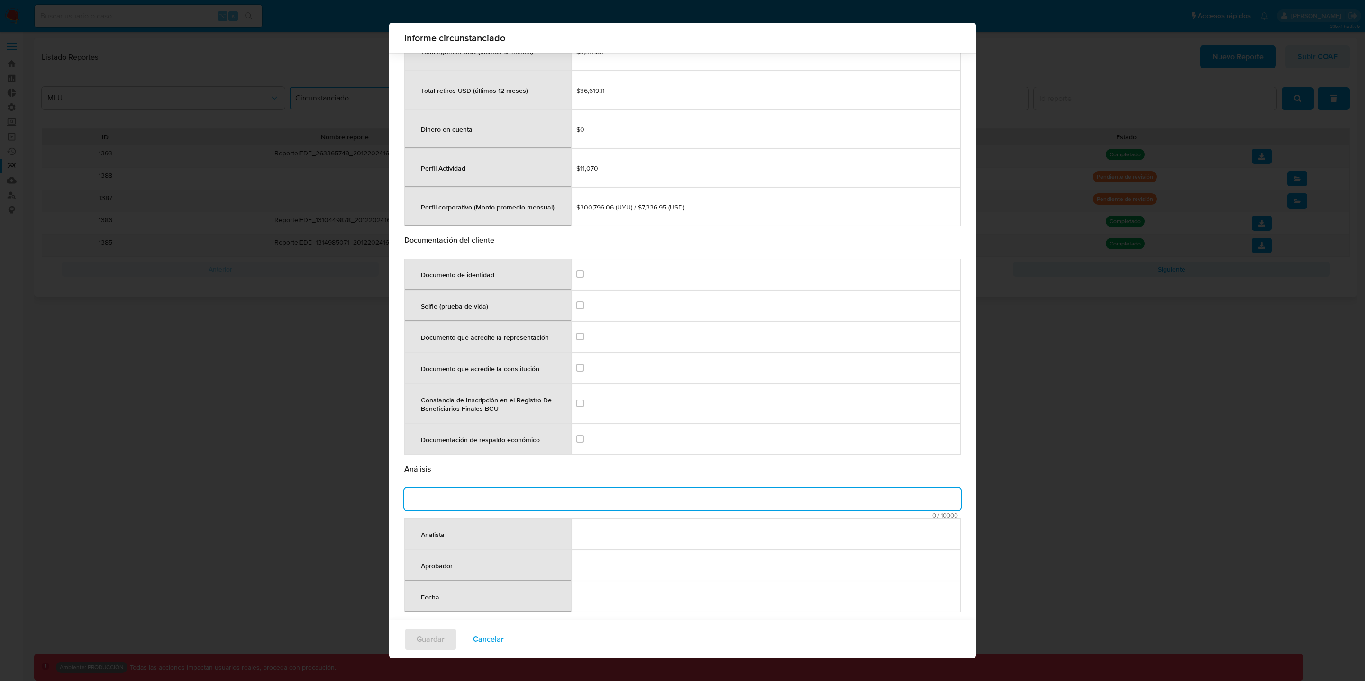
click at [490, 501] on textarea "comment" at bounding box center [682, 499] width 557 height 23
click at [630, 523] on td at bounding box center [766, 534] width 390 height 31
click at [494, 640] on span "Cancelar" at bounding box center [488, 639] width 31 height 21
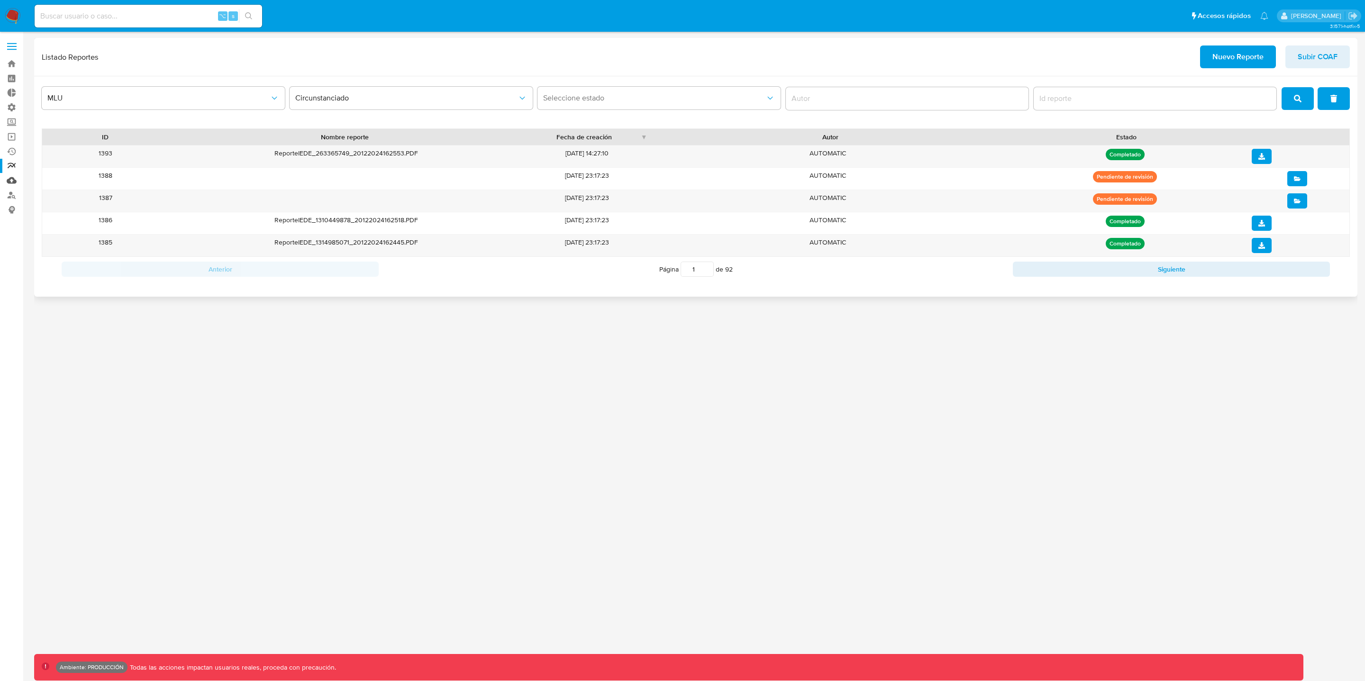
click at [15, 183] on link "Mulan" at bounding box center [56, 180] width 113 height 15
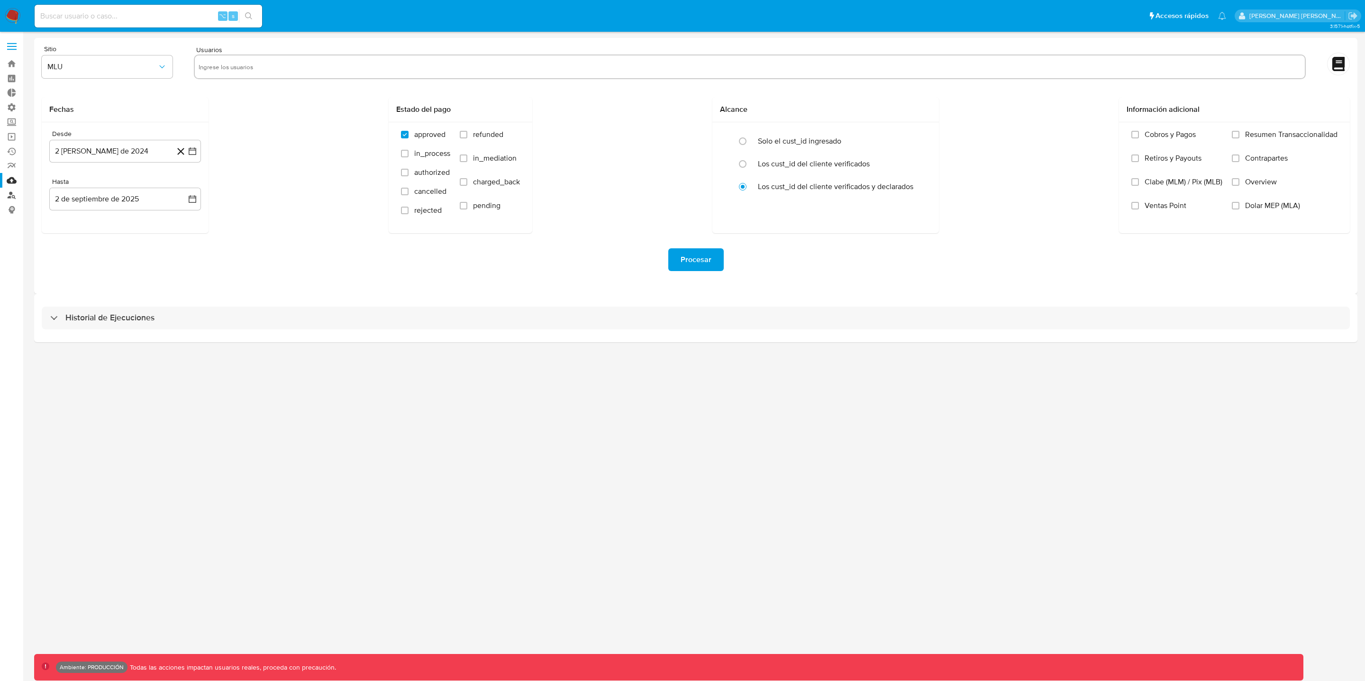
click at [15, 193] on link "Buscador de personas" at bounding box center [56, 195] width 113 height 15
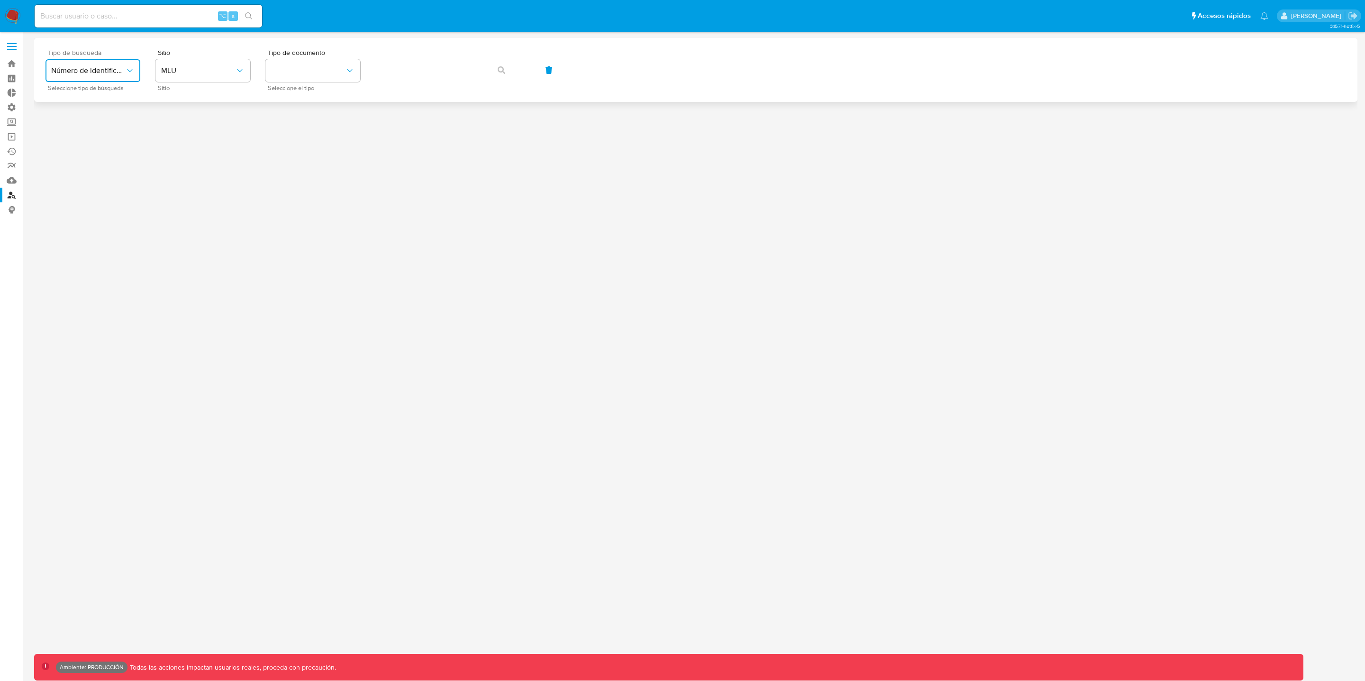
click at [117, 75] on button "Número de identificación" at bounding box center [93, 70] width 95 height 23
click at [228, 73] on span "MLU" at bounding box center [198, 70] width 74 height 9
click at [193, 128] on div "MLA" at bounding box center [200, 119] width 78 height 23
click at [334, 68] on button "identificationType" at bounding box center [312, 70] width 95 height 23
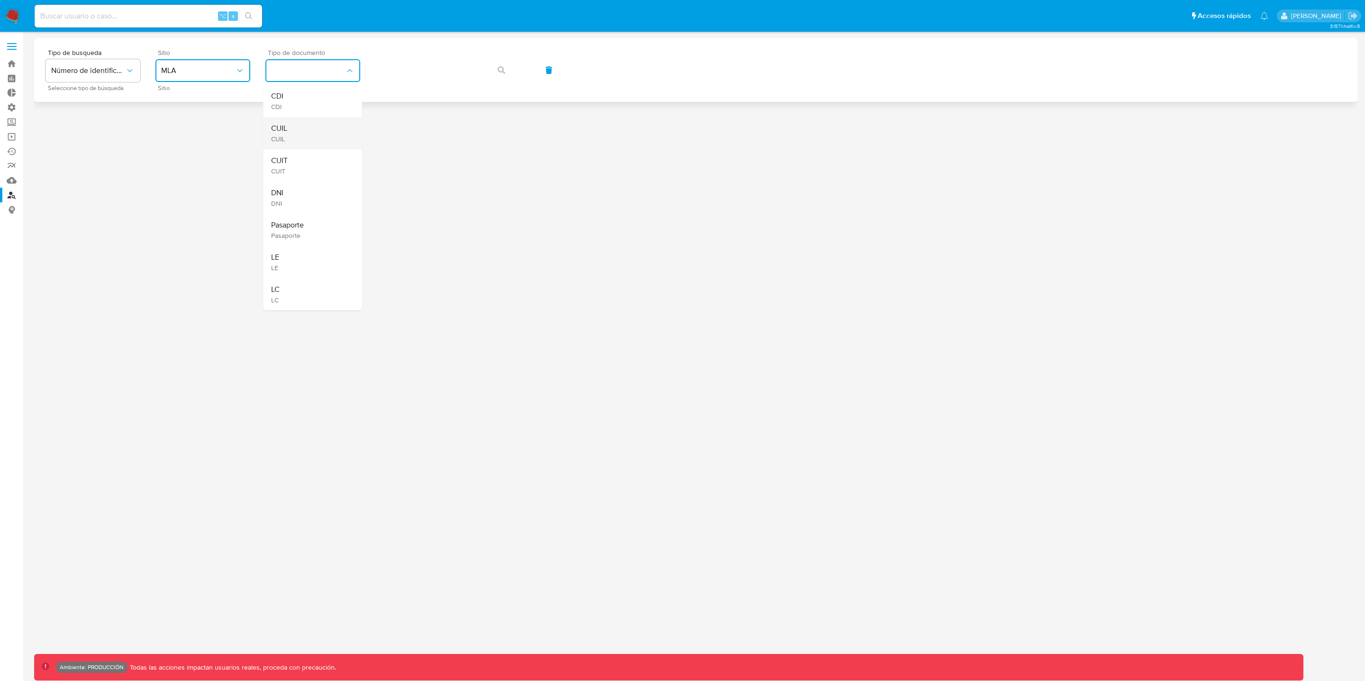
click at [300, 134] on div "CUIL CUIL" at bounding box center [310, 133] width 78 height 32
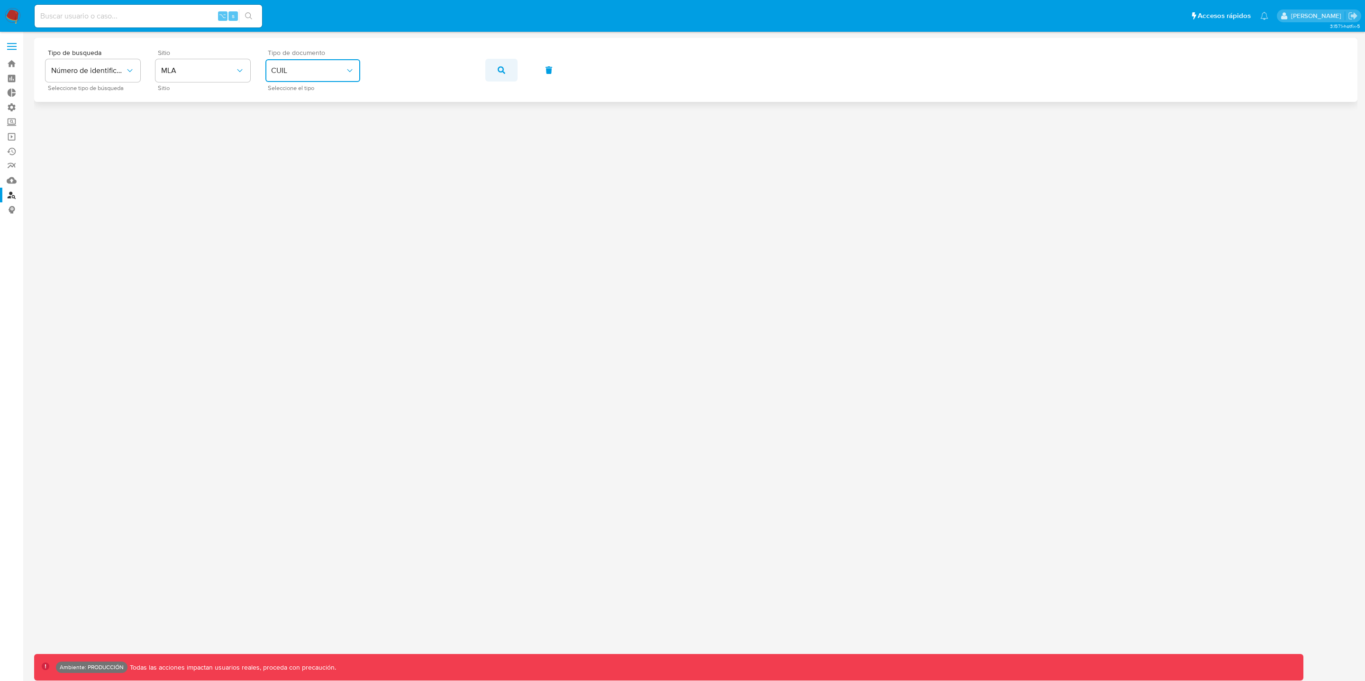
click at [494, 70] on button "button" at bounding box center [501, 70] width 32 height 23
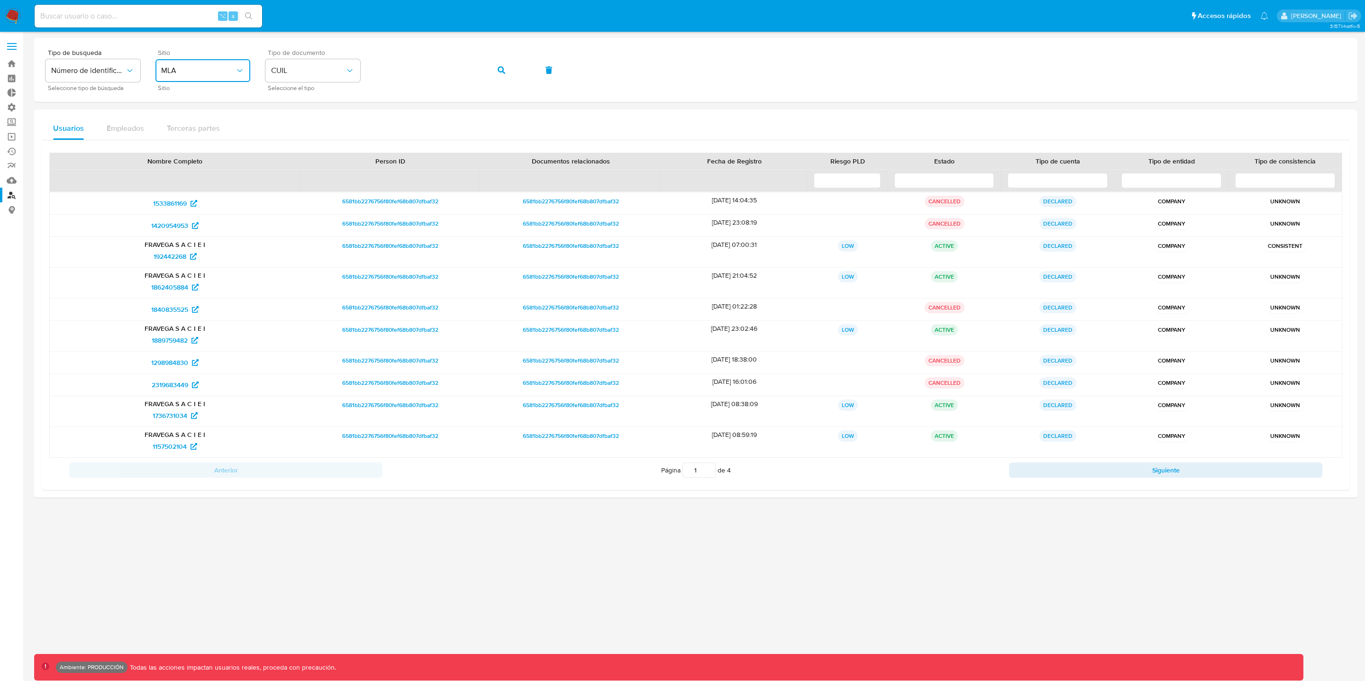
click at [208, 77] on button "MLA" at bounding box center [203, 70] width 95 height 23
click at [346, 66] on icon "identificationType" at bounding box center [349, 70] width 9 height 9
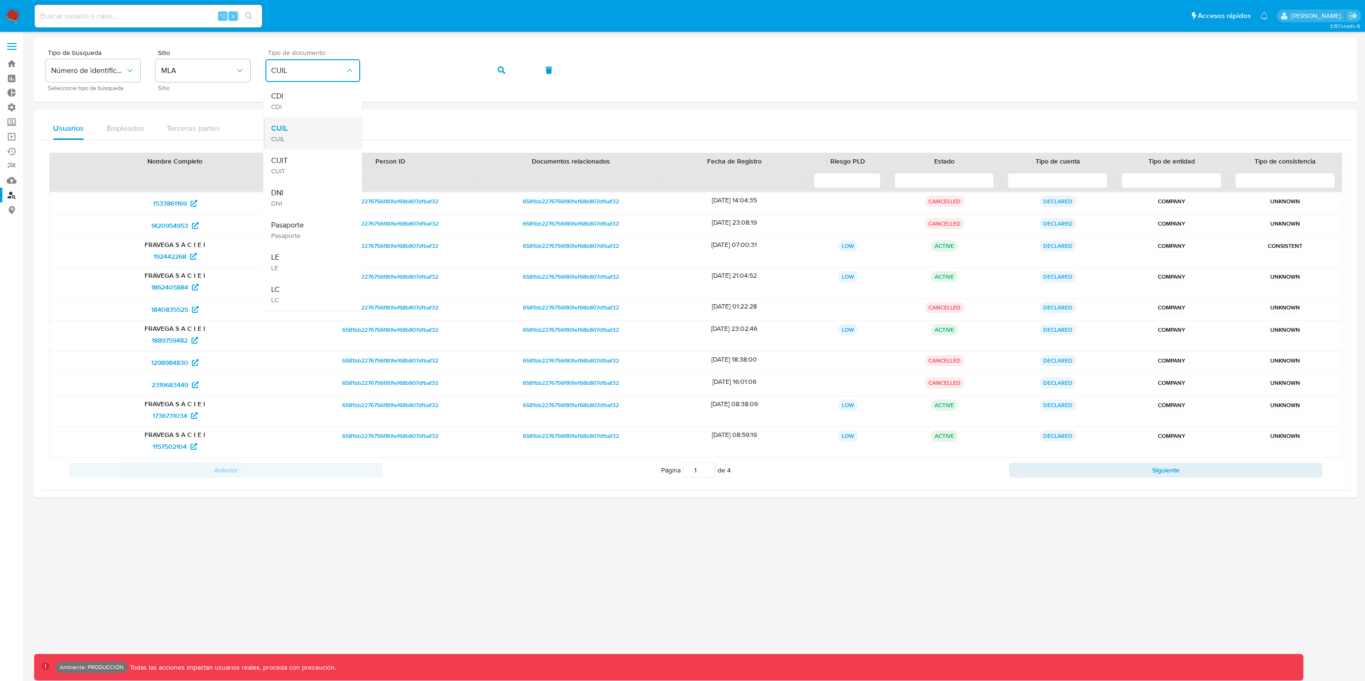
click at [293, 138] on div "CUIL CUIL" at bounding box center [310, 133] width 78 height 32
click at [506, 67] on button "button" at bounding box center [501, 70] width 32 height 23
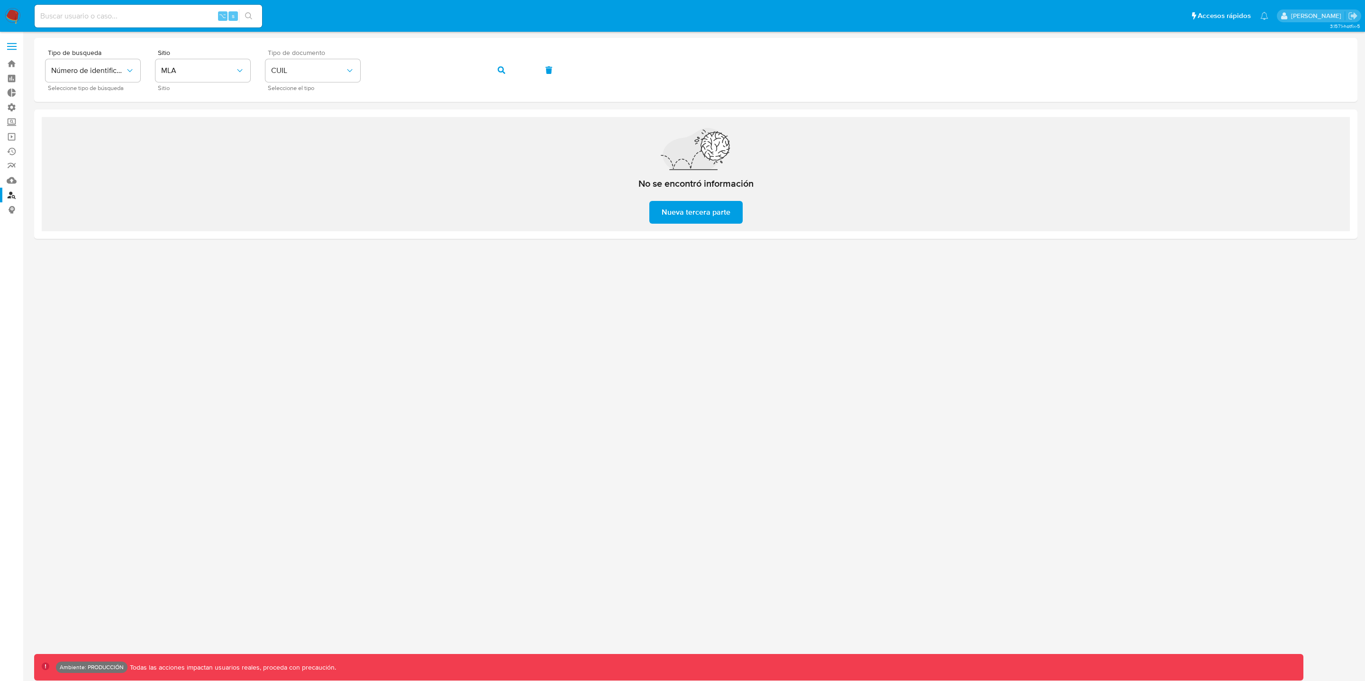
click at [697, 213] on span "Nueva tercera parte" at bounding box center [696, 212] width 69 height 21
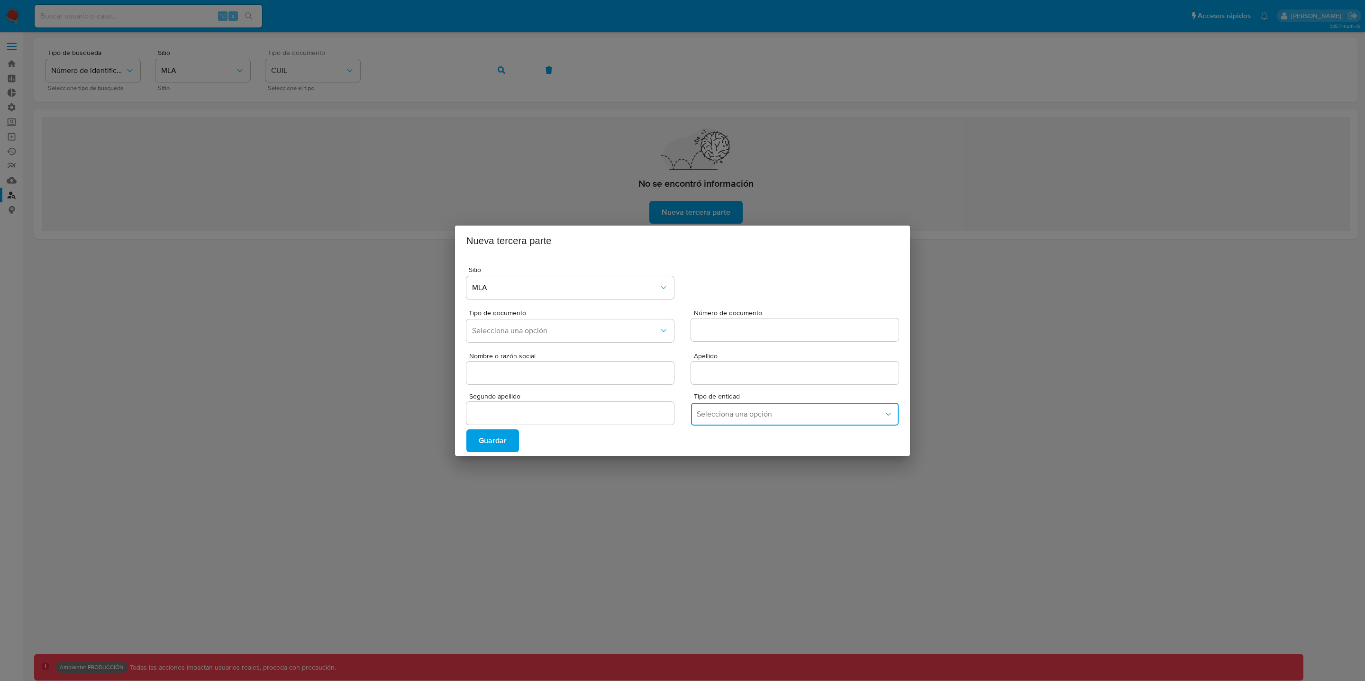
click at [755, 417] on span "Selecciona una opción" at bounding box center [790, 414] width 187 height 9
click at [581, 465] on div "Nueva tercera parte Sitio MLA Tipo de documento Selecciona una opción Número de…" at bounding box center [682, 340] width 1365 height 681
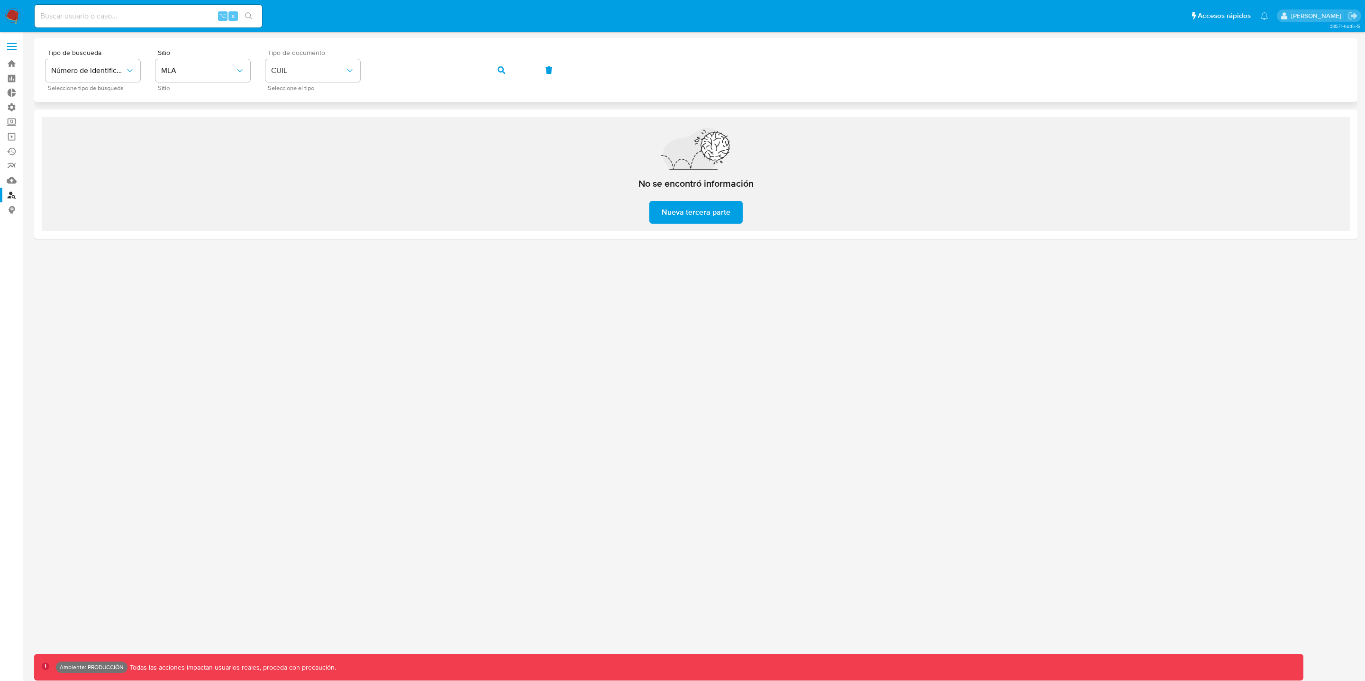
click at [368, 65] on div "Tipo de busqueda Número de identificación Seleccione tipo de búsqueda Sitio MLA…" at bounding box center [696, 69] width 1301 height 41
click at [503, 68] on icon "button" at bounding box center [502, 70] width 8 height 8
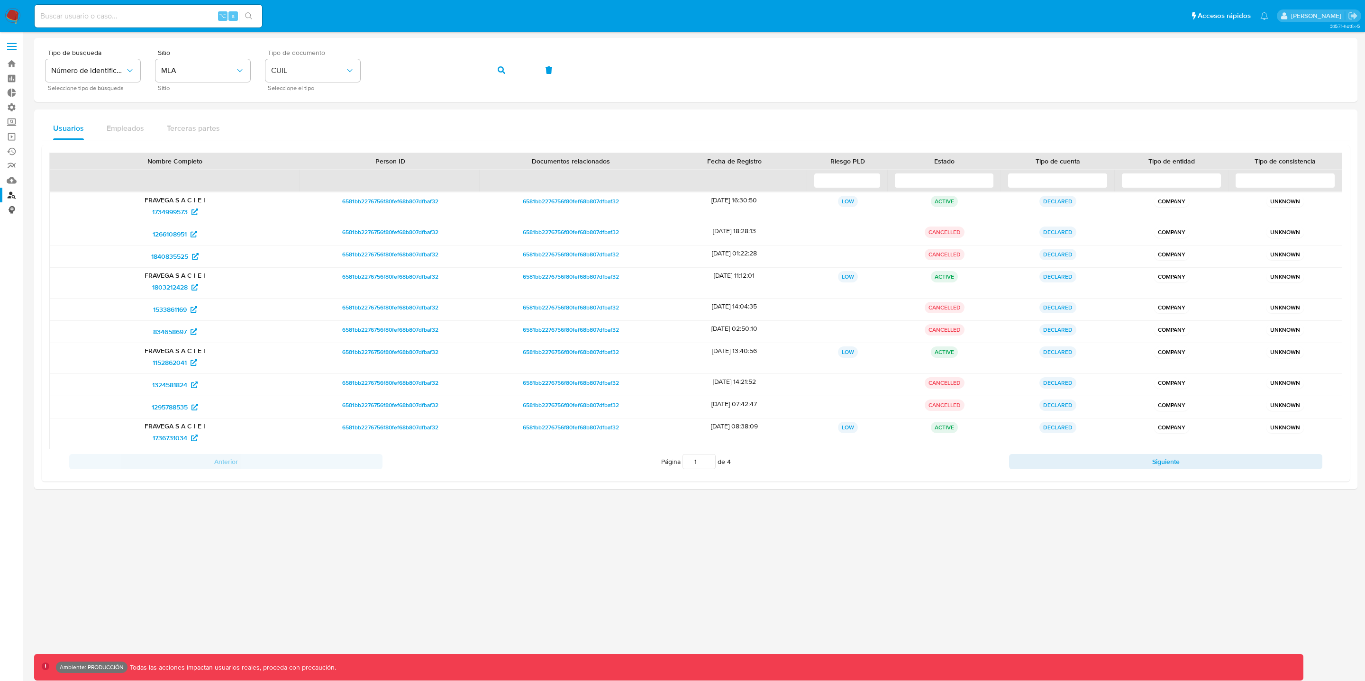
click at [15, 210] on link "Consolidado" at bounding box center [56, 209] width 113 height 15
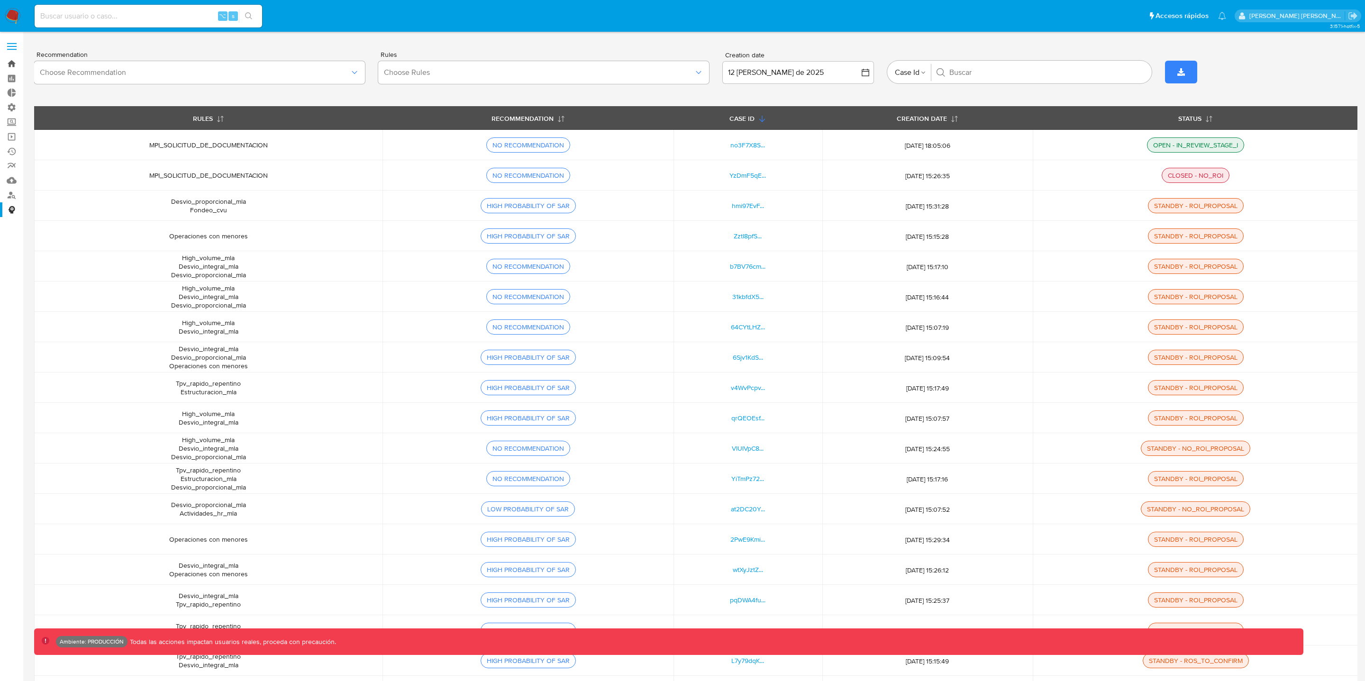
click at [14, 65] on link "Bandeja" at bounding box center [56, 63] width 113 height 15
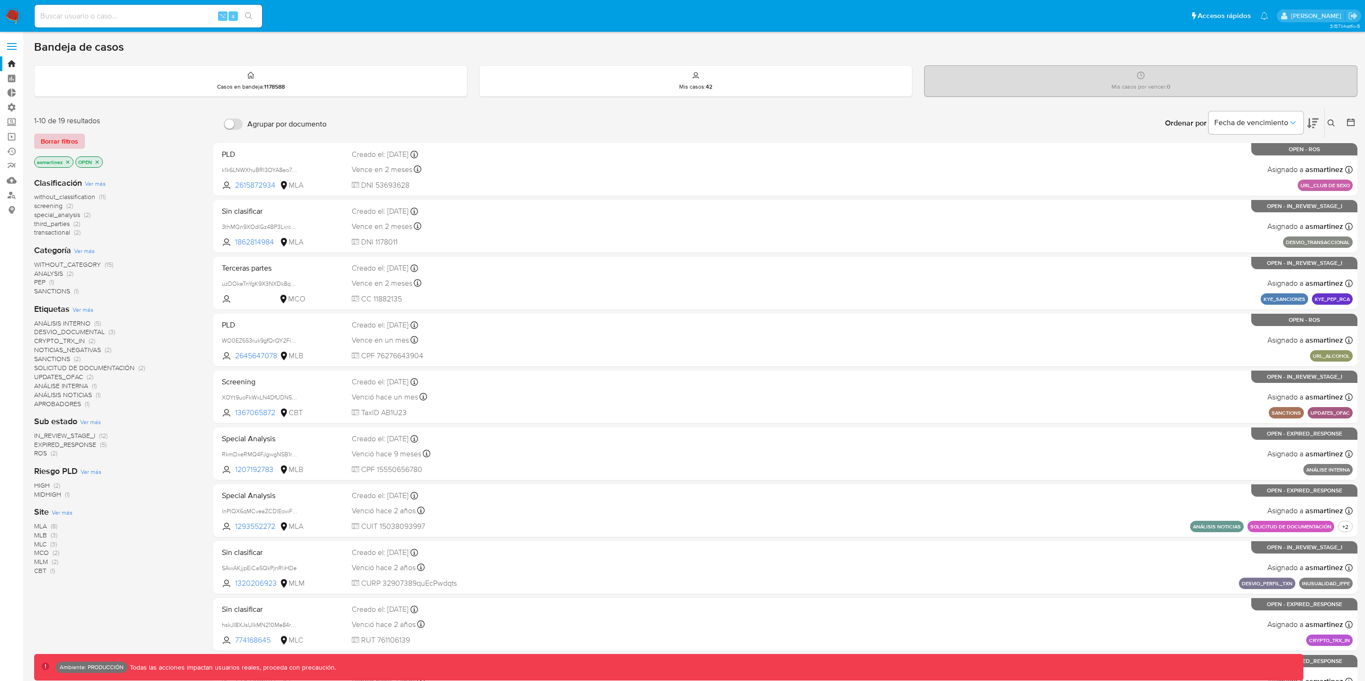
click at [71, 143] on span "Borrar filtros" at bounding box center [59, 141] width 37 height 13
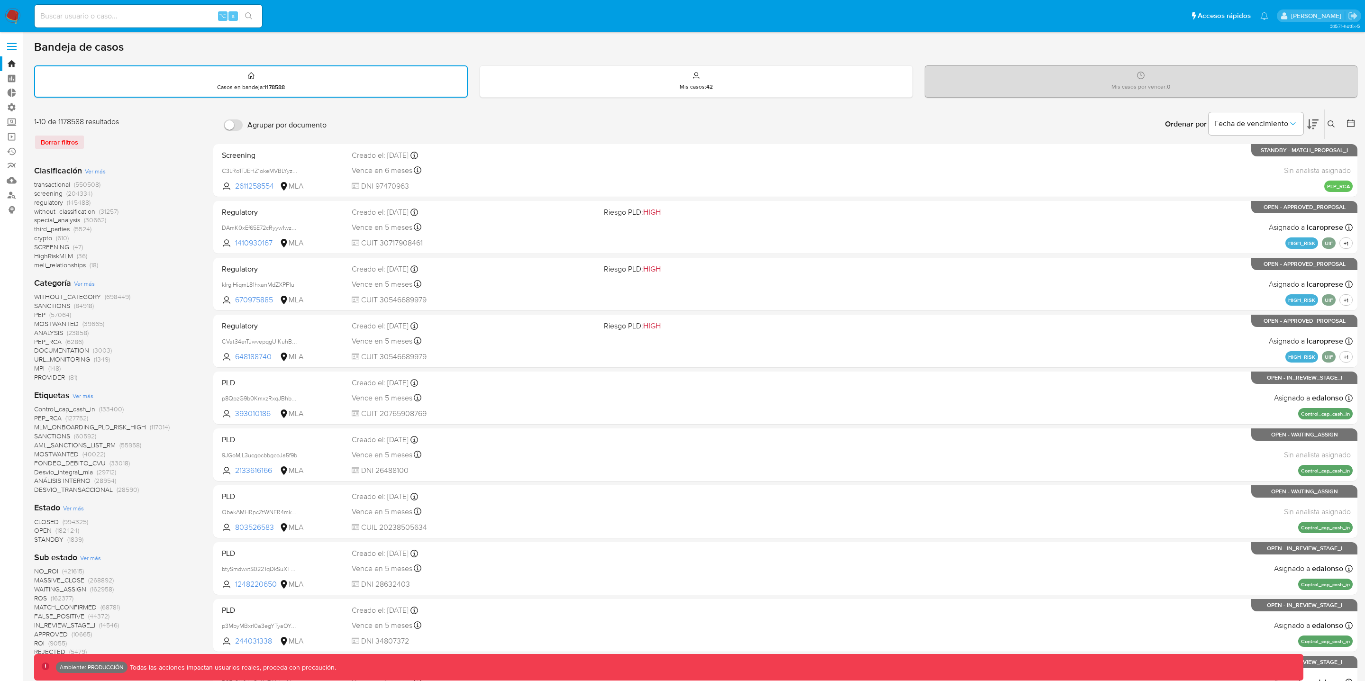
click at [60, 229] on span "third_parties" at bounding box center [52, 228] width 36 height 9
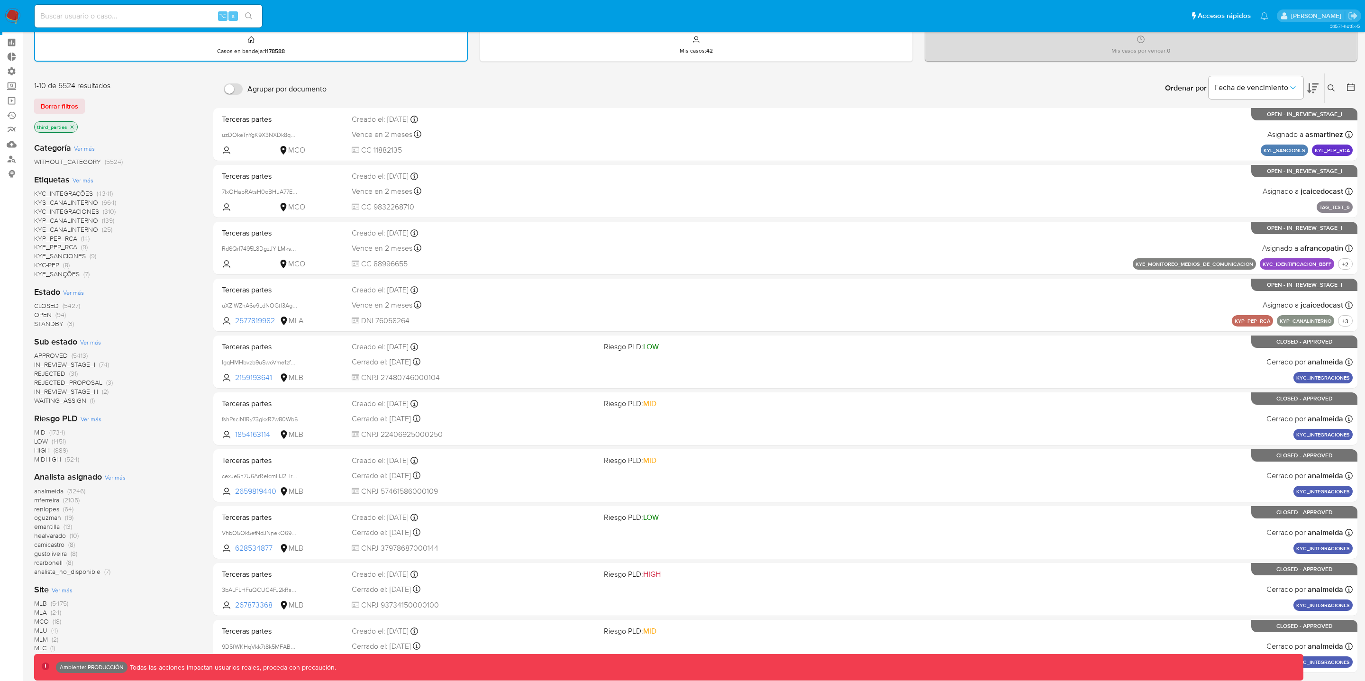
scroll to position [39, 0]
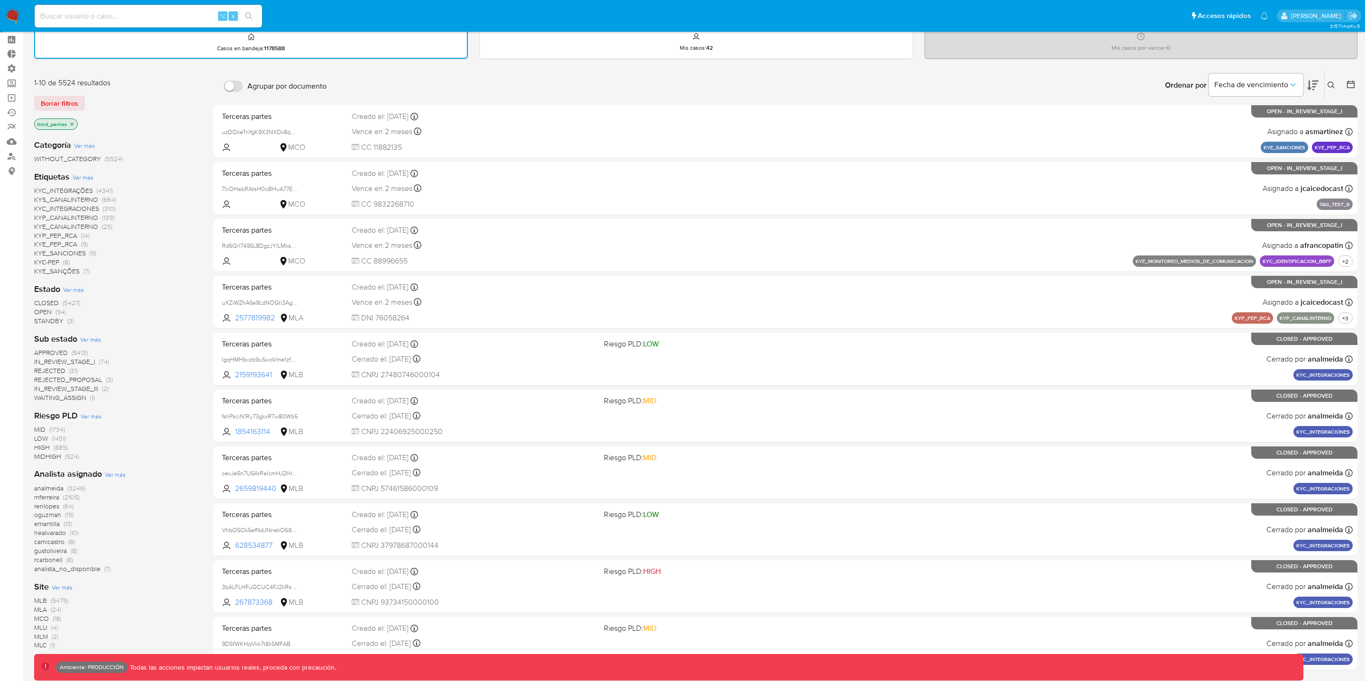
click at [63, 598] on span "(5475)" at bounding box center [60, 600] width 18 height 9
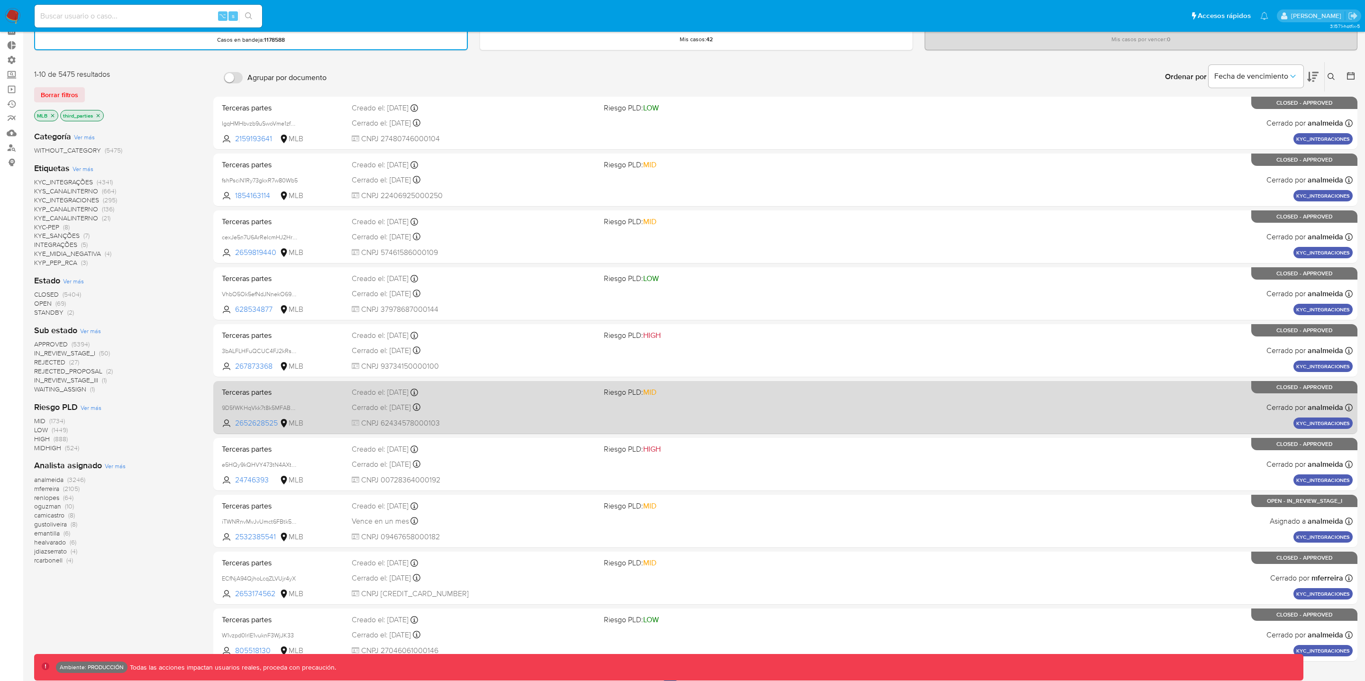
scroll to position [42, 0]
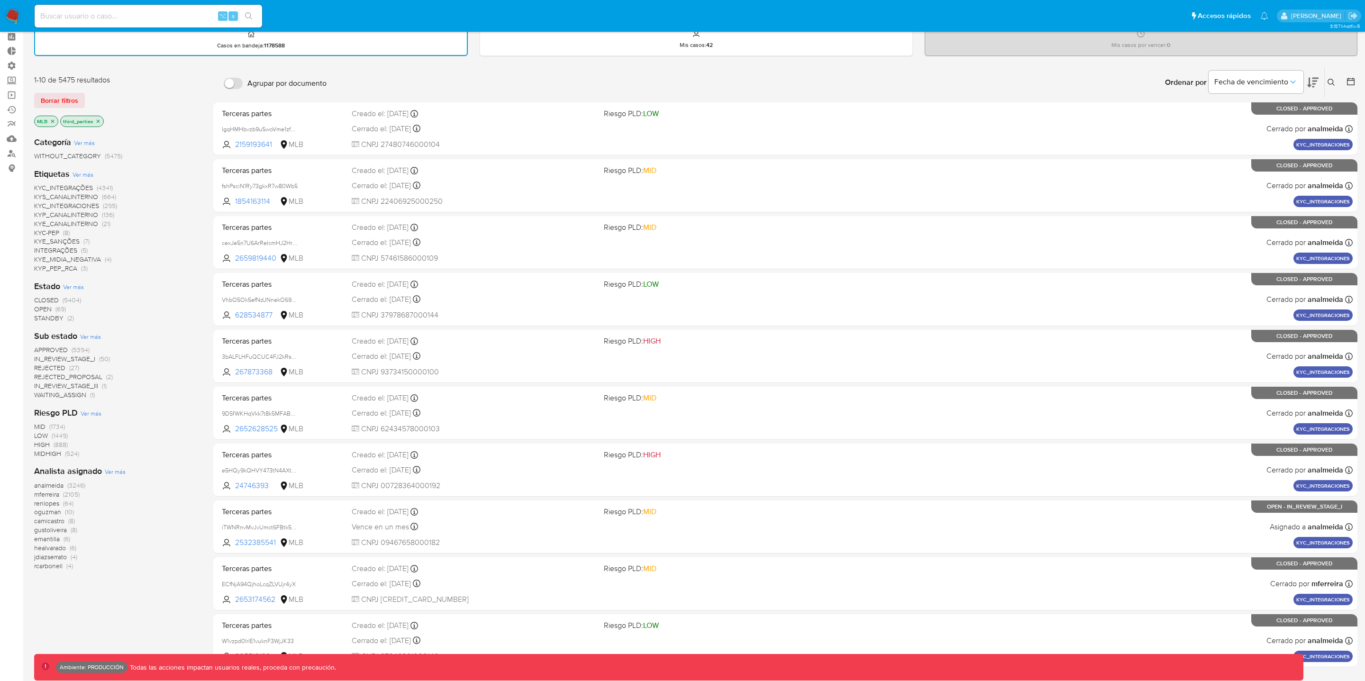
click at [99, 119] on icon "close-filter" at bounding box center [98, 122] width 6 height 6
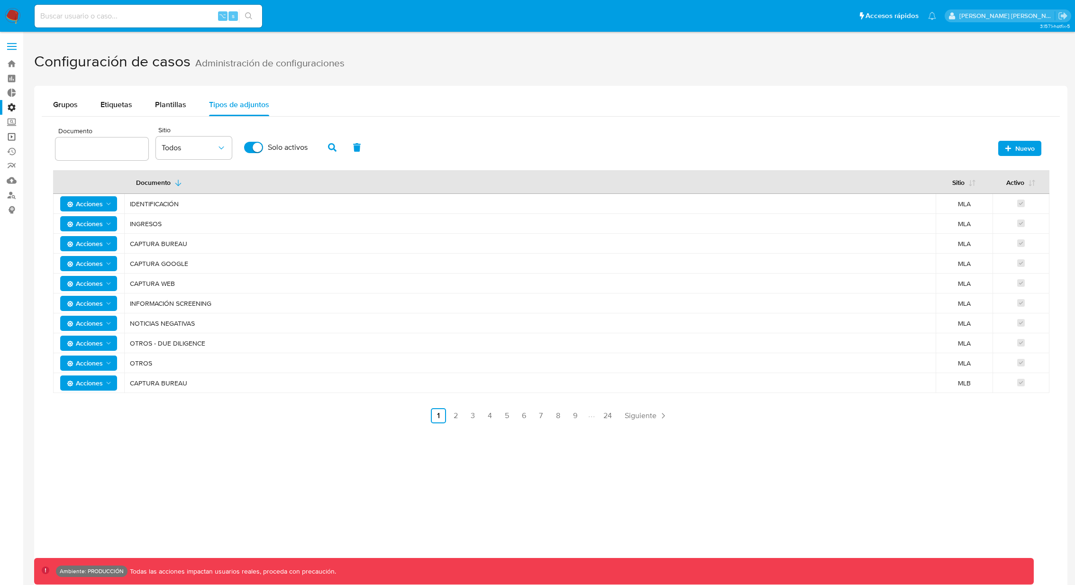
click at [15, 133] on link "Operaciones masivas" at bounding box center [56, 136] width 113 height 15
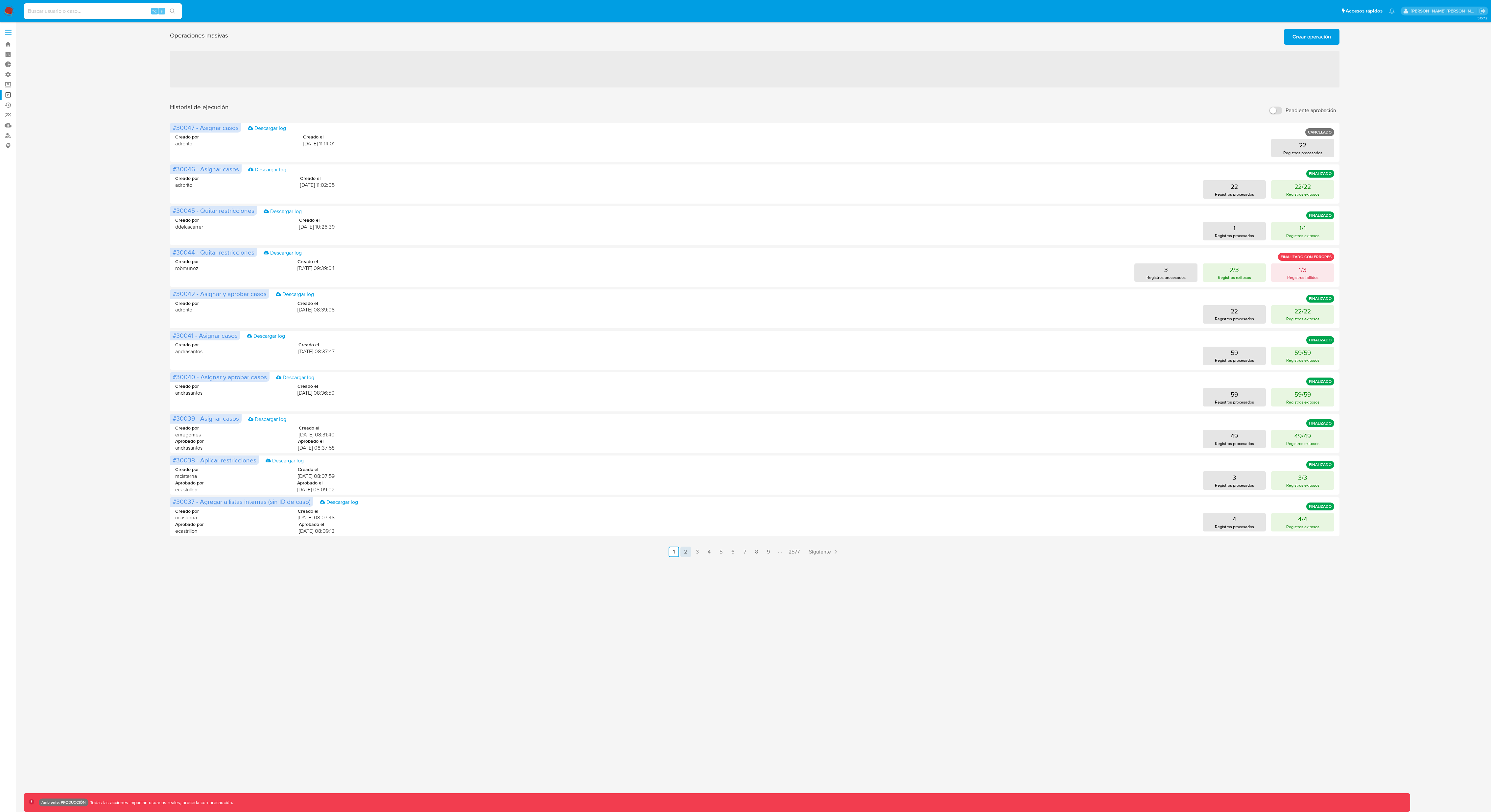
click at [683, 406] on link "2" at bounding box center [685, 551] width 10 height 10
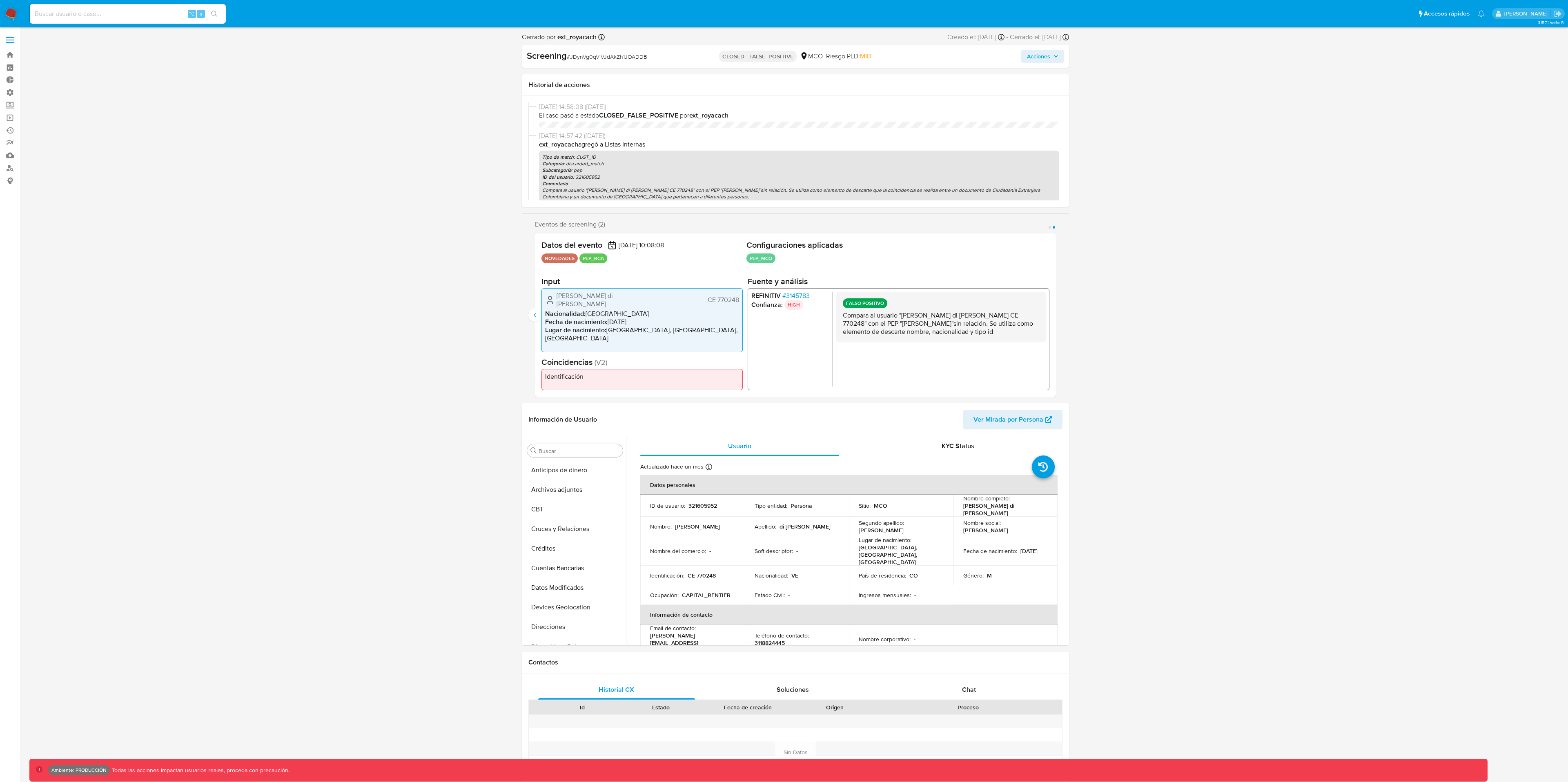
select select "10"
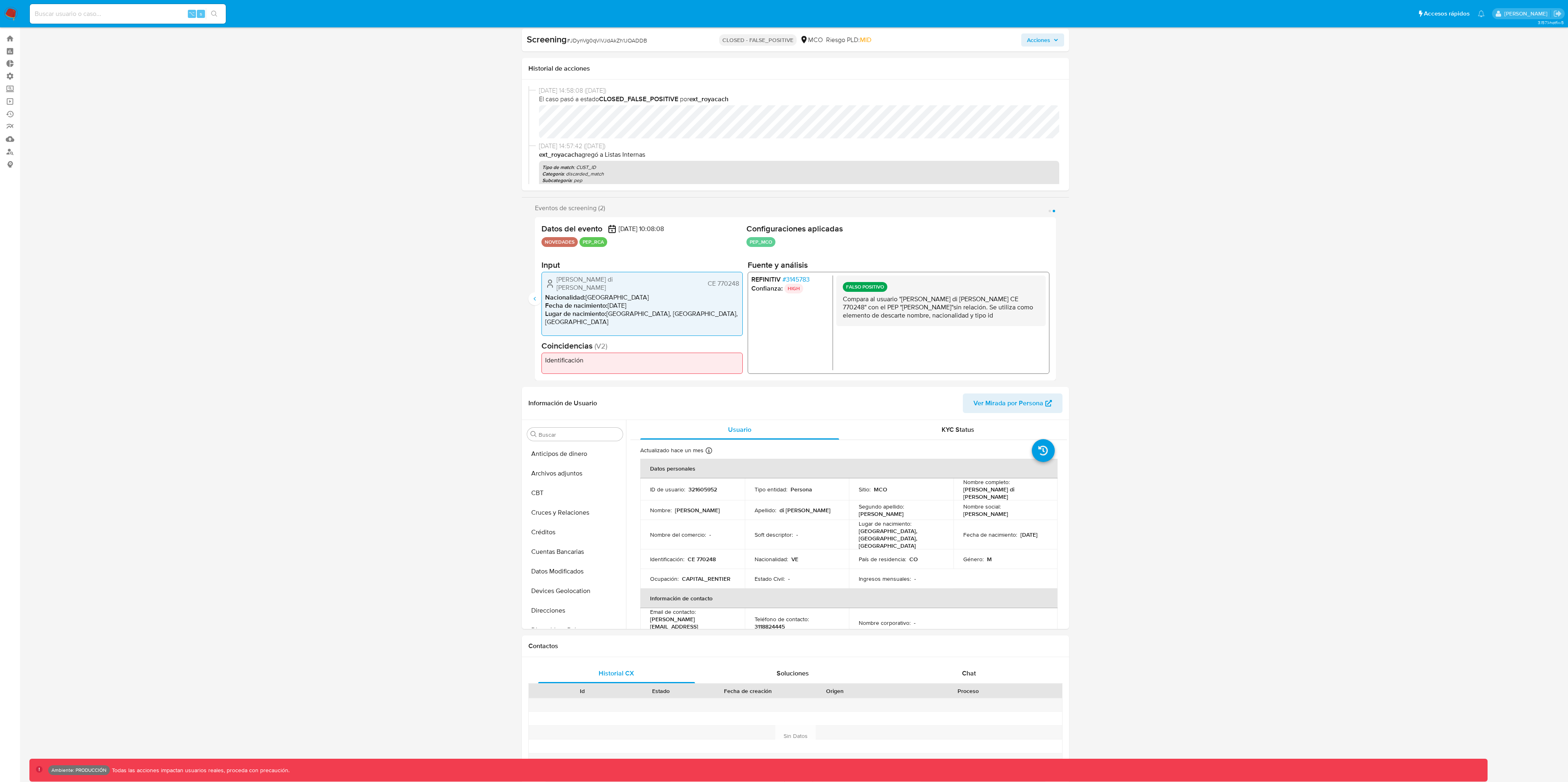
scroll to position [344, 0]
